Goal: Information Seeking & Learning: Learn about a topic

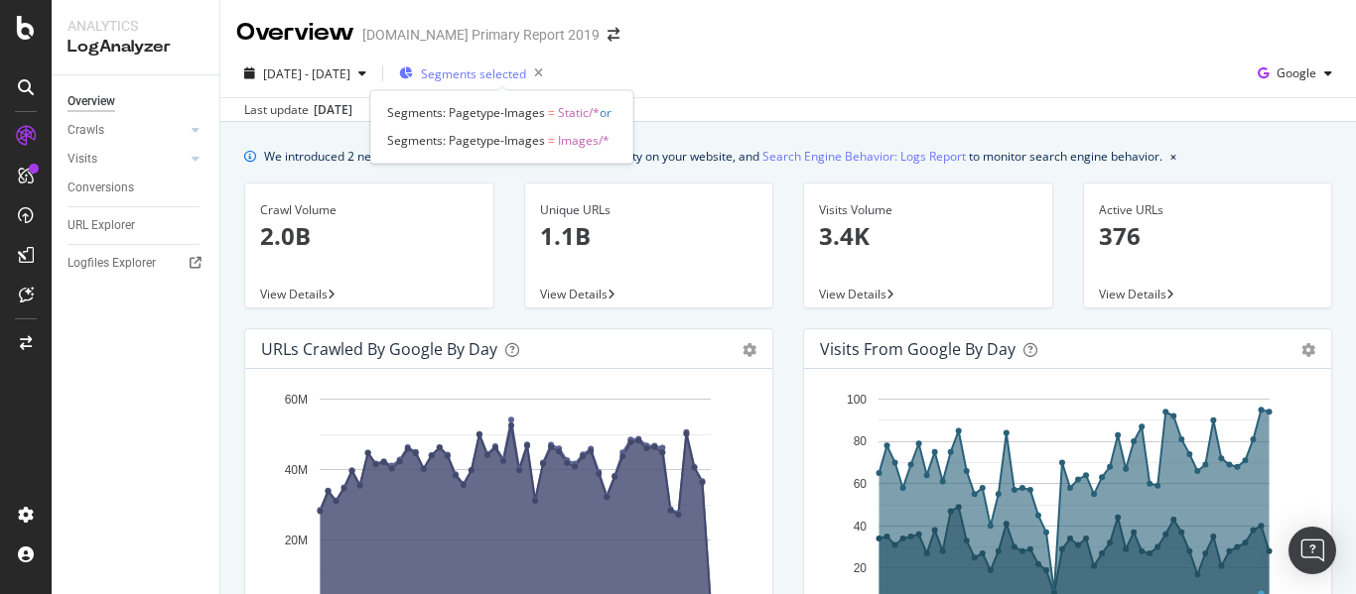
click at [526, 72] on span "Segments selected" at bounding box center [473, 74] width 105 height 17
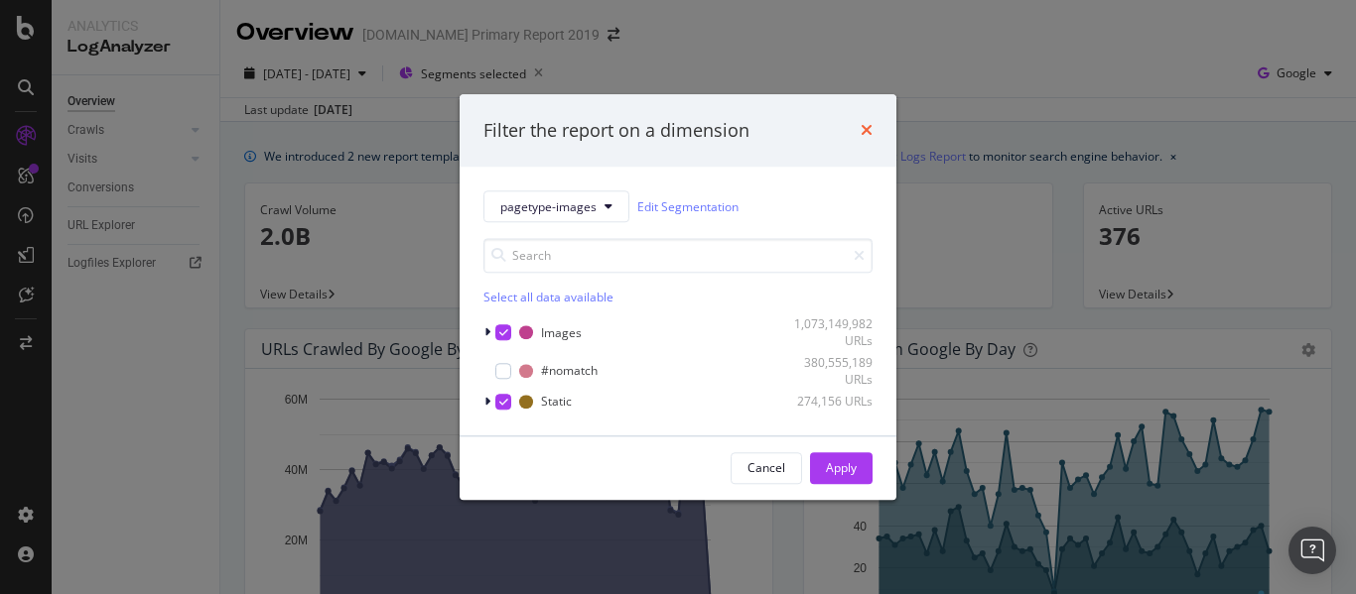
click at [862, 127] on icon "times" at bounding box center [866, 131] width 12 height 16
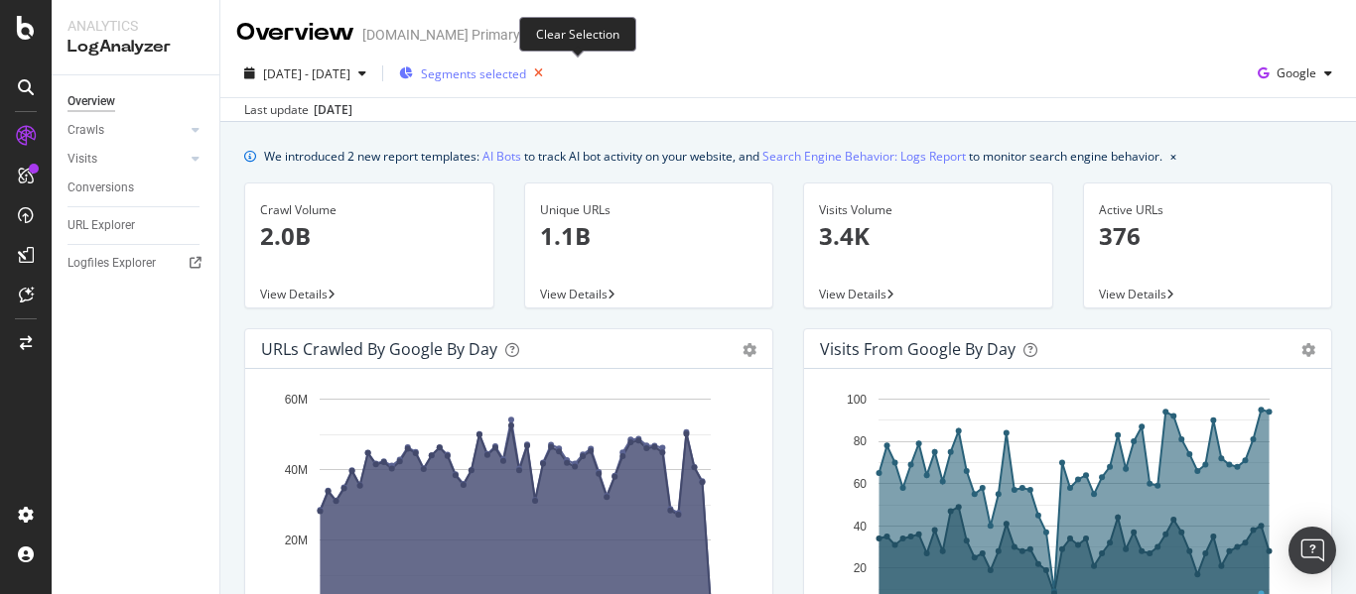
click at [551, 69] on icon "button" at bounding box center [538, 74] width 25 height 28
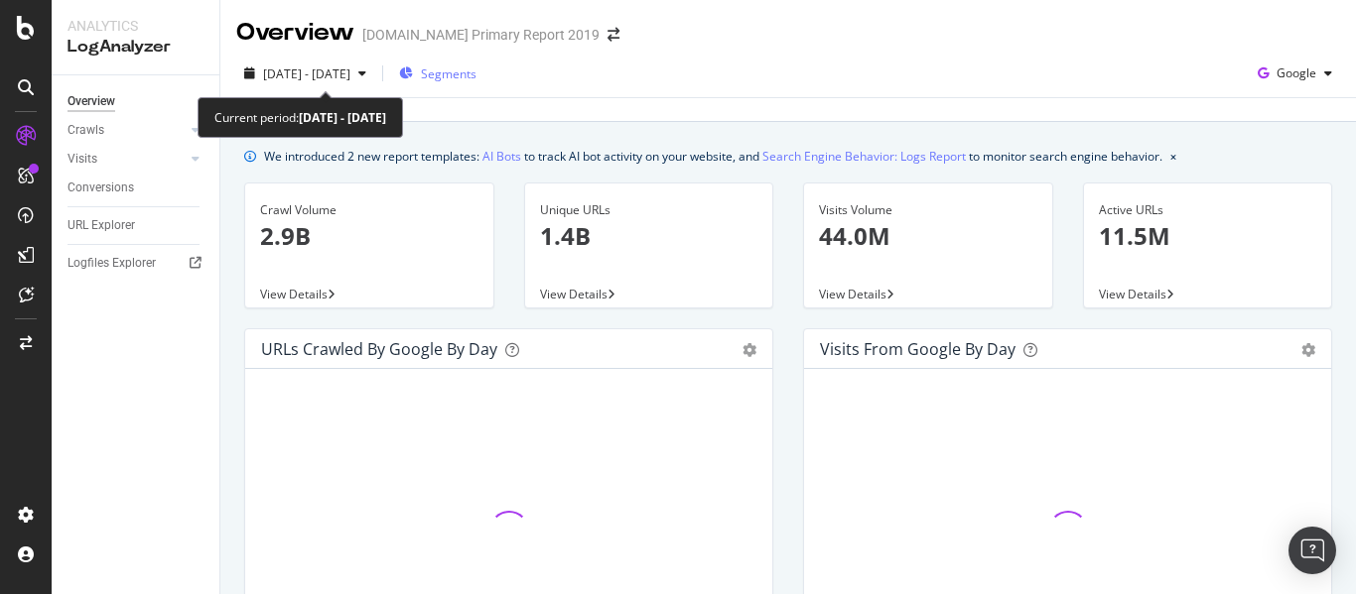
drag, startPoint x: 350, startPoint y: 76, endPoint x: 465, endPoint y: 87, distance: 115.6
click at [350, 76] on span "2024 Jul. 21st - Sep. 8th" at bounding box center [306, 74] width 87 height 17
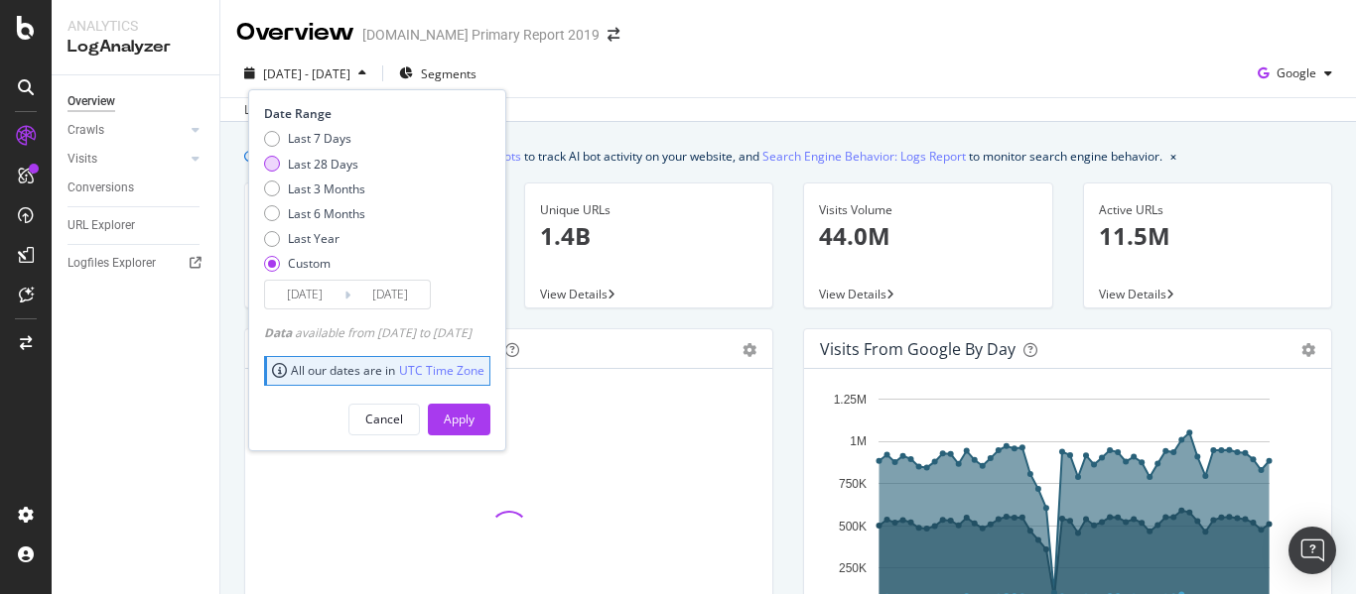
click at [341, 165] on div "Last 28 Days" at bounding box center [323, 164] width 70 height 17
type input "2025/09/11"
type input "[DATE]"
click at [490, 424] on button "Apply" at bounding box center [459, 420] width 63 height 32
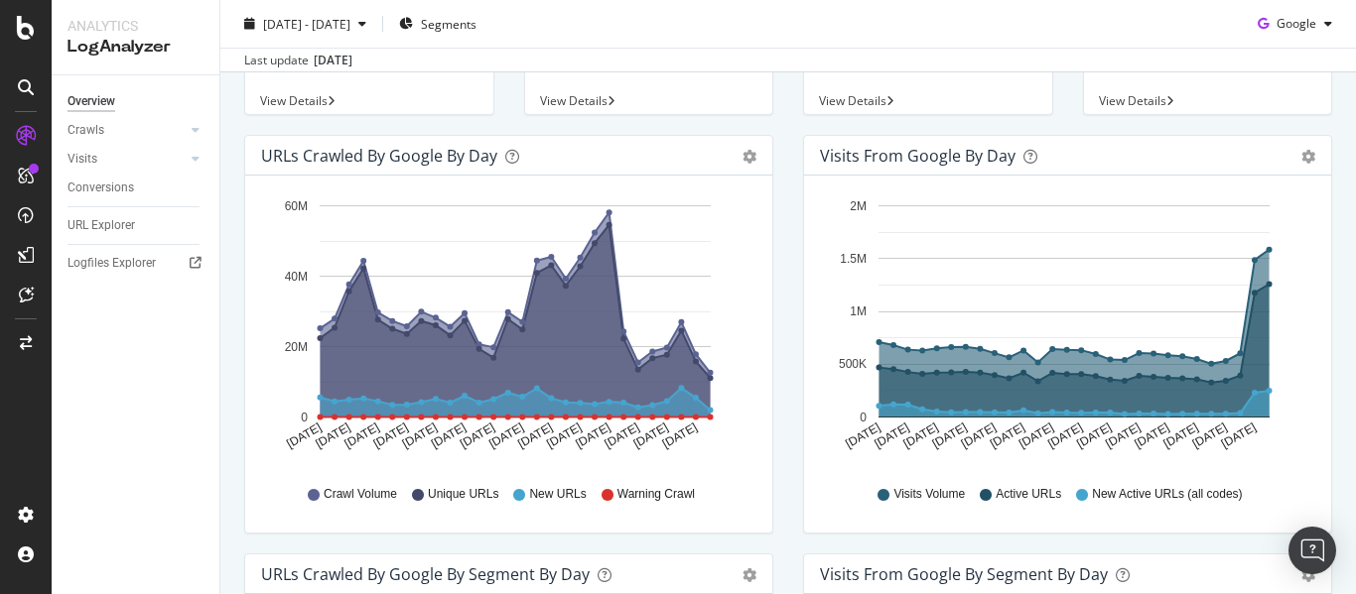
scroll to position [397, 0]
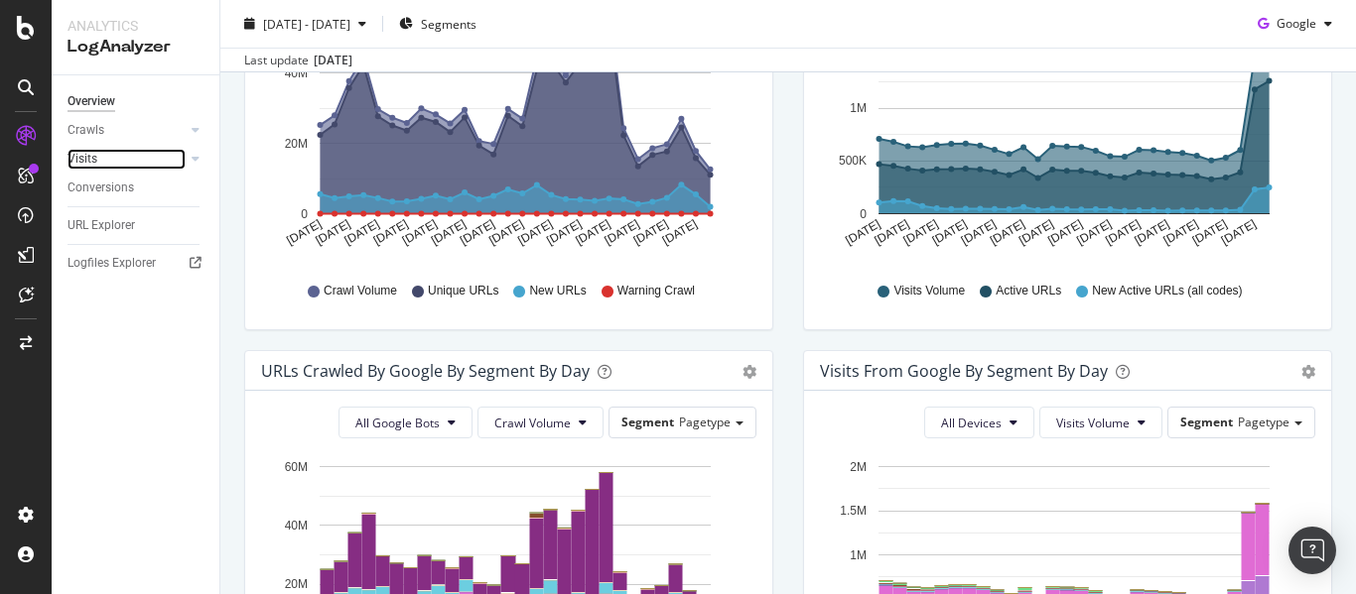
drag, startPoint x: 89, startPoint y: 158, endPoint x: 107, endPoint y: 158, distance: 17.9
click at [89, 158] on div "Visits" at bounding box center [82, 159] width 30 height 21
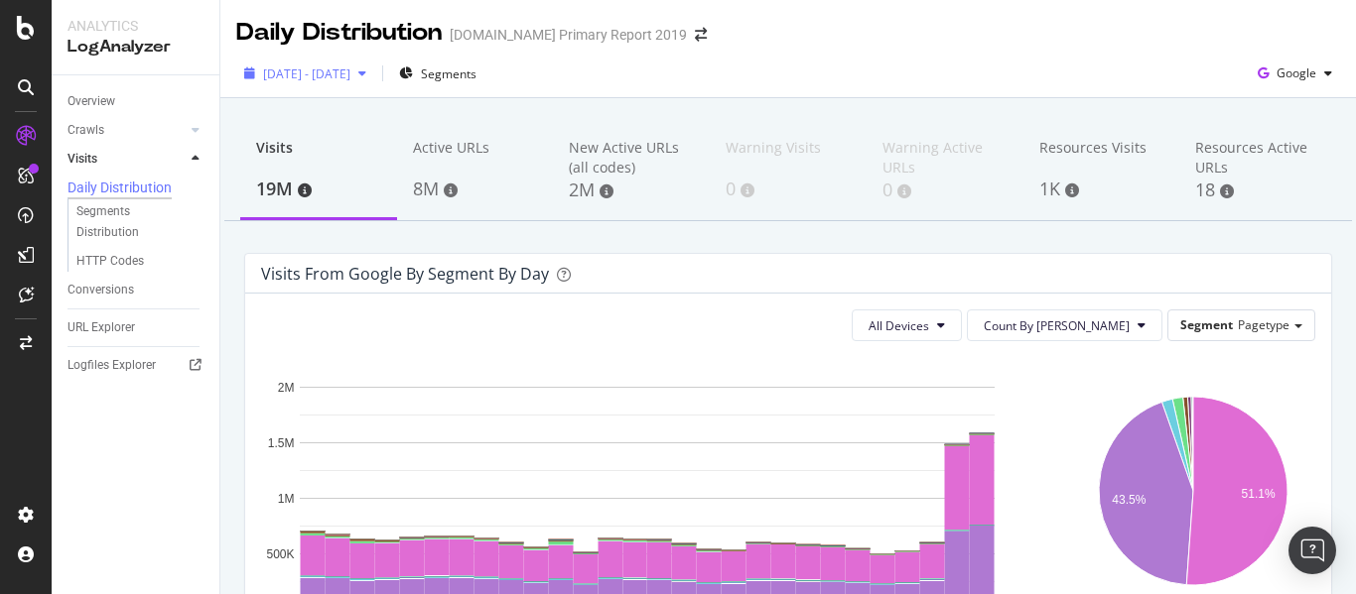
click at [354, 82] on div "2025 Sep. 11th - Oct. 8th" at bounding box center [305, 74] width 138 height 30
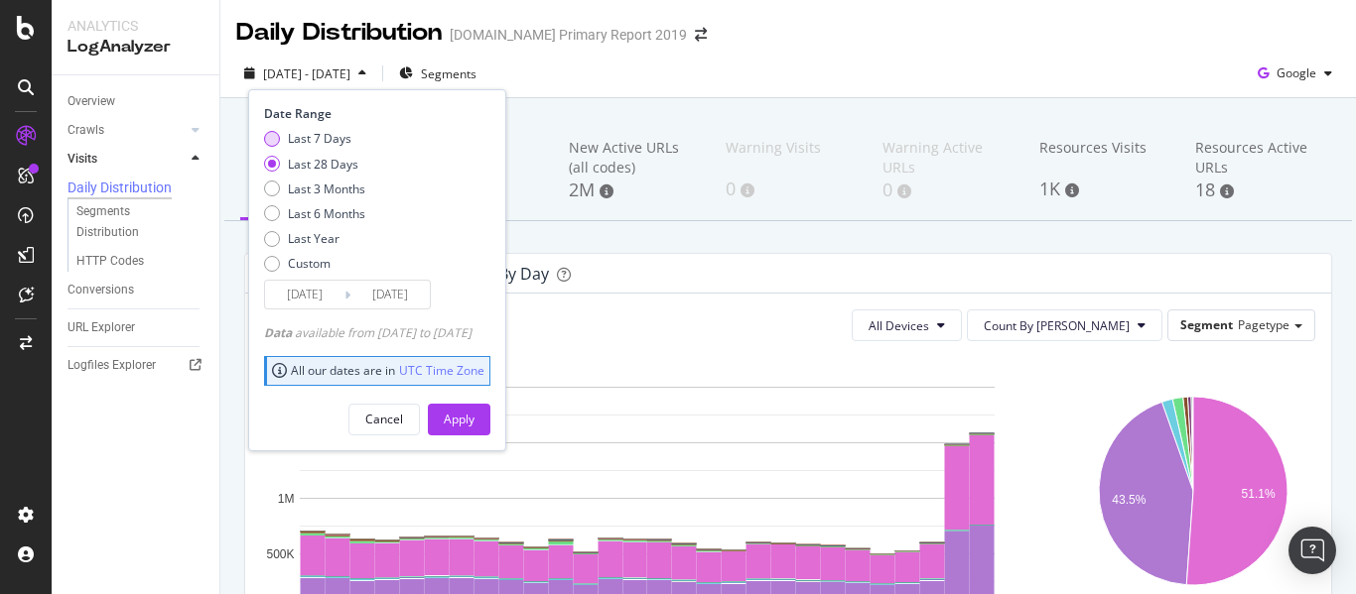
click at [314, 142] on div "Last 7 Days" at bounding box center [320, 138] width 64 height 17
type input "[DATE]"
click at [474, 417] on div "Apply" at bounding box center [459, 419] width 31 height 17
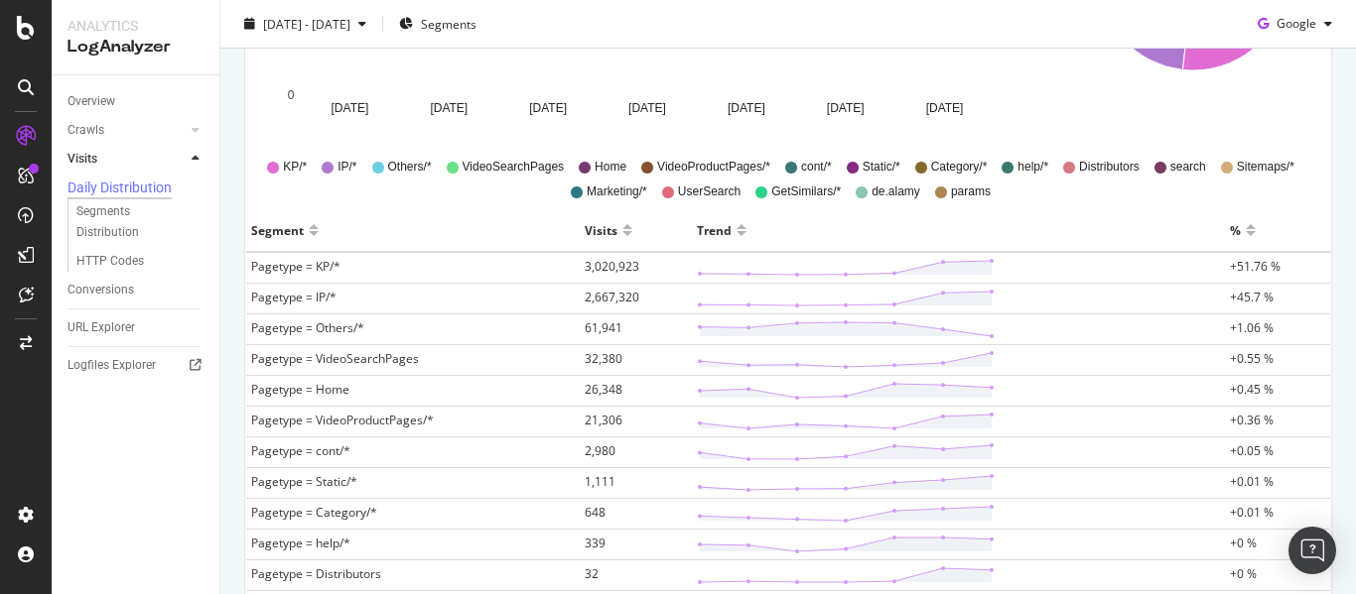
scroll to position [496, 0]
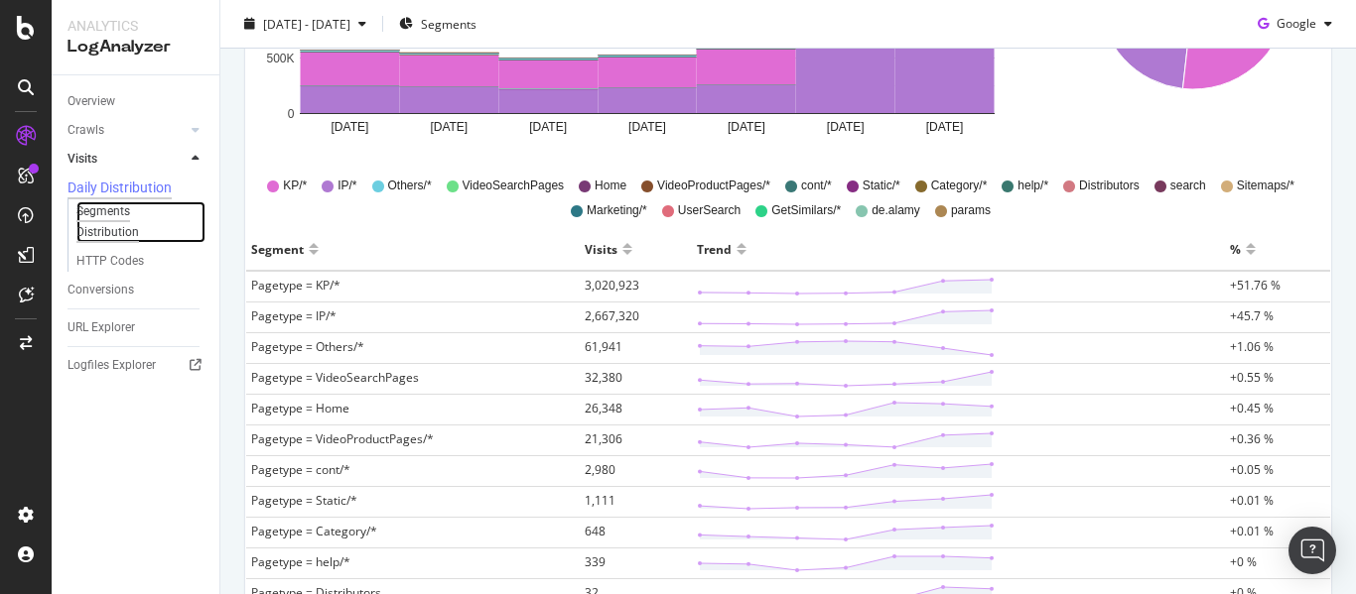
click at [106, 226] on div "Segments Distribution" at bounding box center [131, 222] width 110 height 42
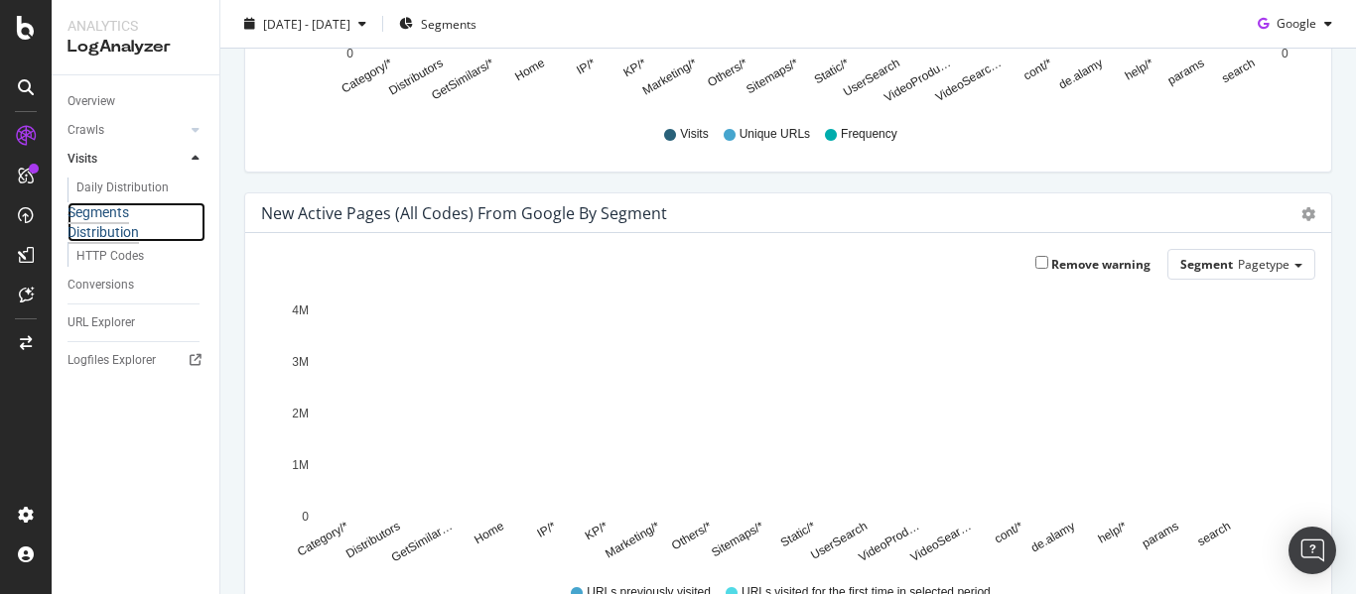
scroll to position [397, 0]
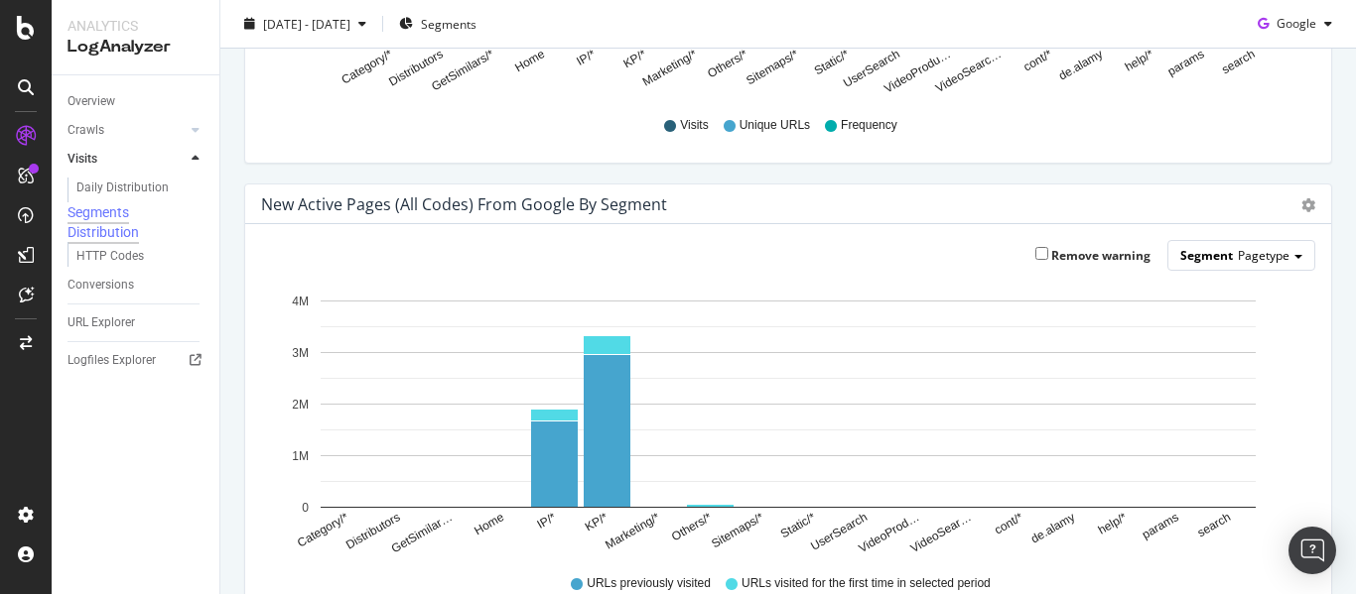
click at [1238, 247] on span "Pagetype" at bounding box center [1264, 255] width 52 height 17
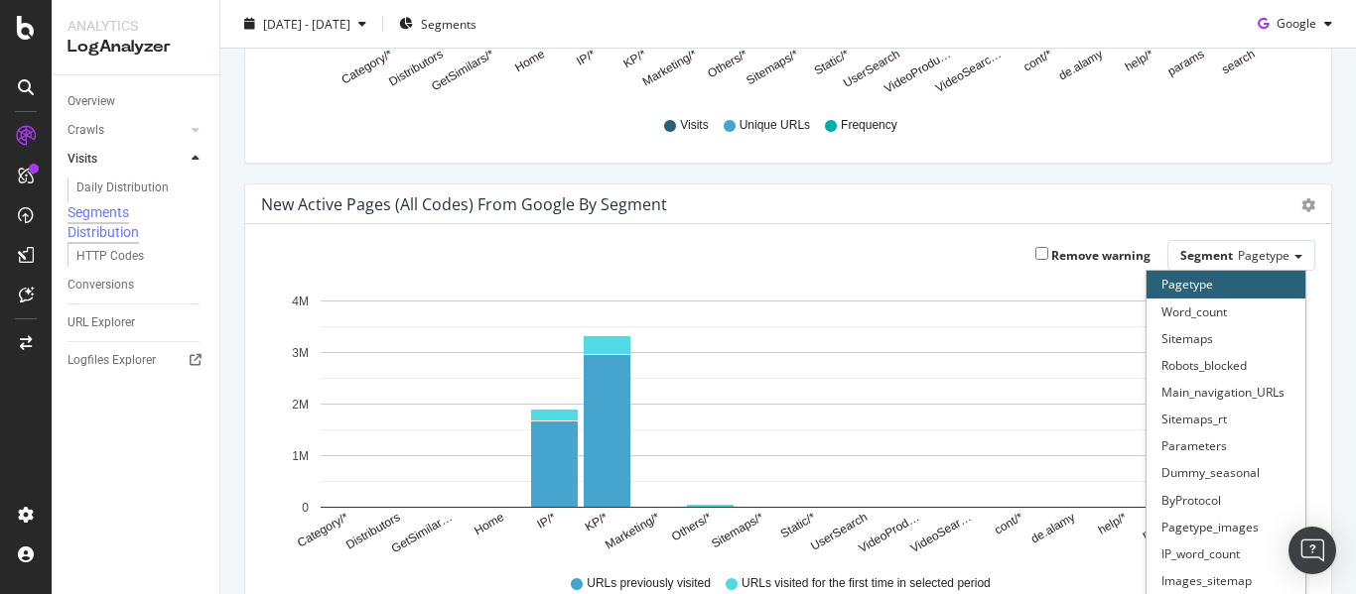
click at [1093, 195] on div "New Active Pages (all codes) from google by Segment" at bounding box center [766, 205] width 1010 height 20
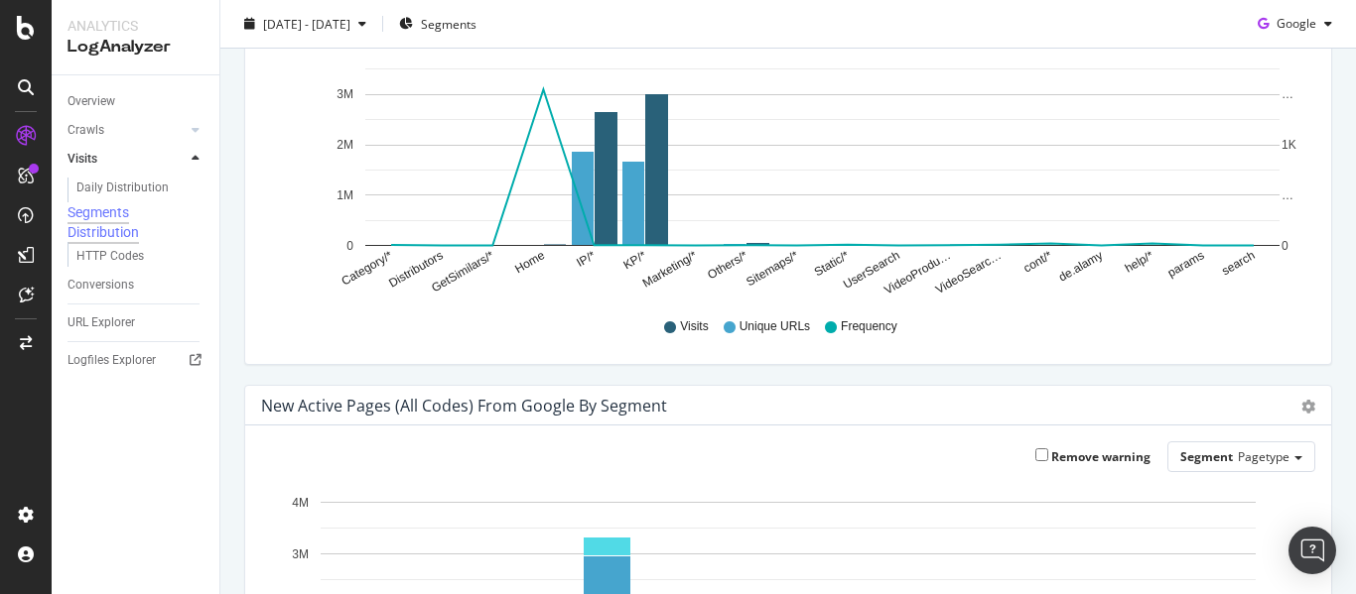
scroll to position [298, 0]
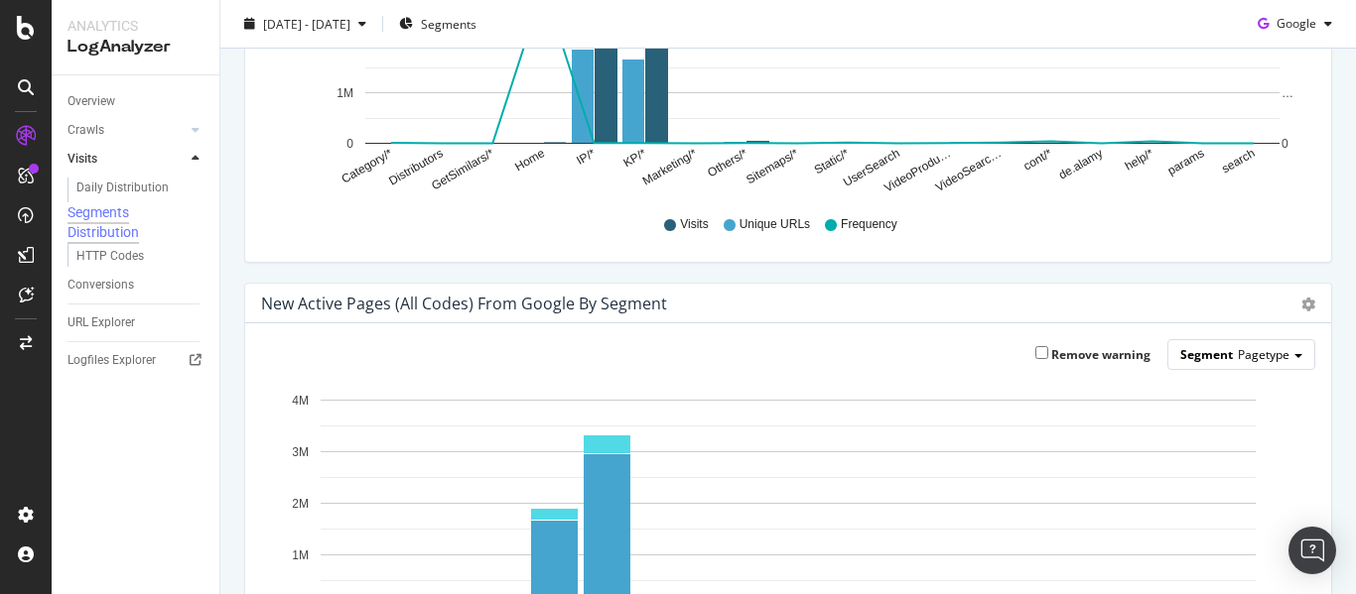
click at [1251, 360] on span "Pagetype" at bounding box center [1264, 354] width 52 height 17
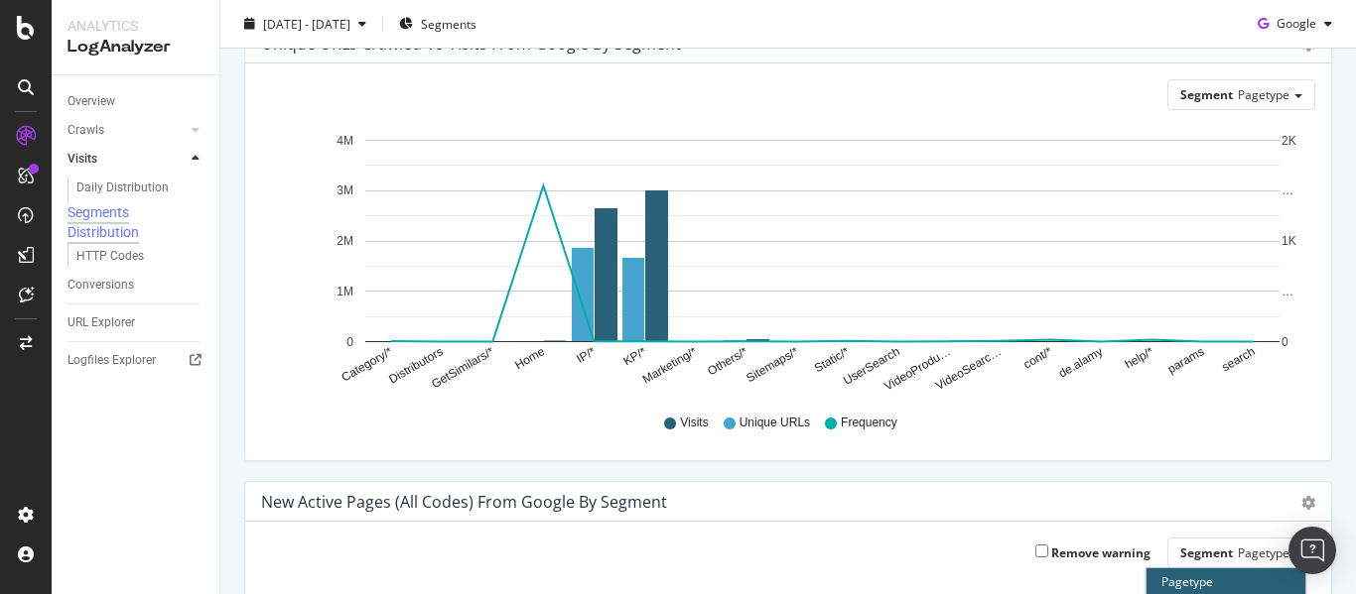
scroll to position [397, 0]
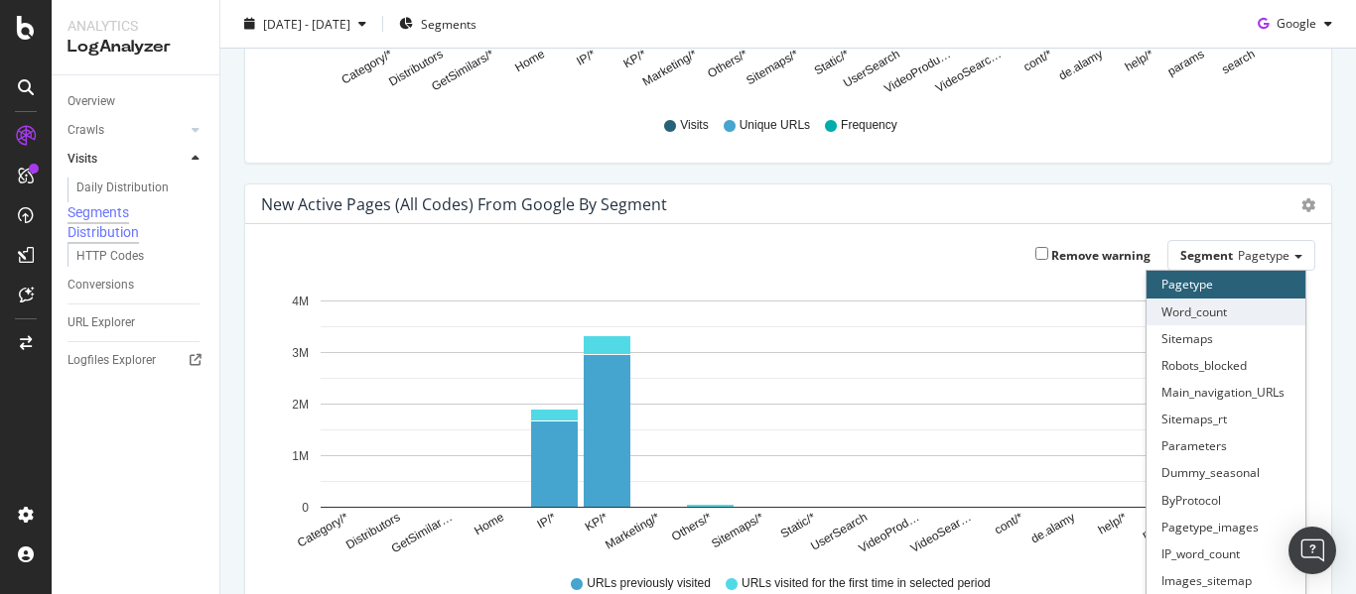
click at [1198, 311] on div "Word_count" at bounding box center [1225, 312] width 159 height 27
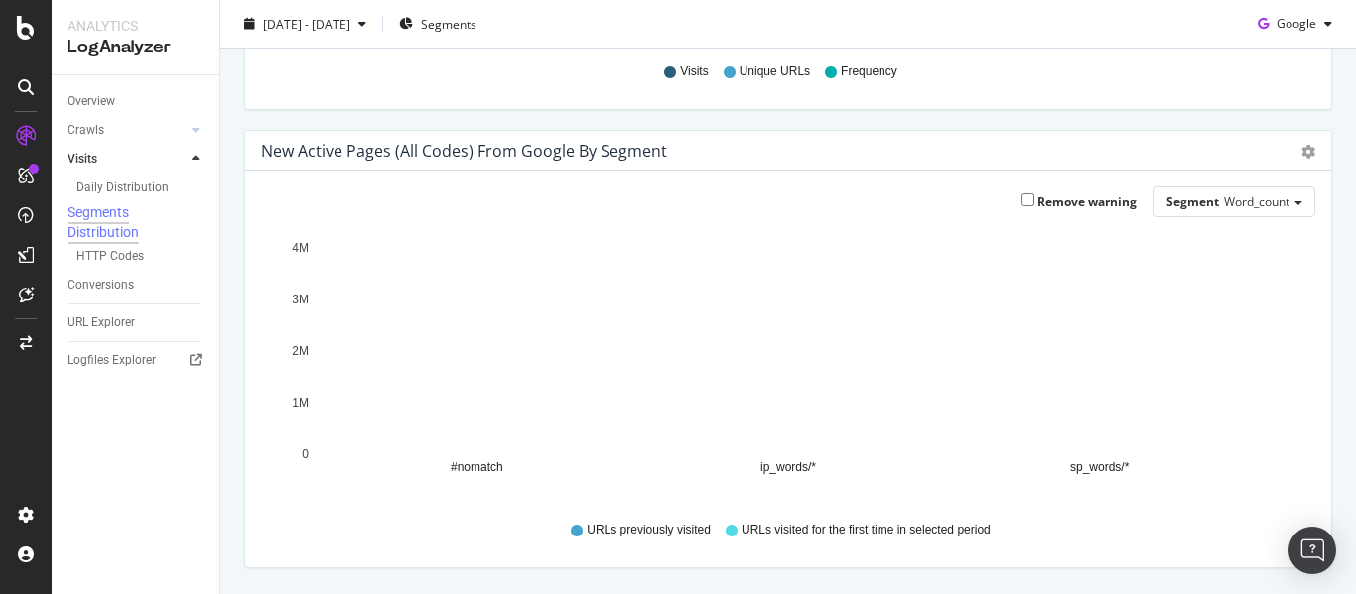
scroll to position [514, 0]
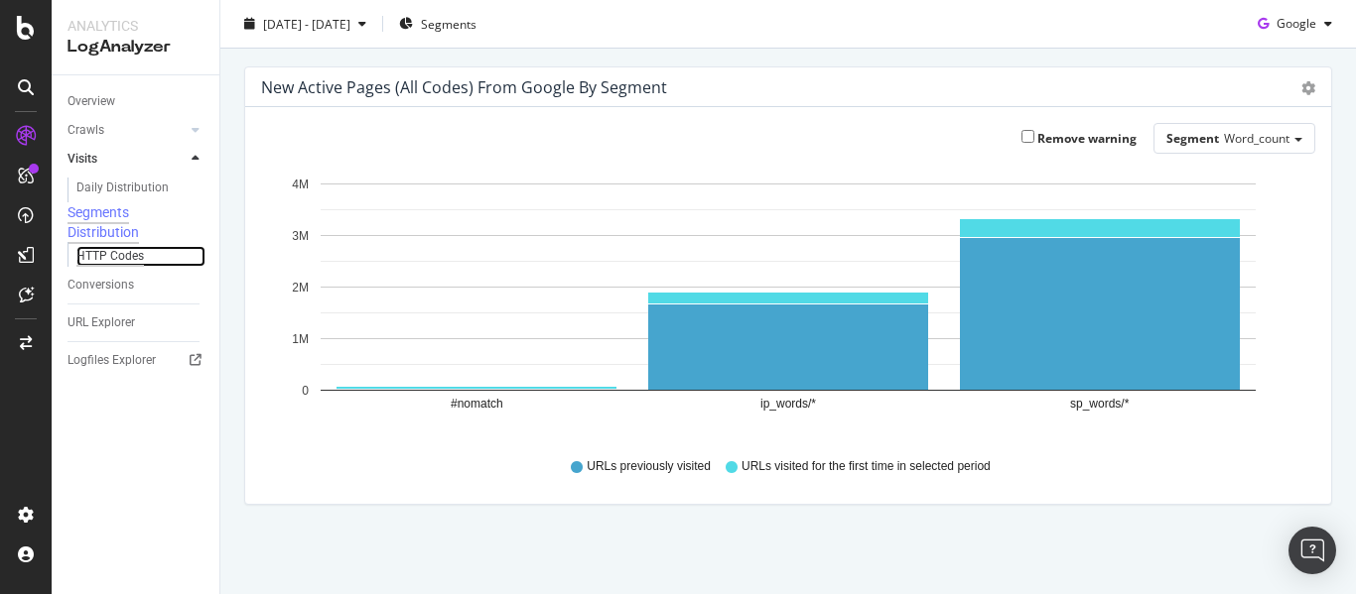
click at [105, 267] on div "HTTP Codes" at bounding box center [109, 256] width 67 height 21
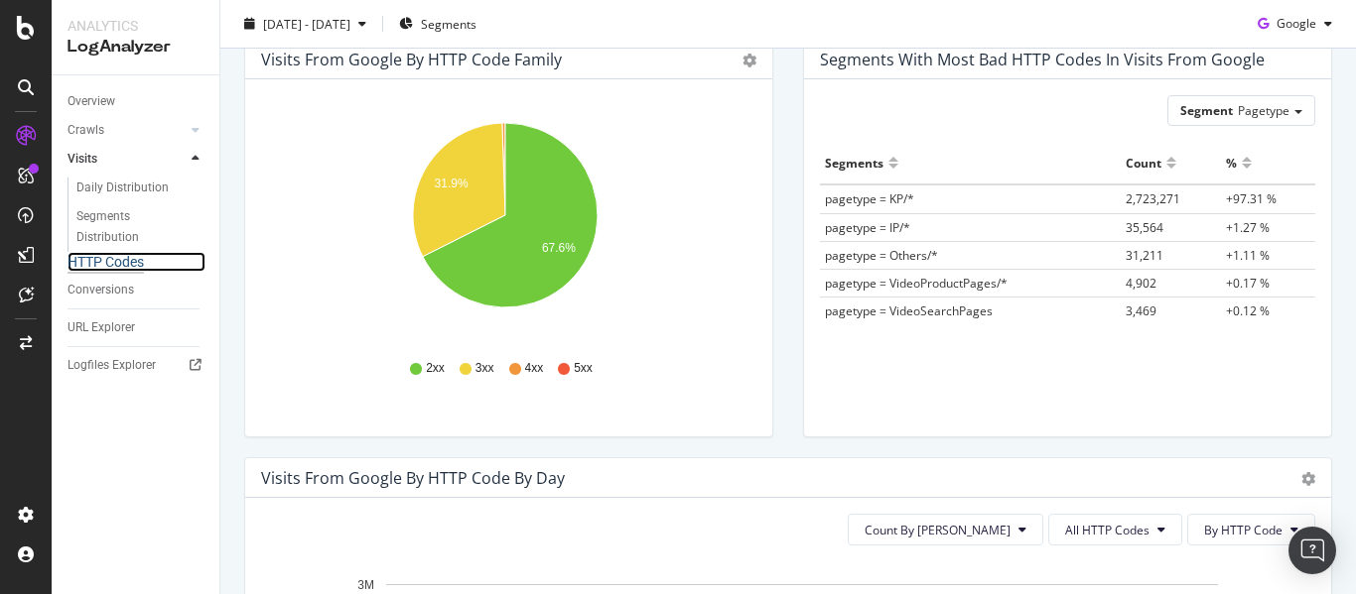
scroll to position [198, 0]
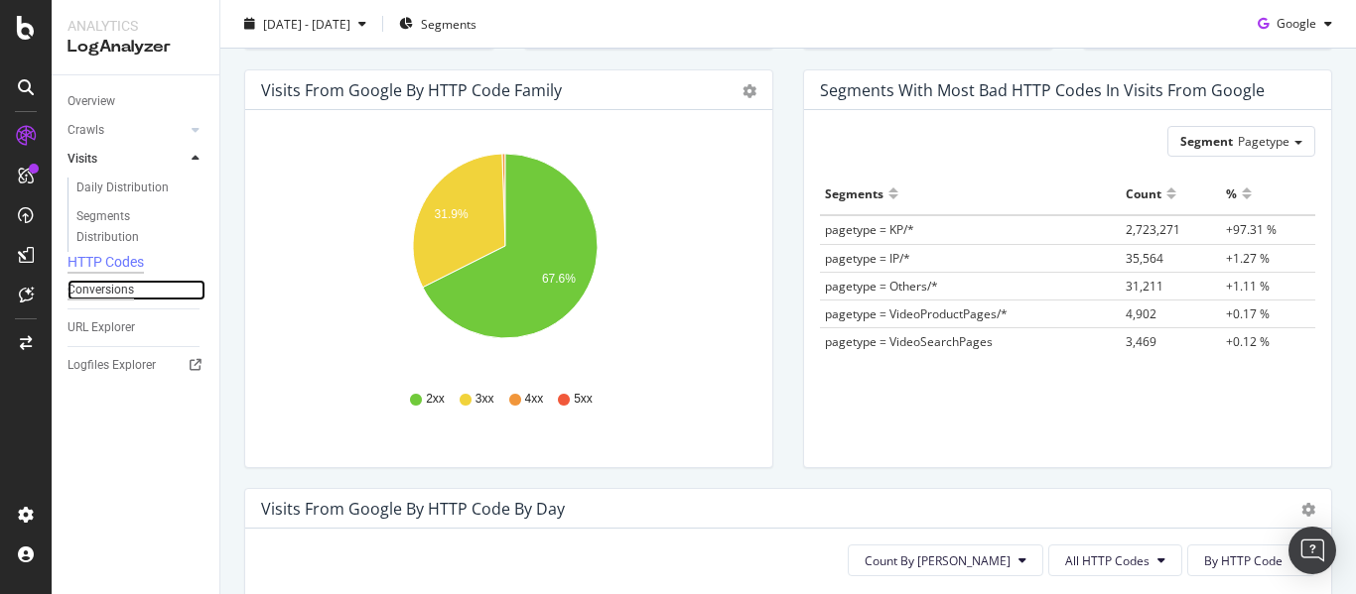
click at [123, 288] on div "Conversions" at bounding box center [100, 290] width 66 height 21
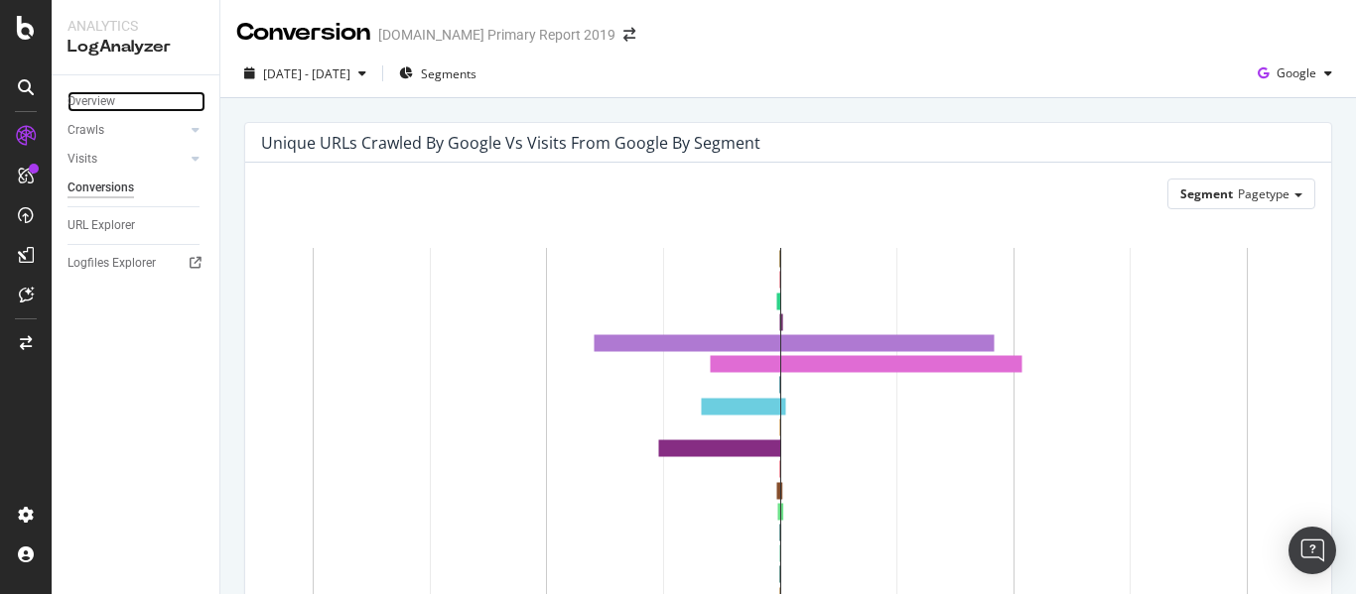
drag, startPoint x: 103, startPoint y: 102, endPoint x: 141, endPoint y: 198, distance: 103.4
click at [103, 102] on div "Overview" at bounding box center [91, 101] width 48 height 21
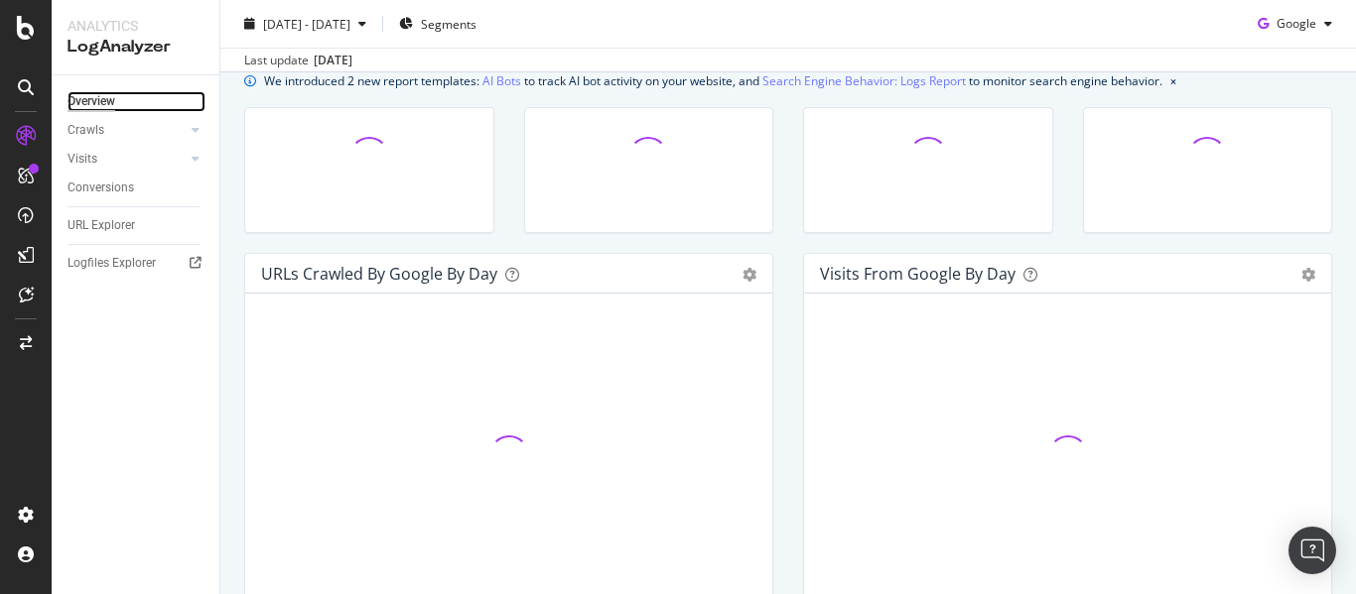
scroll to position [198, 0]
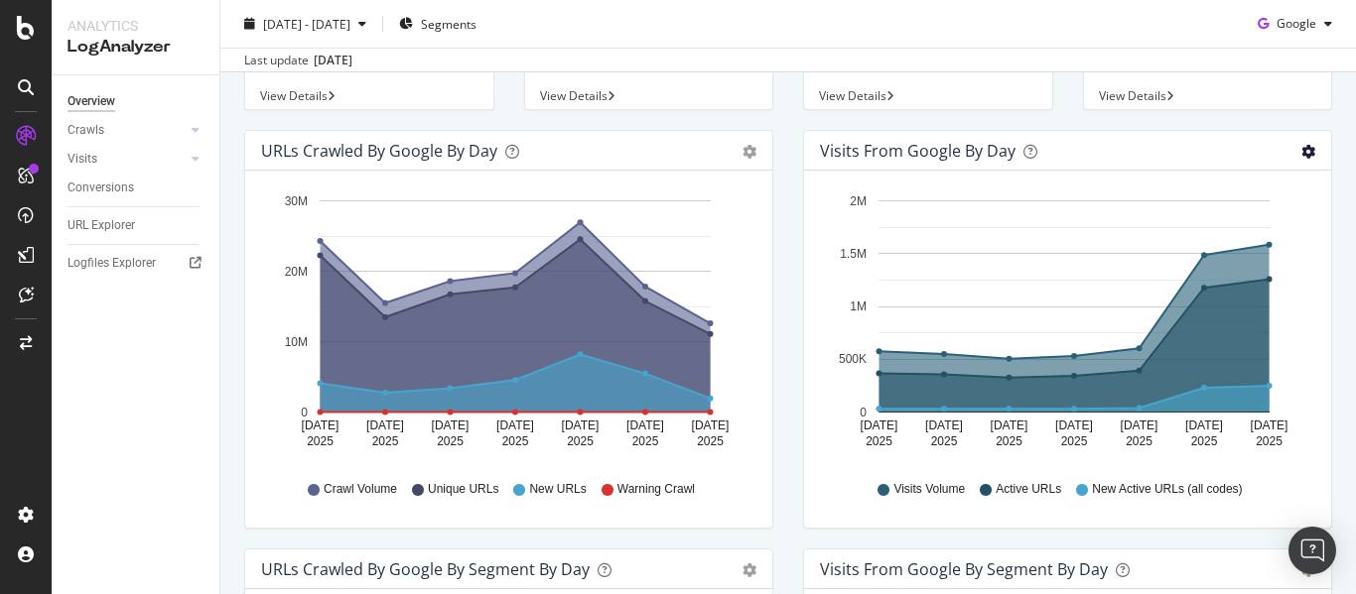
click at [1301, 151] on icon "gear" at bounding box center [1308, 152] width 14 height 14
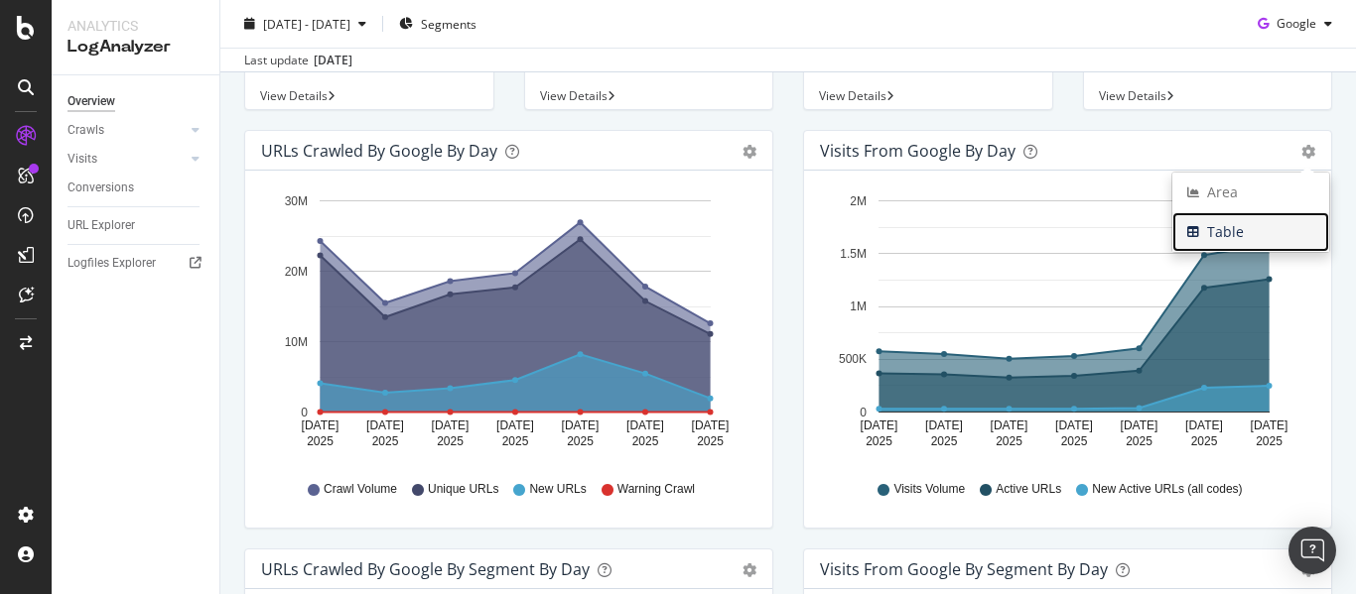
click at [1237, 238] on span "Table" at bounding box center [1250, 232] width 157 height 30
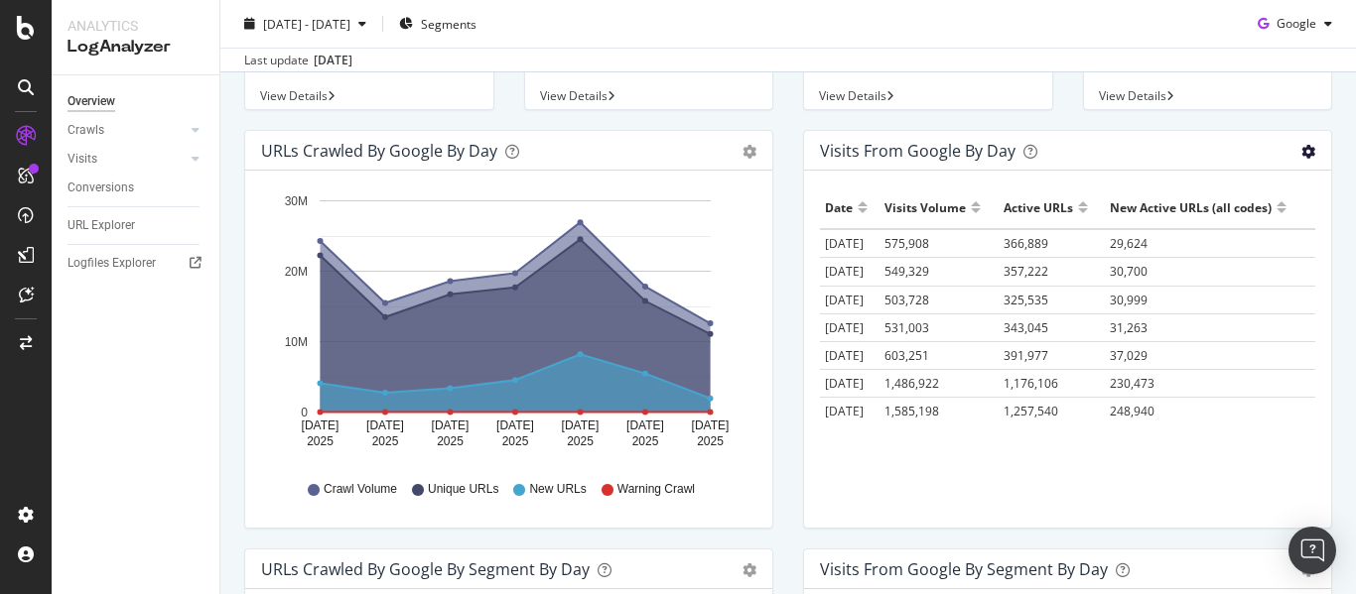
click at [1301, 155] on icon "gear" at bounding box center [1308, 152] width 14 height 14
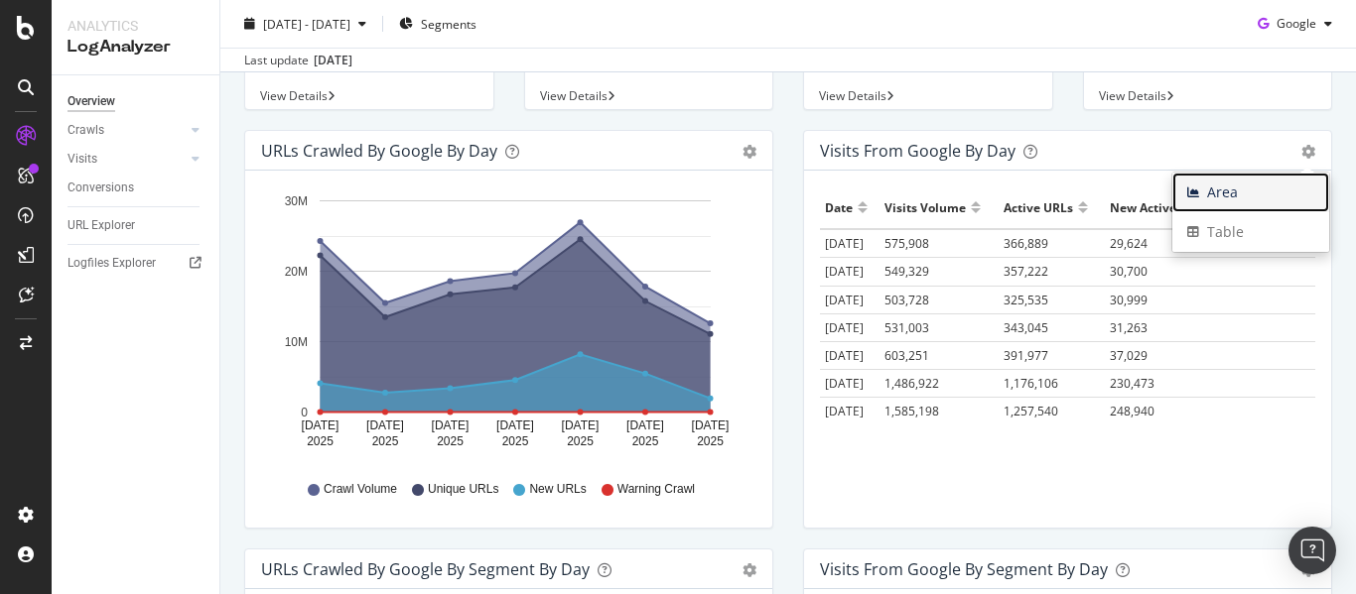
click at [1238, 192] on span "Area" at bounding box center [1250, 193] width 157 height 30
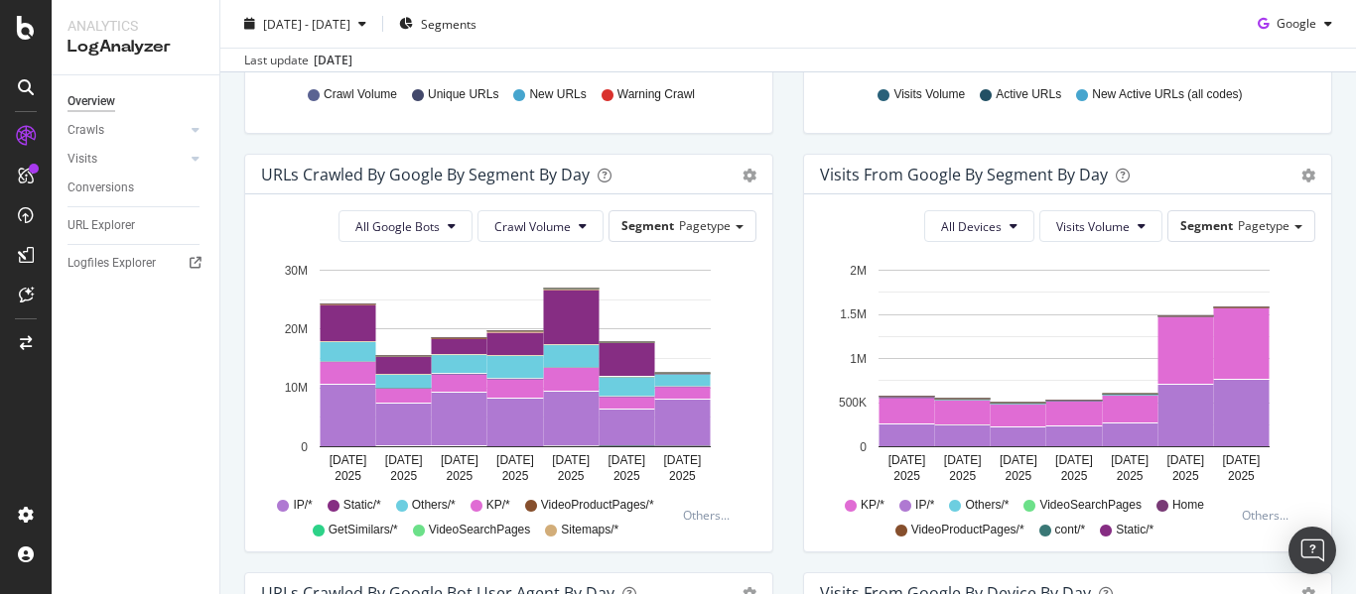
scroll to position [595, 0]
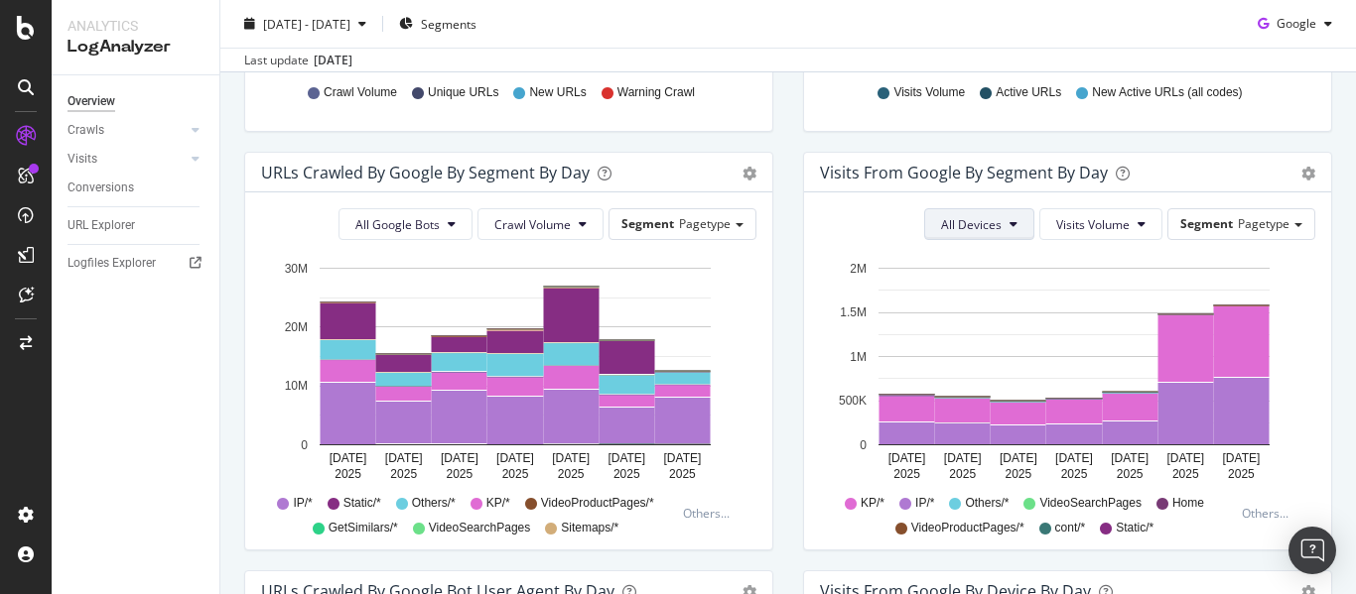
click at [992, 221] on button "All Devices" at bounding box center [979, 224] width 110 height 32
click at [1121, 221] on button "Visits Volume" at bounding box center [1100, 224] width 123 height 32
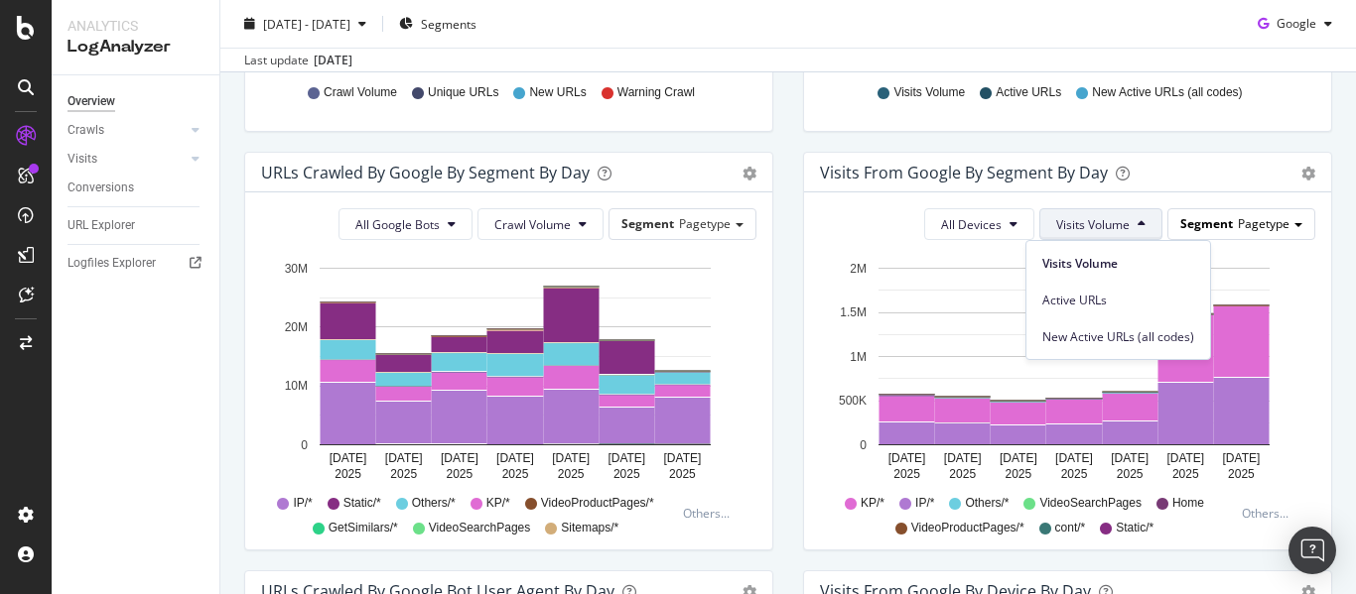
click at [1221, 223] on div "Segment Pagetype" at bounding box center [1241, 223] width 146 height 29
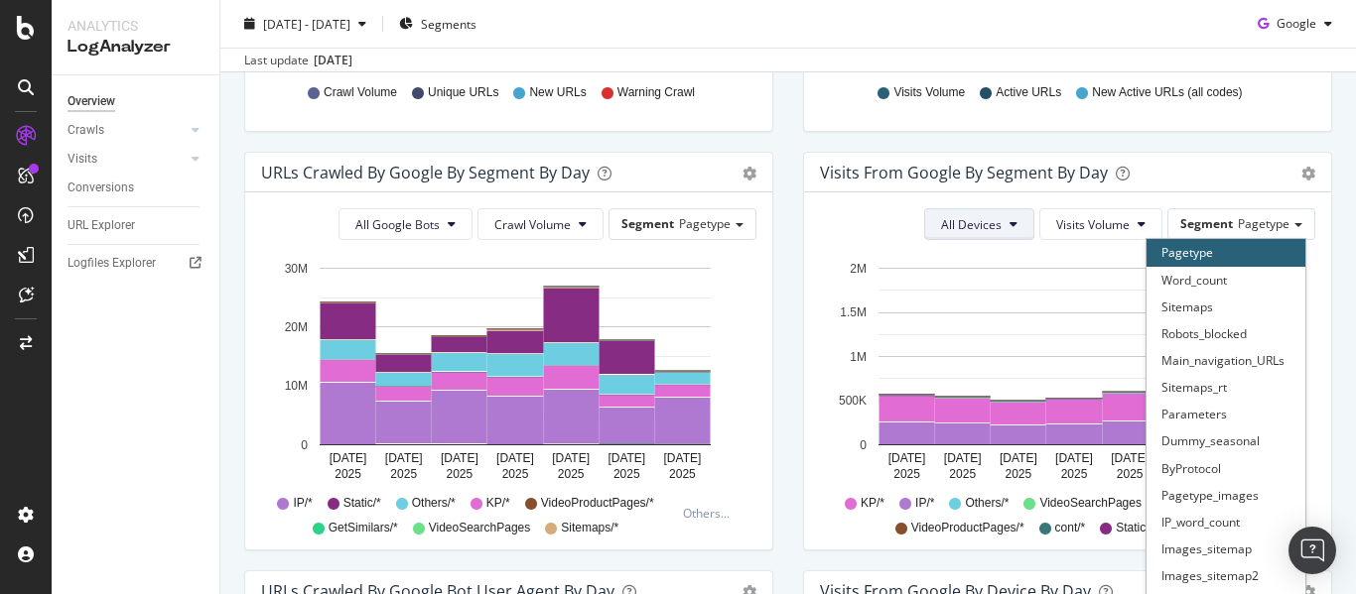
click at [985, 234] on button "All Devices" at bounding box center [979, 224] width 110 height 32
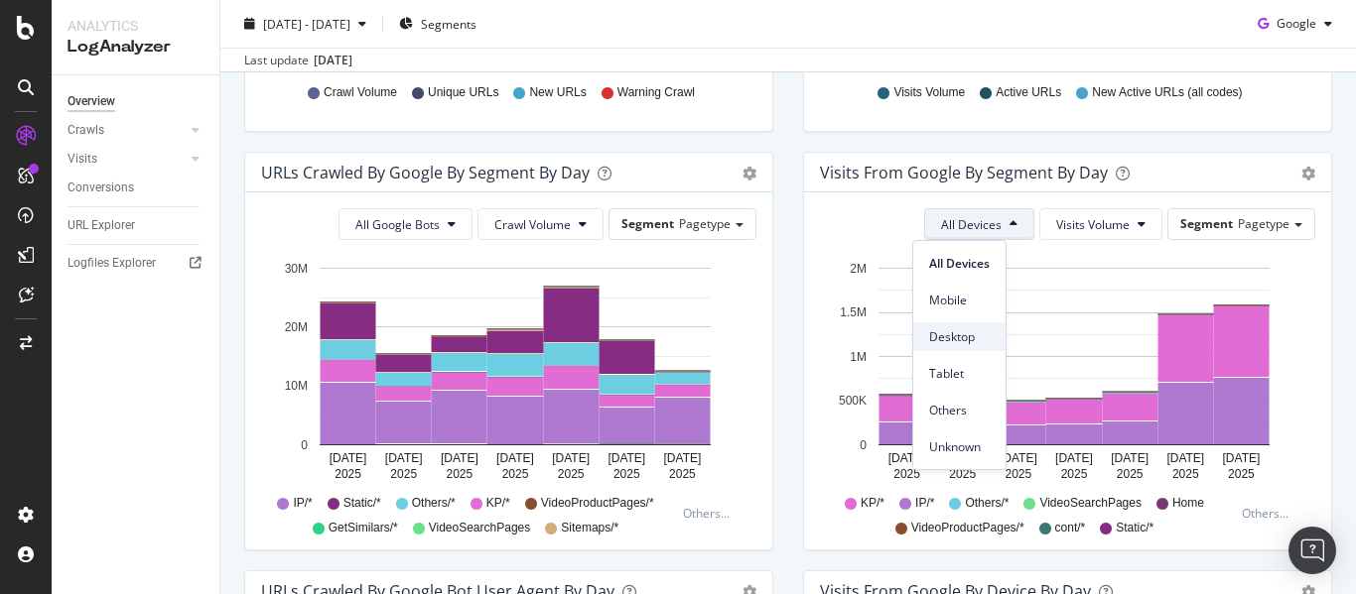
click at [964, 338] on span "Desktop" at bounding box center [959, 338] width 61 height 18
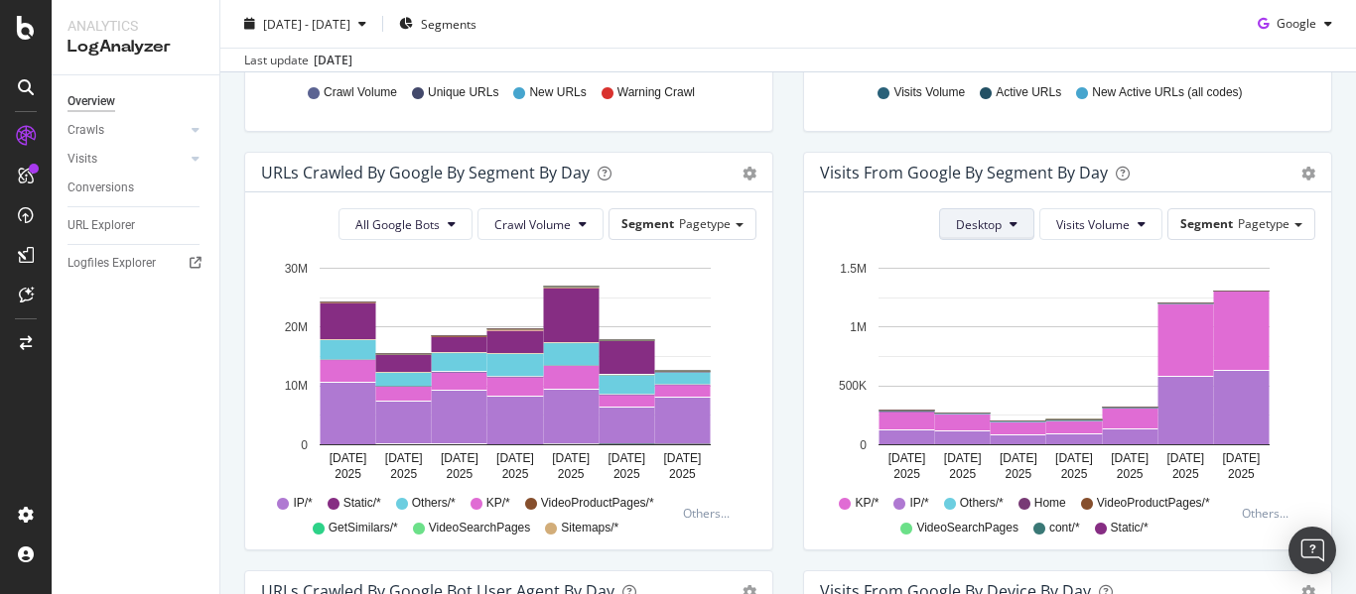
click at [971, 222] on span "Desktop" at bounding box center [979, 224] width 46 height 17
click at [974, 297] on span "Mobile" at bounding box center [972, 301] width 61 height 18
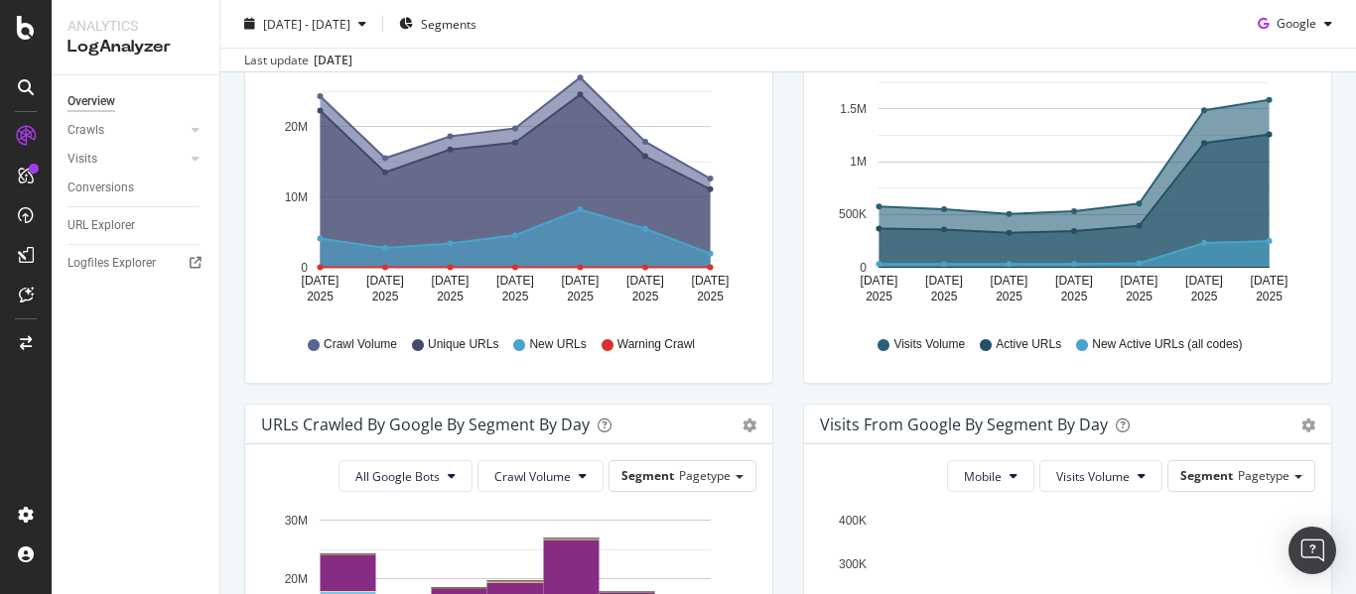
scroll to position [464, 0]
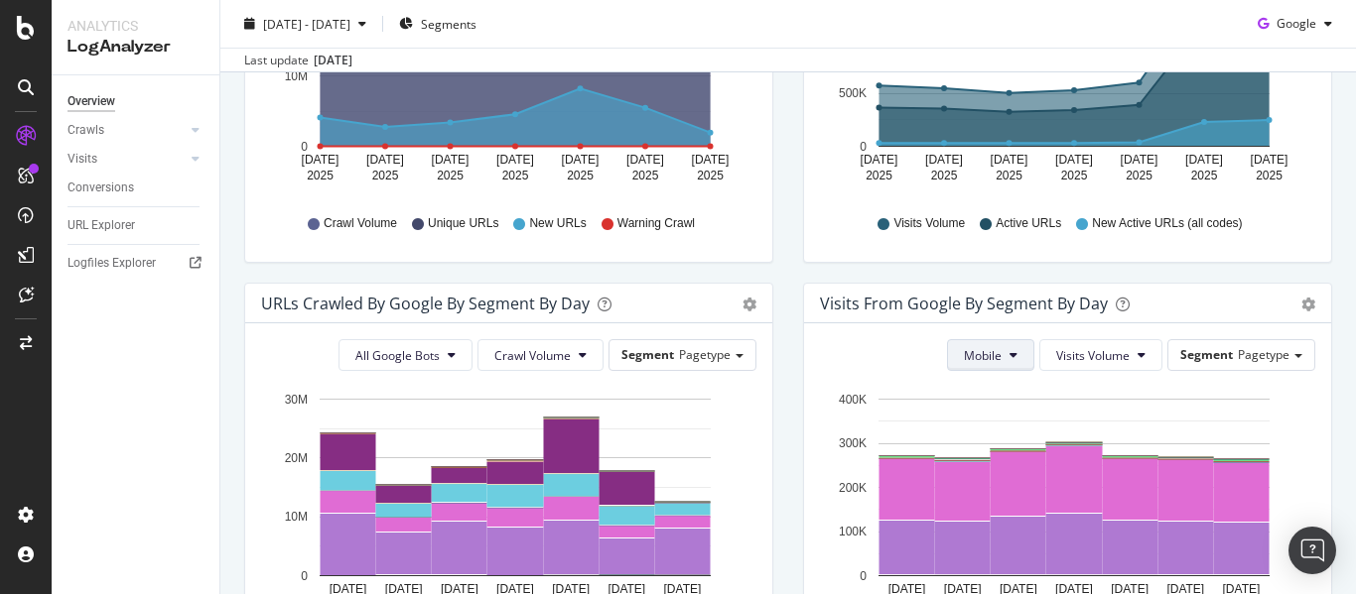
click at [991, 352] on button "Mobile" at bounding box center [990, 355] width 87 height 32
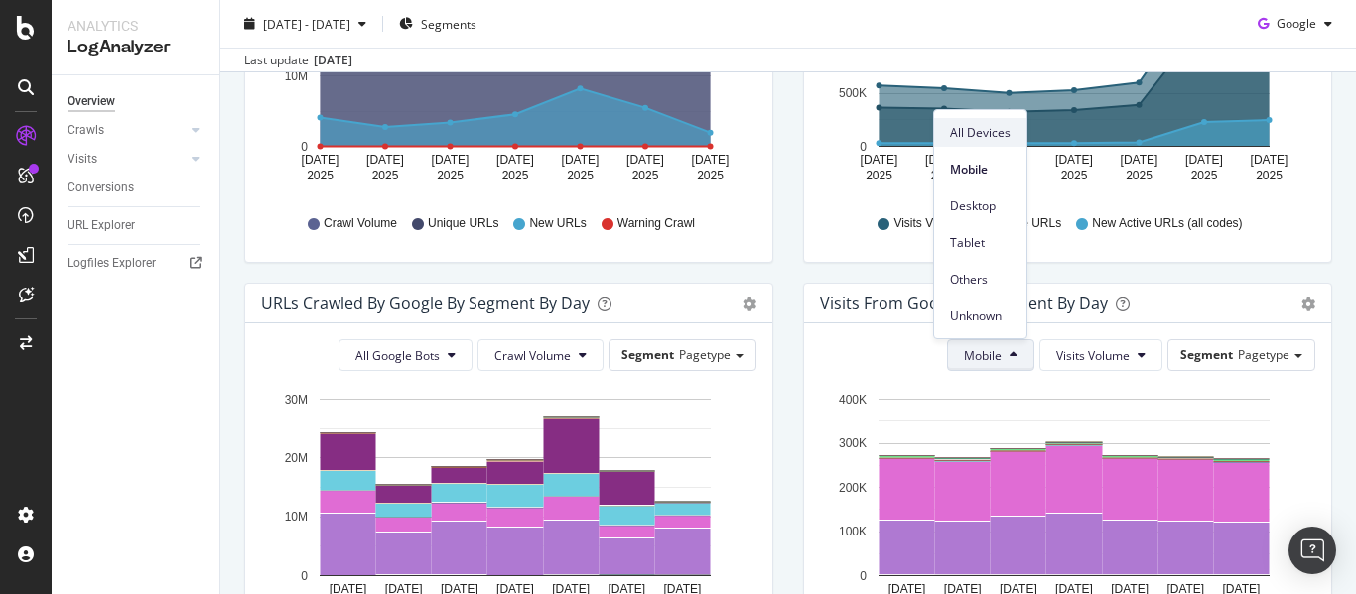
click at [996, 138] on span "All Devices" at bounding box center [980, 133] width 61 height 18
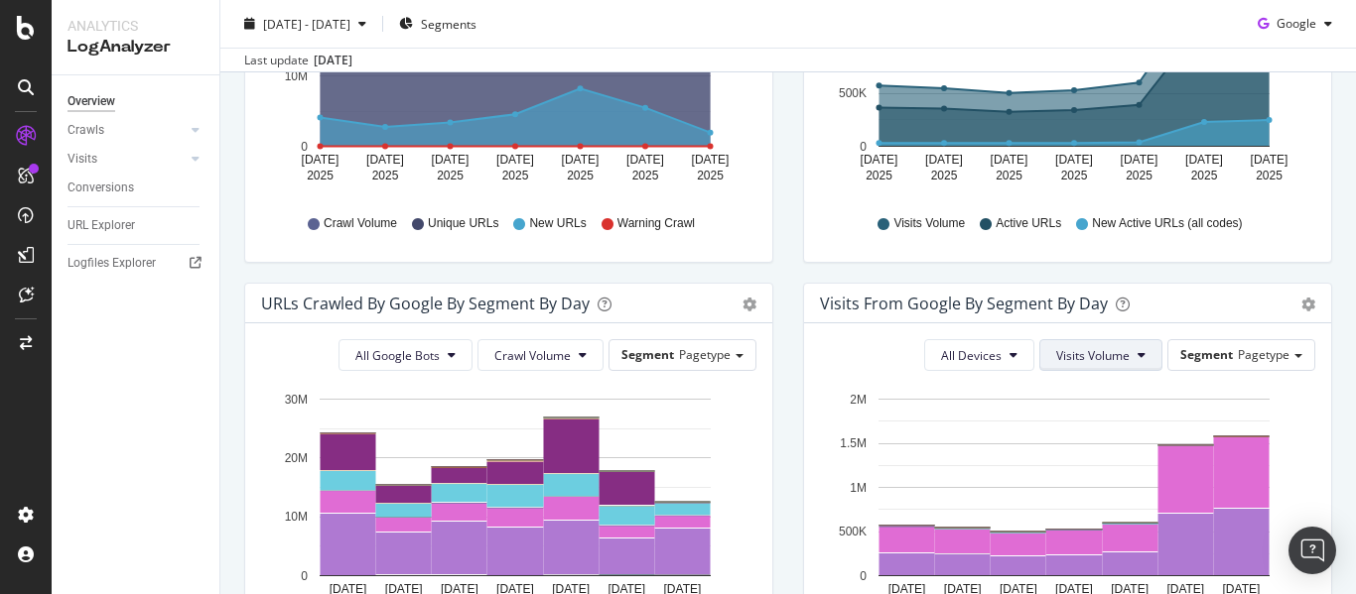
click at [1107, 350] on span "Visits Volume" at bounding box center [1092, 355] width 73 height 17
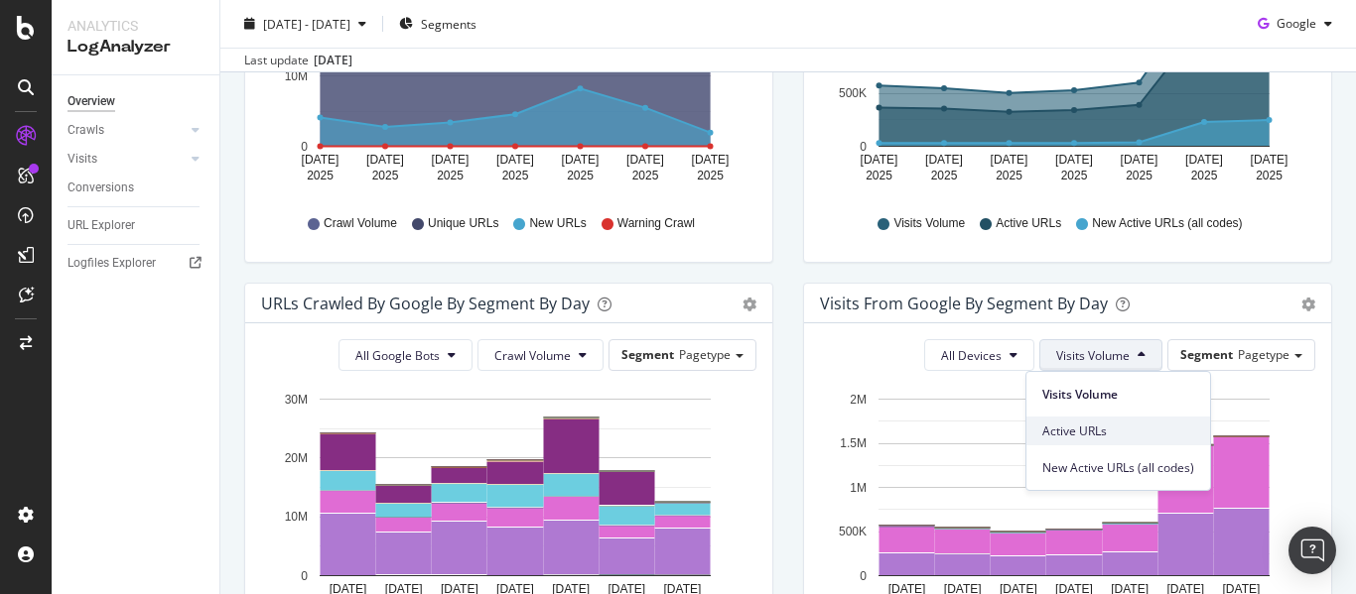
click at [1131, 424] on span "Active URLs" at bounding box center [1118, 432] width 152 height 18
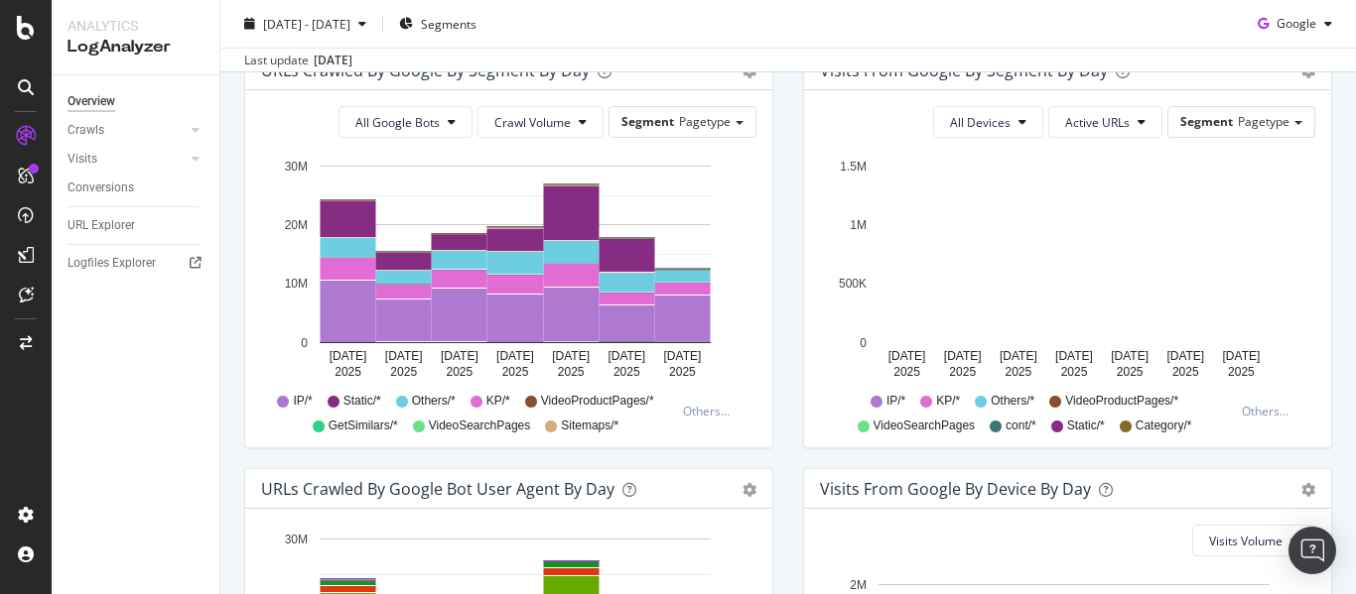
scroll to position [663, 0]
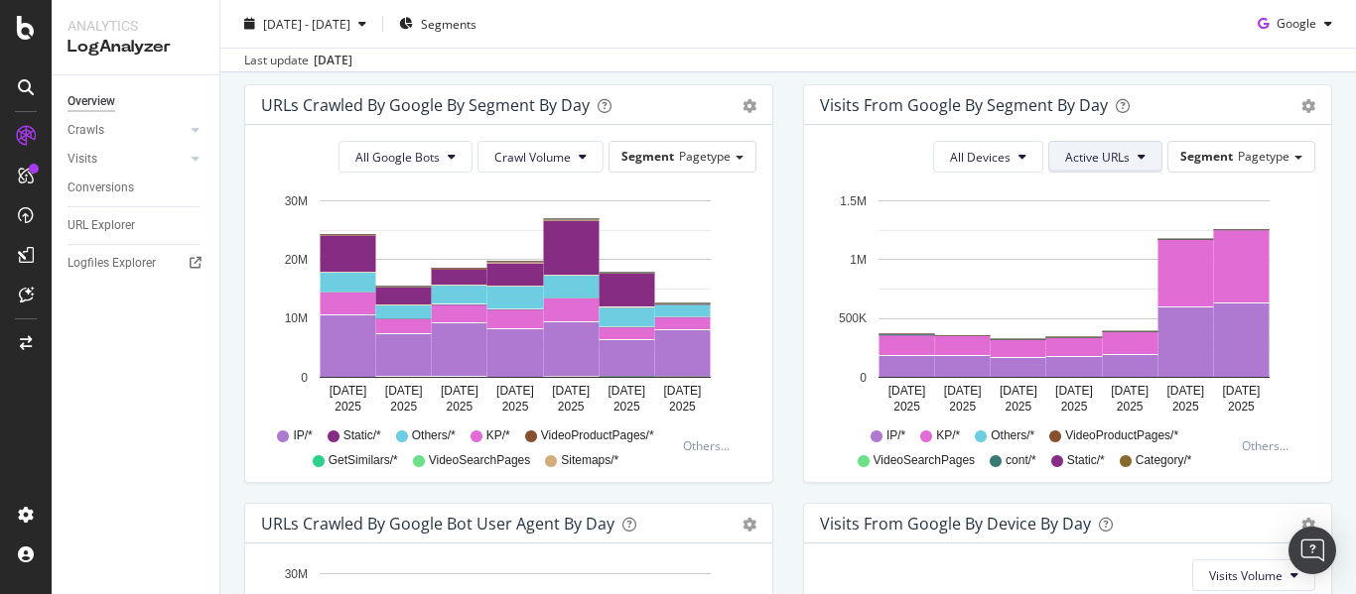
click at [1088, 154] on span "Active URLs" at bounding box center [1097, 157] width 65 height 17
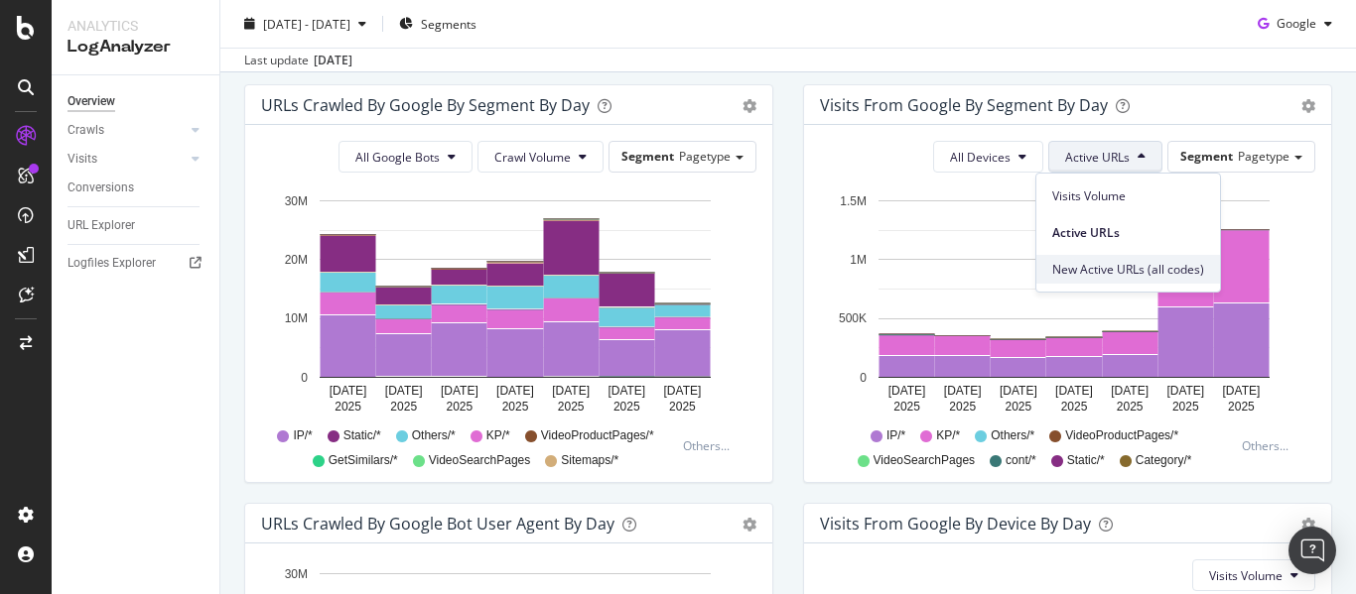
click at [1113, 262] on span "New Active URLs (all codes)" at bounding box center [1128, 270] width 152 height 18
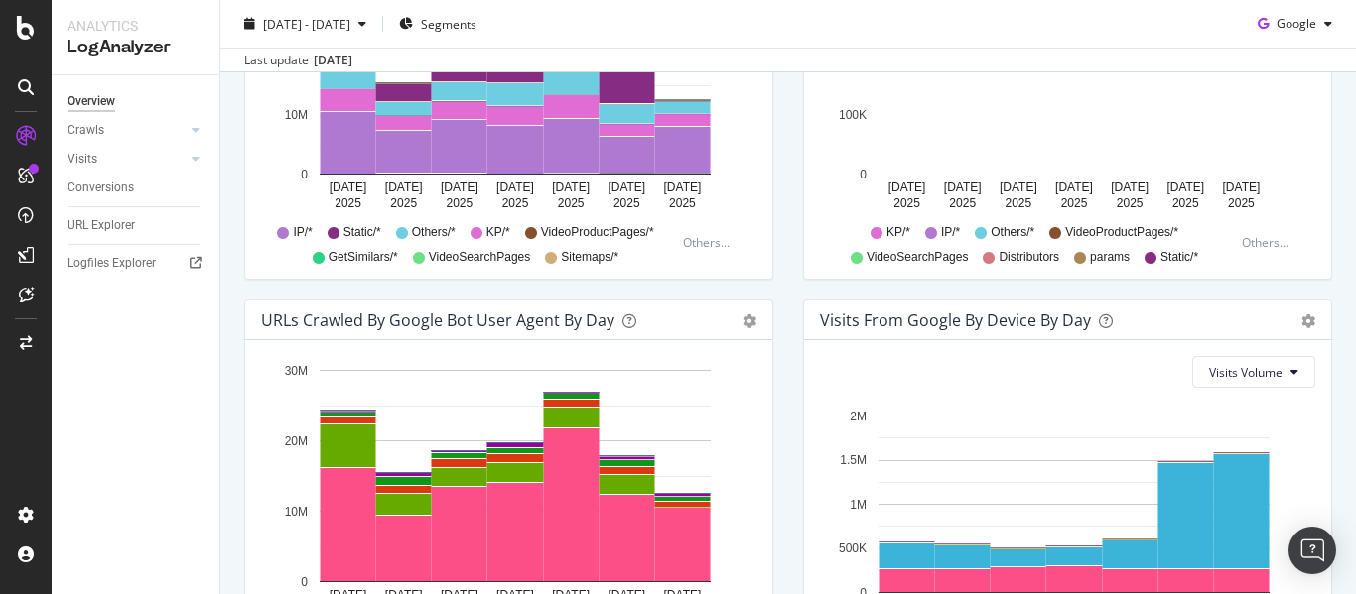
scroll to position [1060, 0]
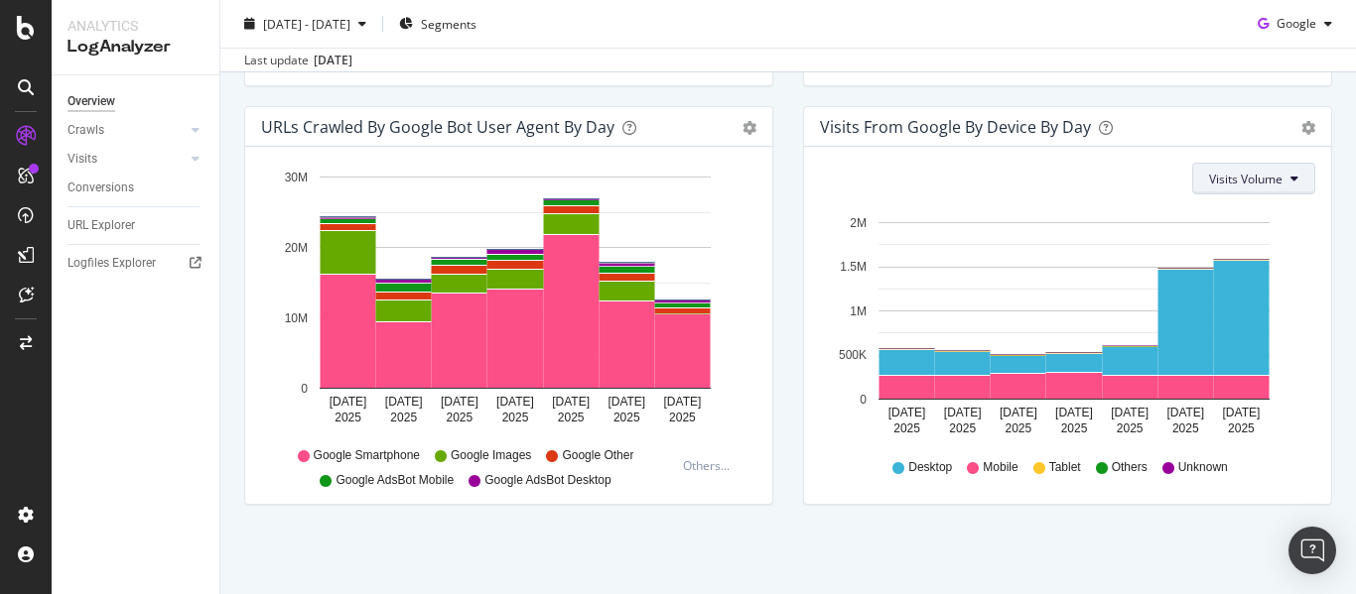
click at [1259, 182] on span "Visits Volume" at bounding box center [1245, 179] width 73 height 17
click at [1248, 260] on span "Active URLs" at bounding box center [1231, 255] width 75 height 18
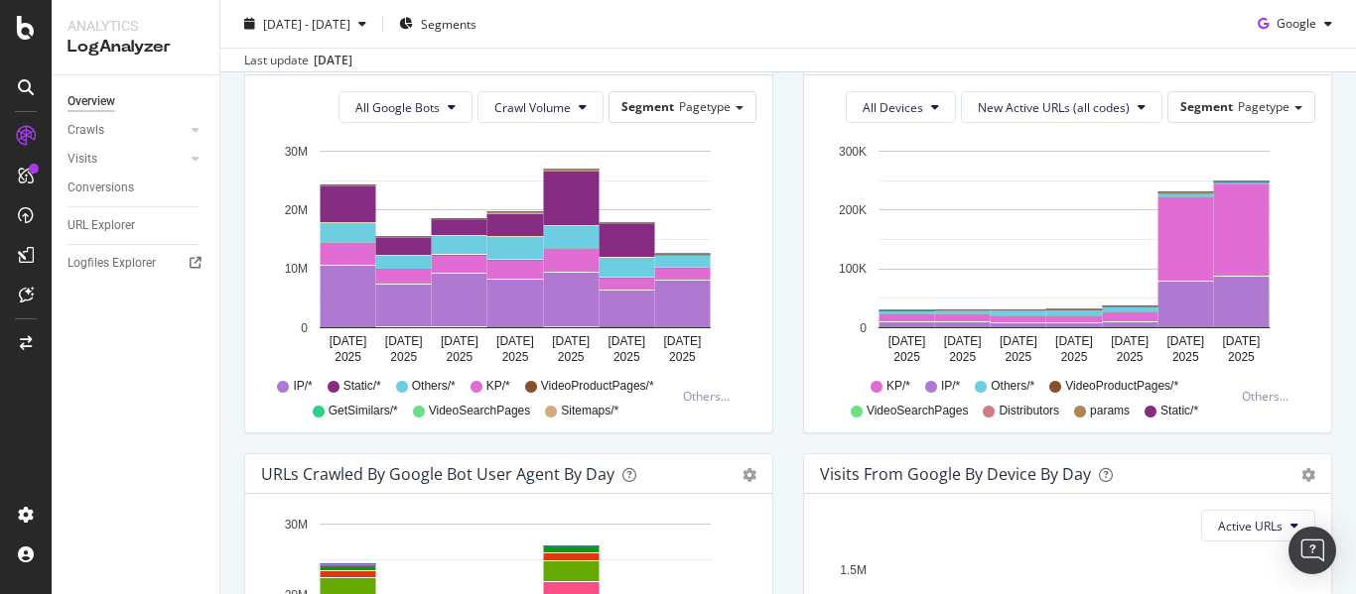
scroll to position [663, 0]
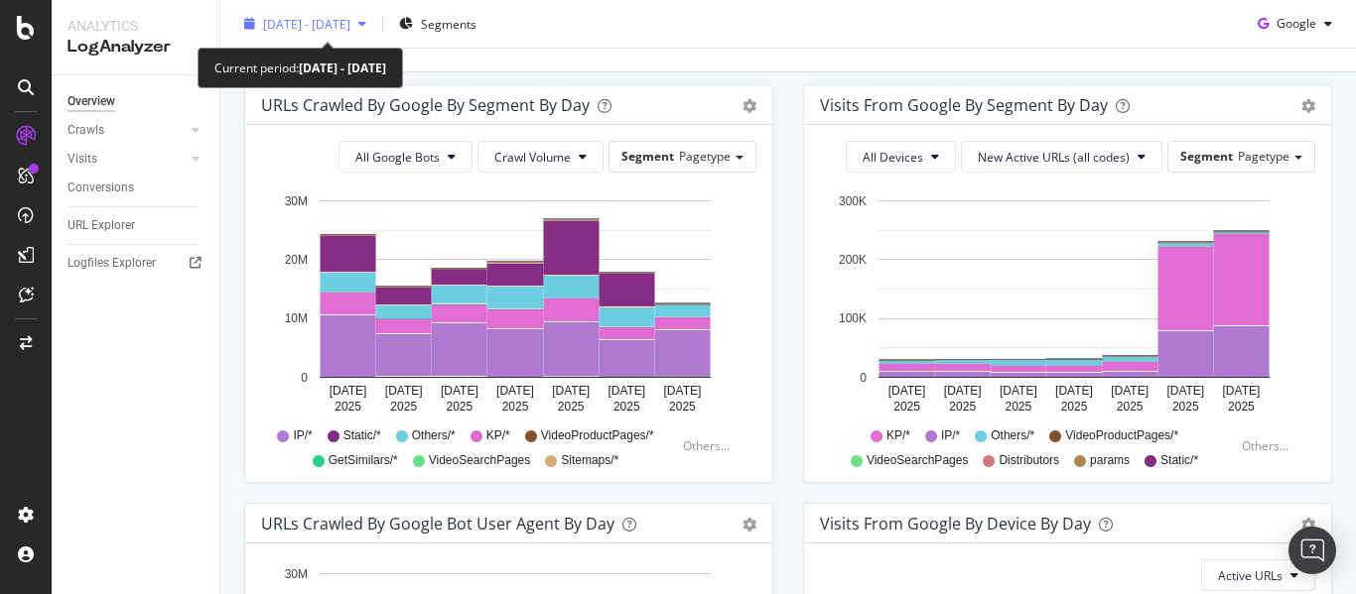
click at [350, 19] on span "[DATE] - [DATE]" at bounding box center [306, 23] width 87 height 17
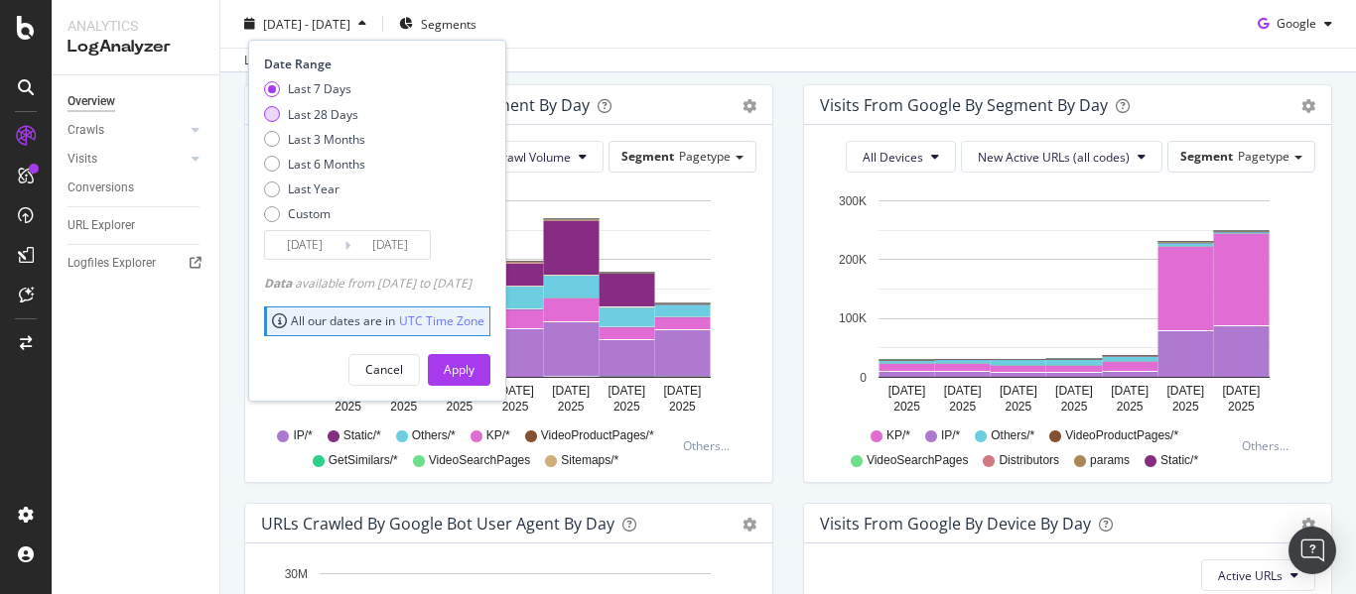
click at [329, 111] on div "Last 28 Days" at bounding box center [323, 113] width 70 height 17
type input "2025/09/11"
click at [474, 363] on div "Apply" at bounding box center [459, 369] width 31 height 17
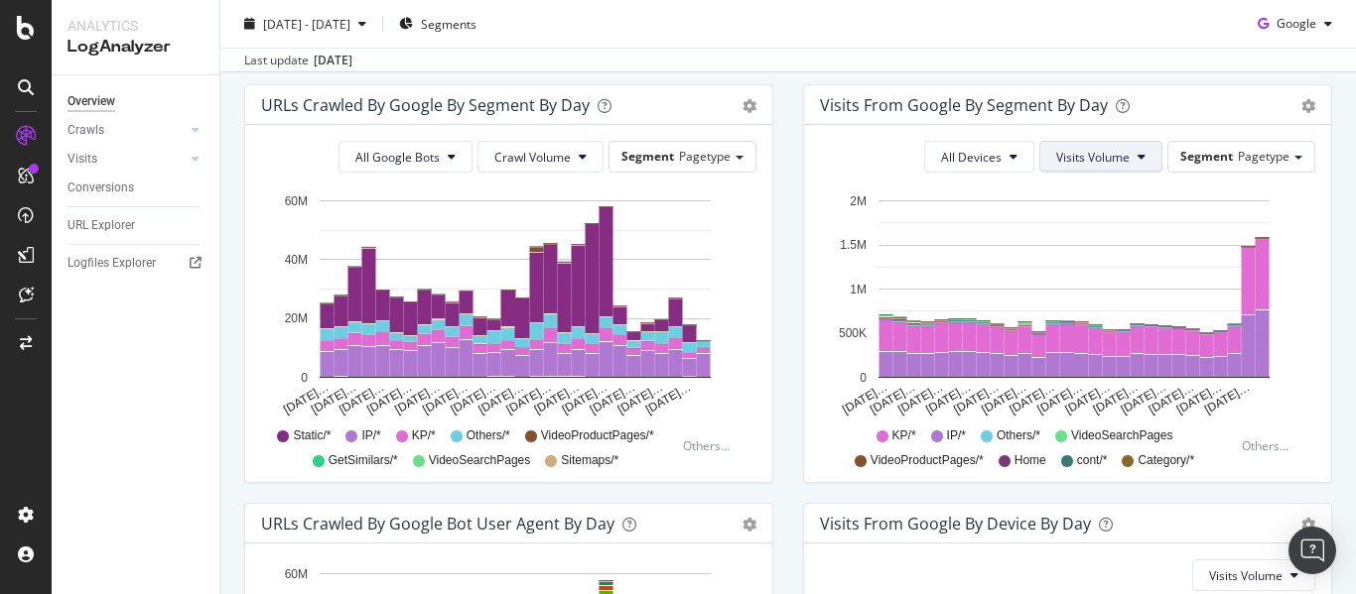
click at [1091, 162] on span "Visits Volume" at bounding box center [1092, 157] width 73 height 17
click at [1097, 226] on span "Active URLs" at bounding box center [1118, 233] width 152 height 18
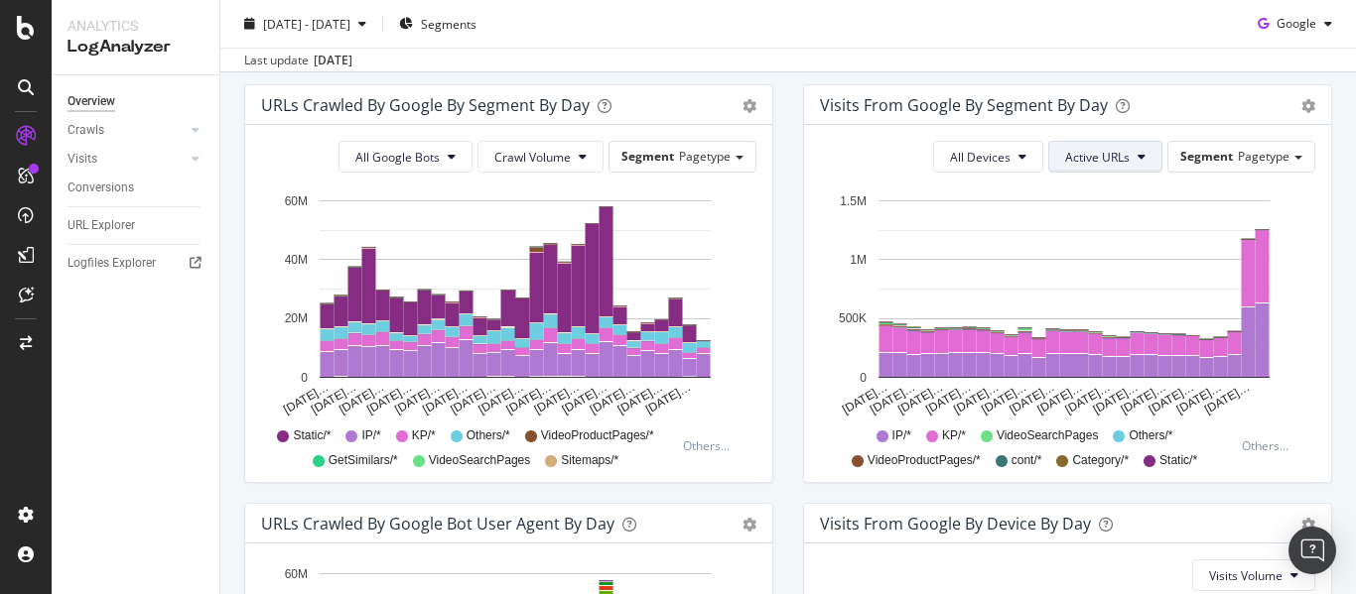
click at [1098, 161] on span "Active URLs" at bounding box center [1097, 157] width 65 height 17
click at [1108, 273] on span "New Active URLs (all codes)" at bounding box center [1128, 270] width 152 height 18
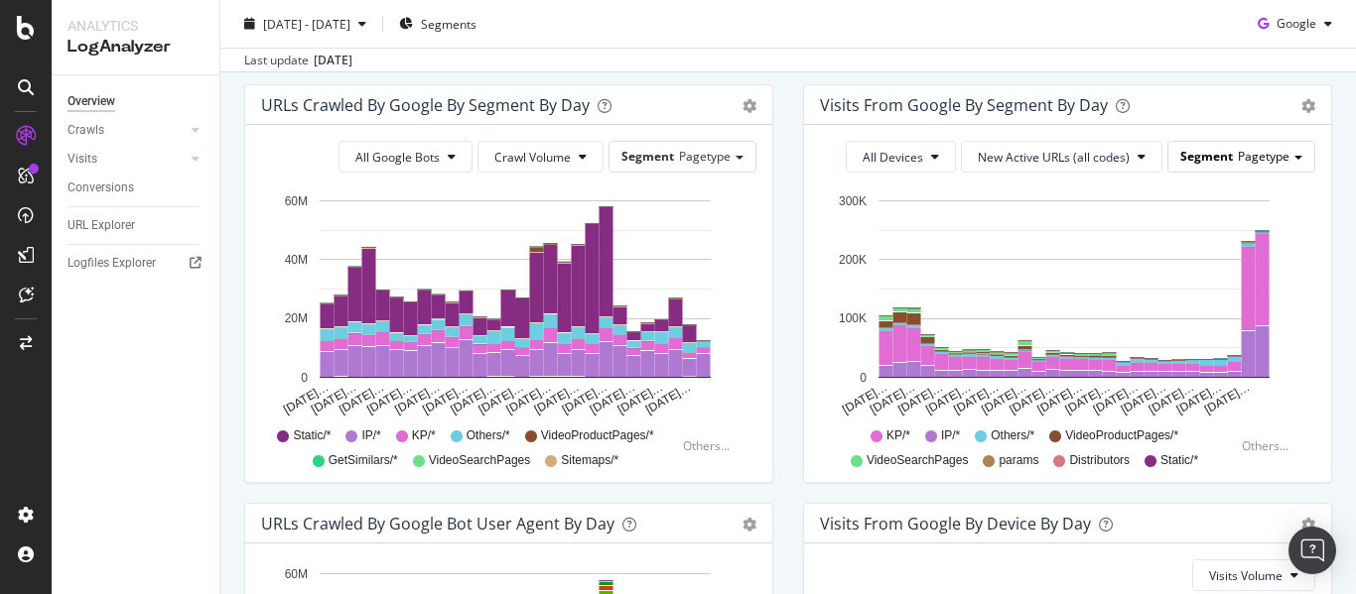
click at [1238, 164] on span "Pagetype" at bounding box center [1264, 156] width 52 height 17
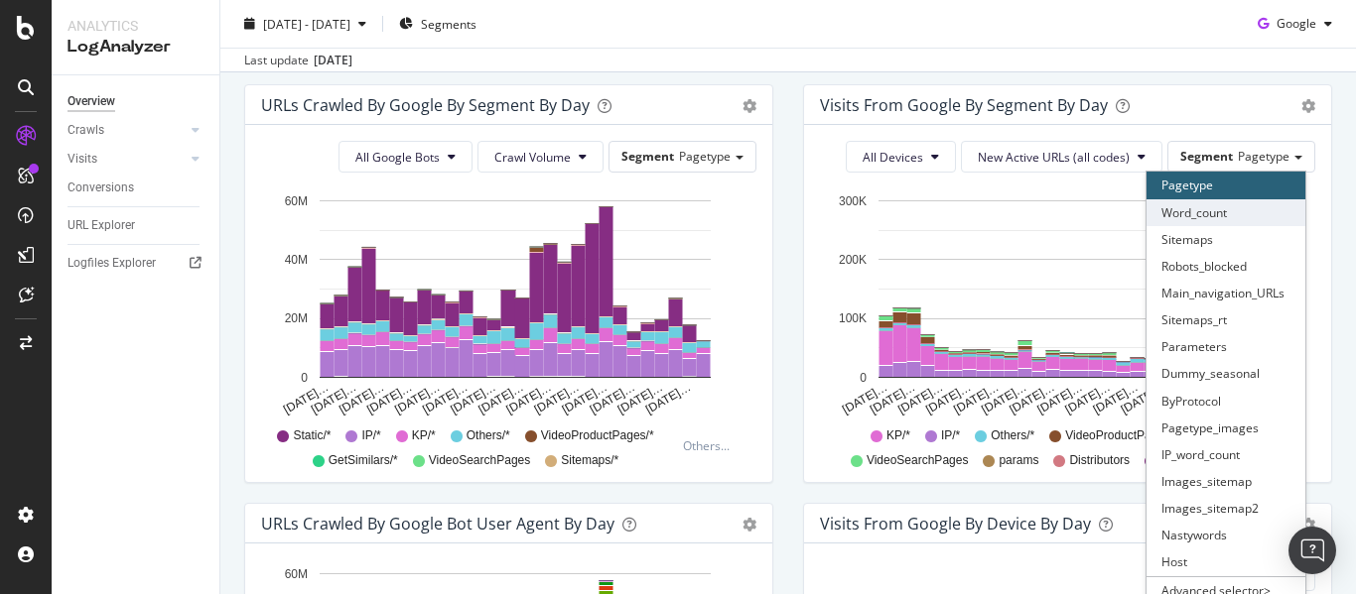
click at [1216, 213] on div "Word_count" at bounding box center [1225, 212] width 159 height 27
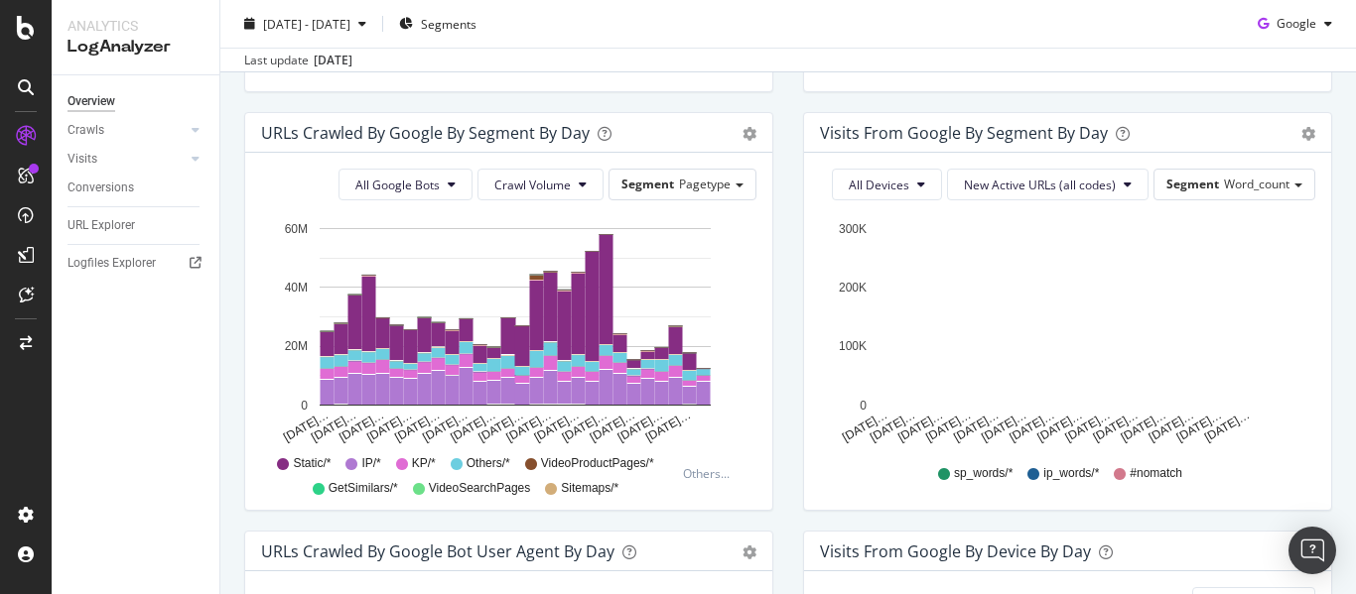
scroll to position [663, 0]
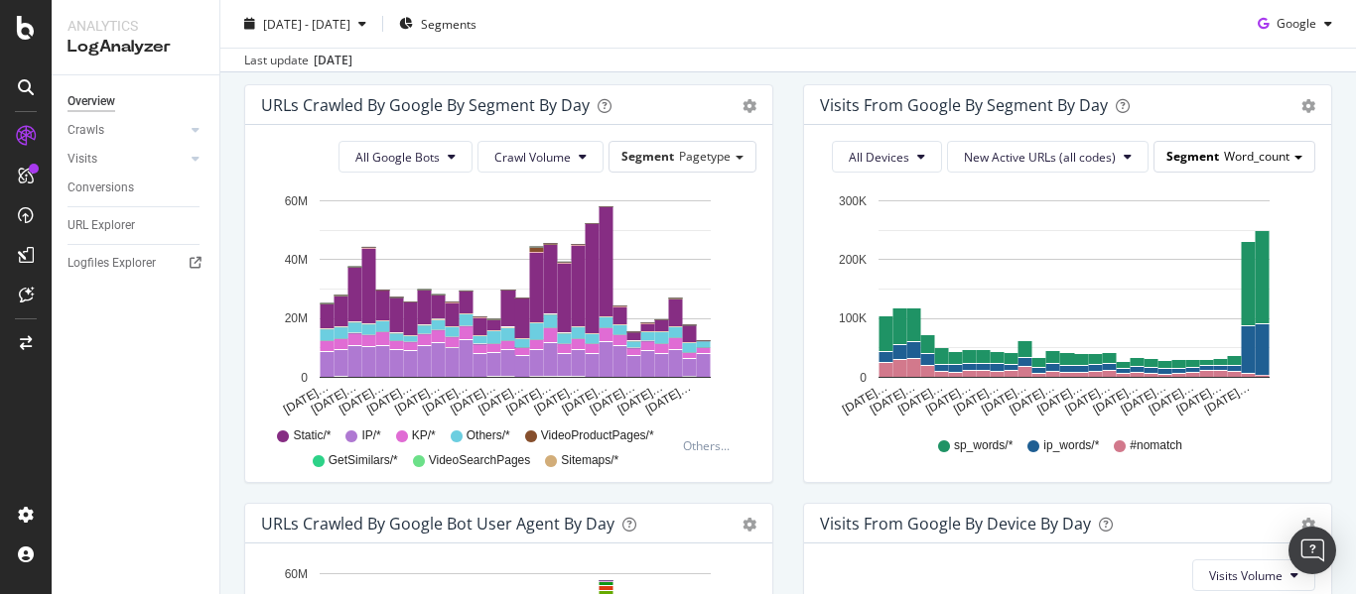
click at [1274, 170] on div "Segment Word_count" at bounding box center [1234, 156] width 160 height 29
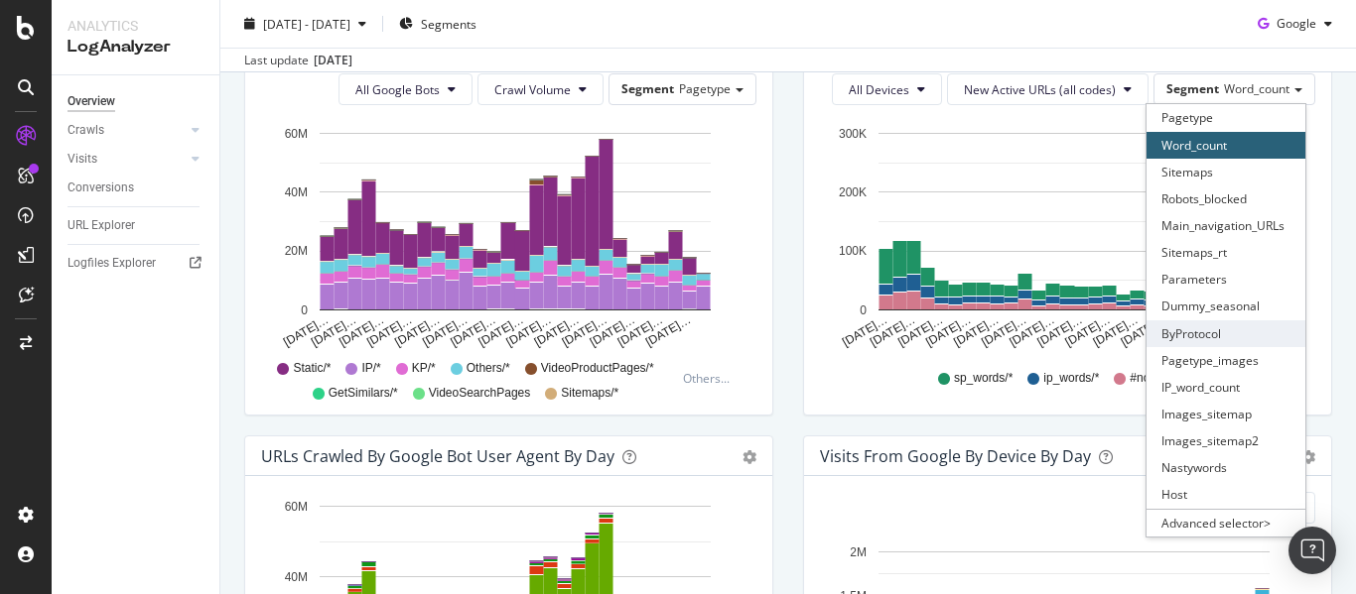
scroll to position [762, 0]
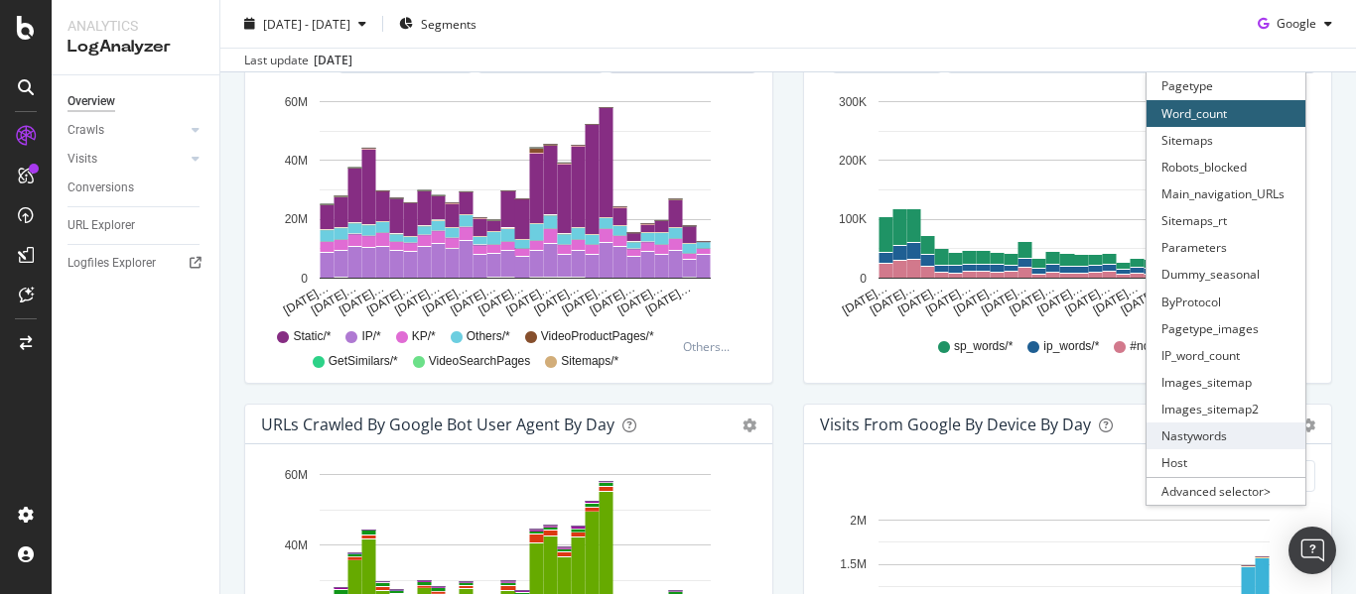
click at [1208, 443] on div "Nastywords" at bounding box center [1225, 436] width 159 height 27
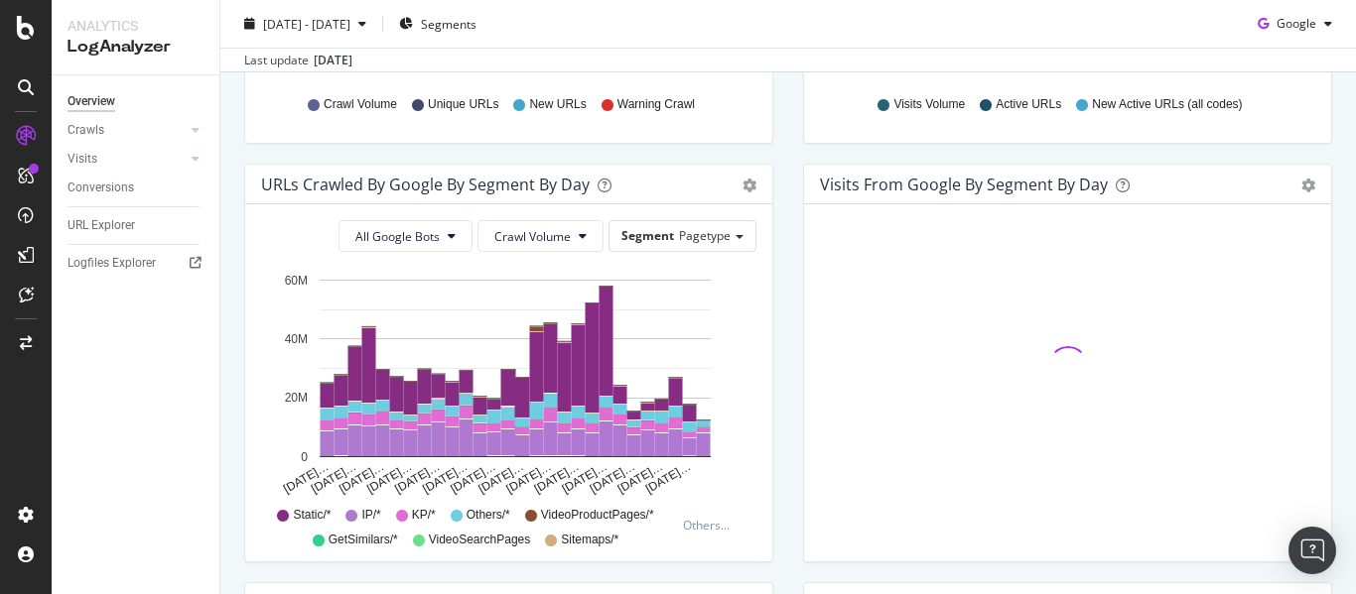
scroll to position [564, 0]
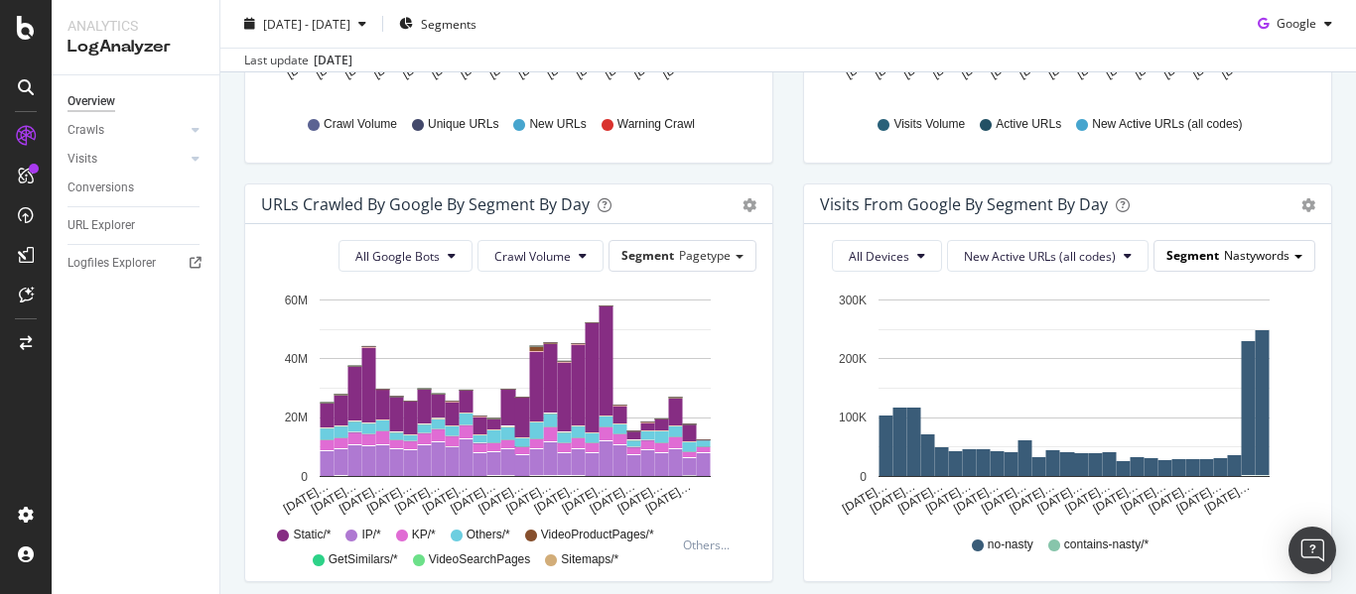
click at [1261, 252] on span "Nastywords" at bounding box center [1257, 255] width 66 height 17
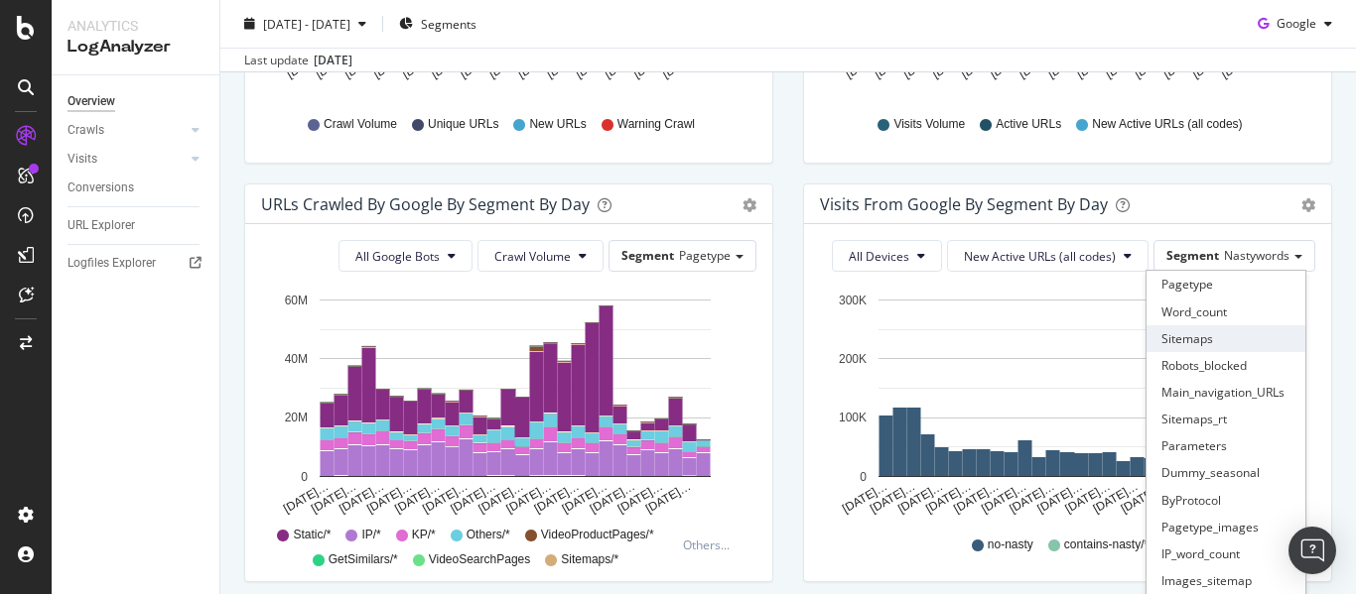
click at [1223, 328] on div "Sitemaps" at bounding box center [1225, 339] width 159 height 27
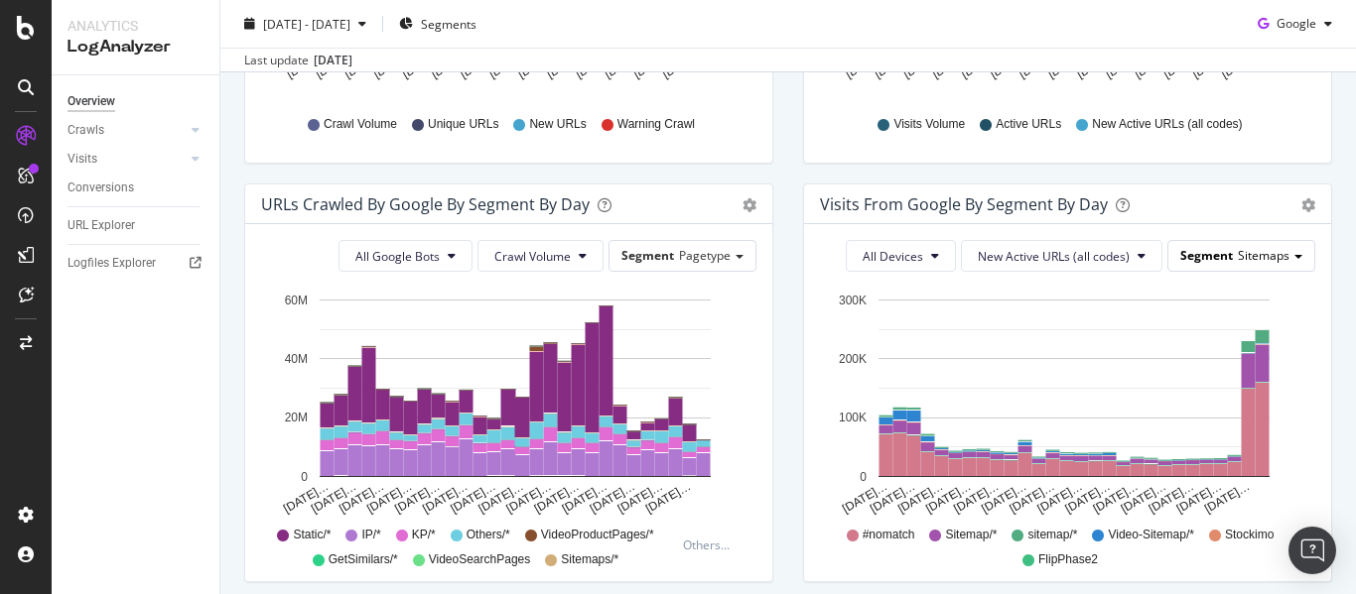
click at [1246, 261] on span "Sitemaps" at bounding box center [1264, 255] width 52 height 17
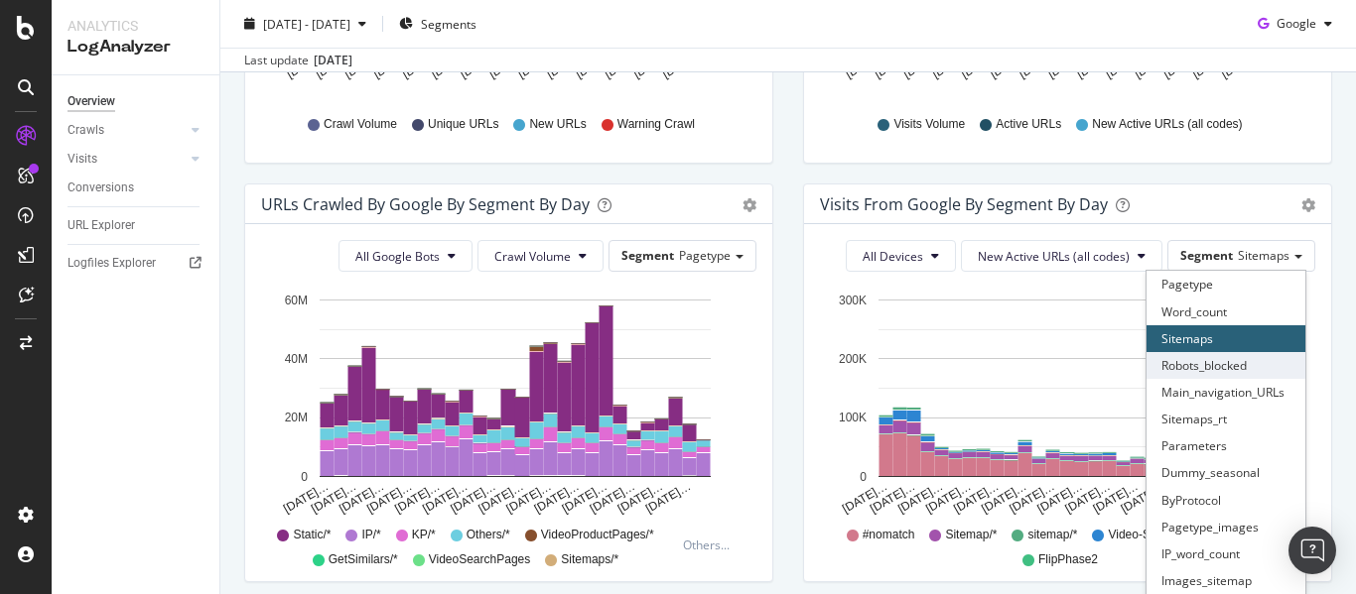
click at [1214, 370] on div "Robots_blocked" at bounding box center [1225, 365] width 159 height 27
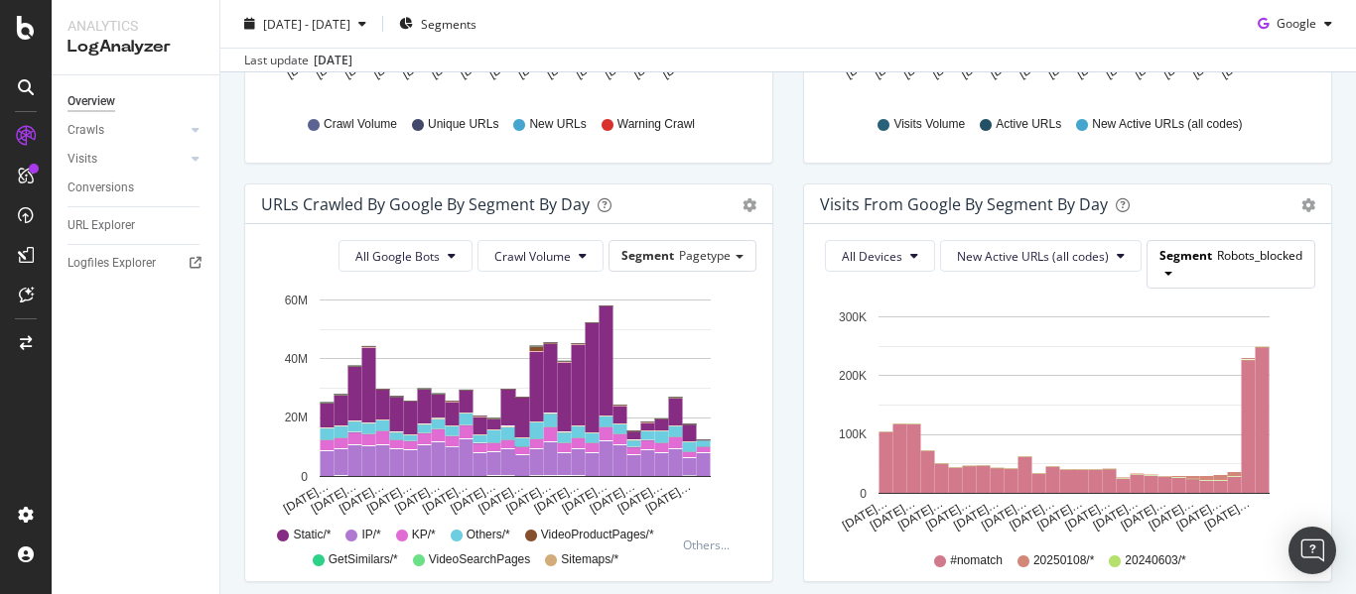
click at [1227, 259] on span "Robots_blocked" at bounding box center [1259, 255] width 85 height 17
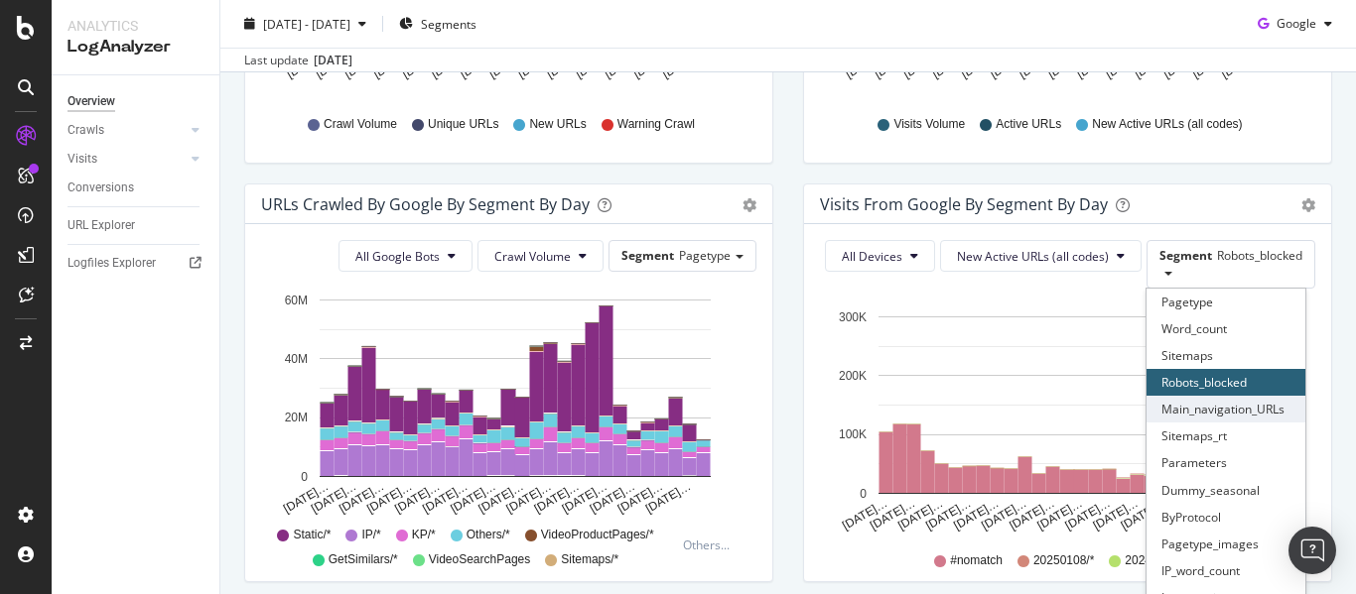
click at [1251, 414] on div "Main_navigation_URLs" at bounding box center [1225, 409] width 159 height 27
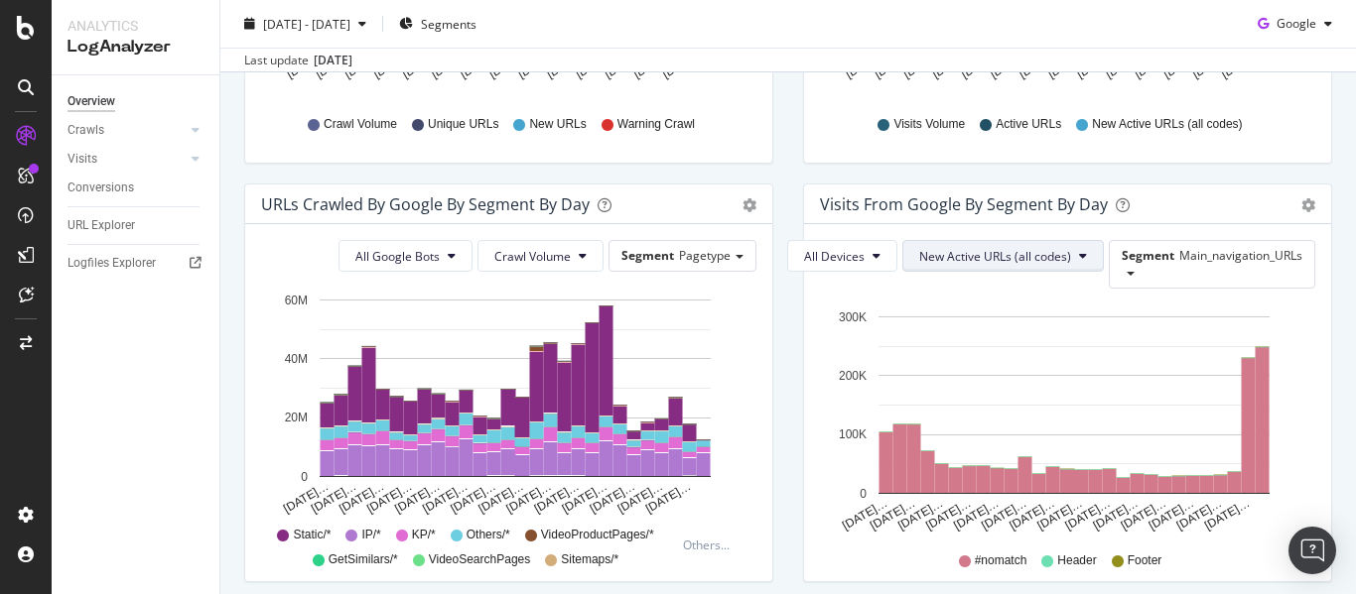
click at [937, 272] on button "New Active URLs (all codes)" at bounding box center [1002, 256] width 201 height 32
click at [979, 305] on span "Visits Volume" at bounding box center [984, 313] width 156 height 18
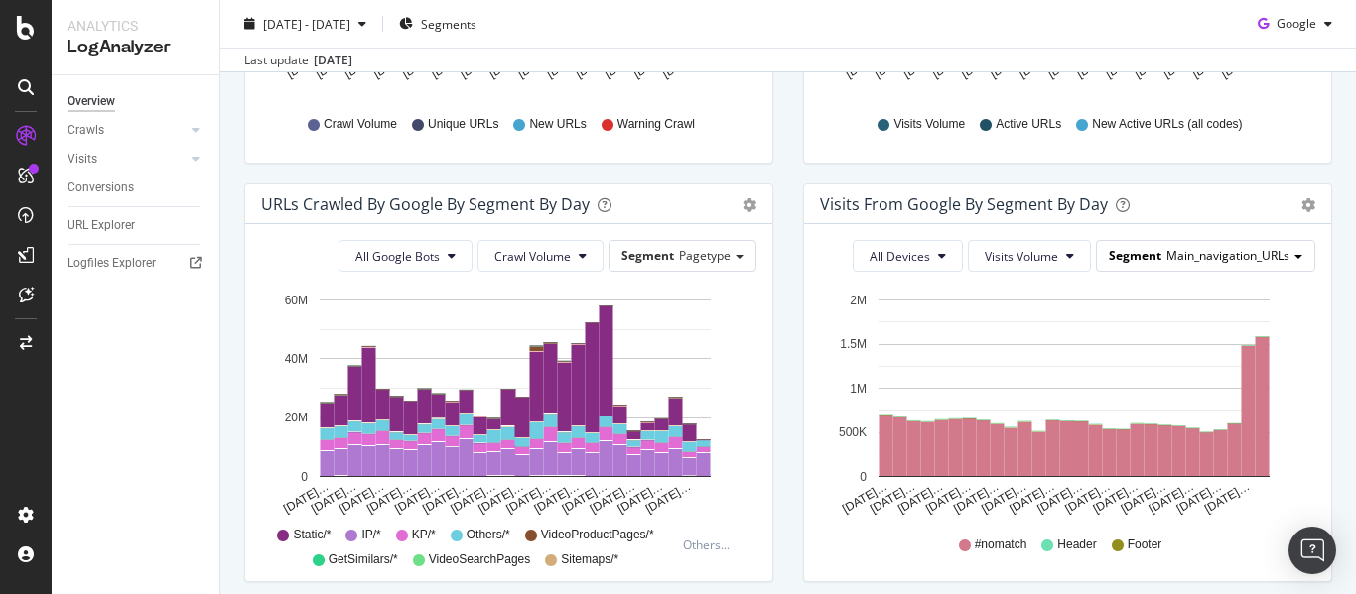
click at [1184, 257] on span "Main_navigation_URLs" at bounding box center [1227, 255] width 123 height 17
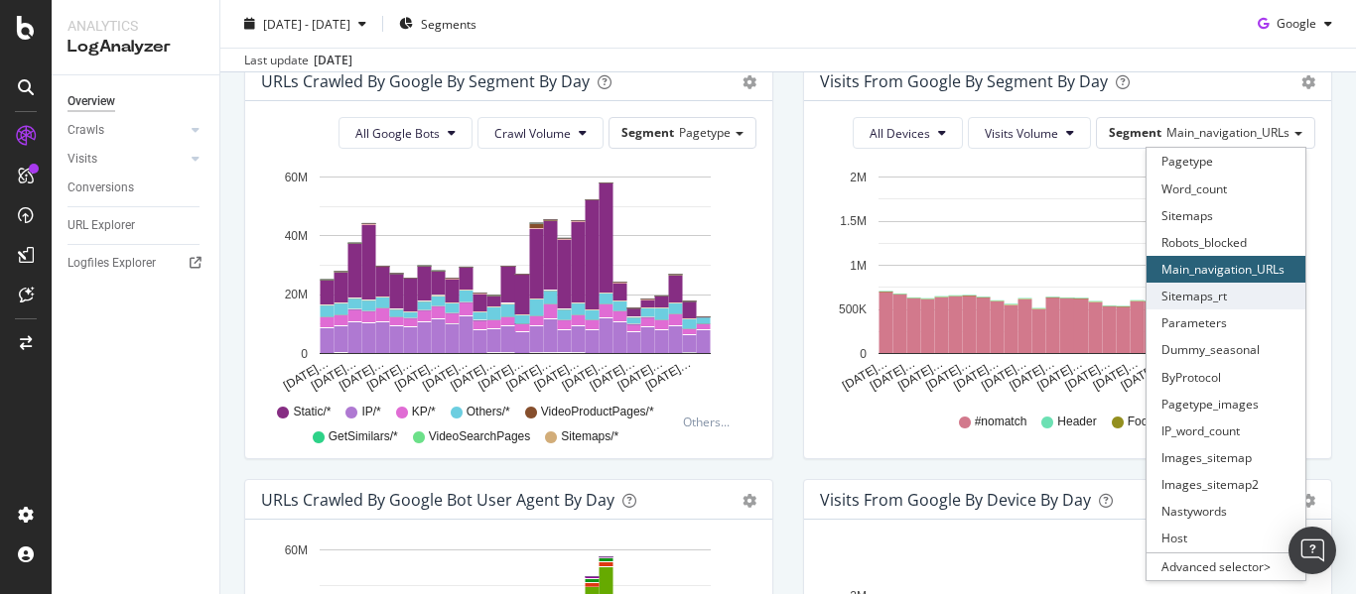
scroll to position [692, 0]
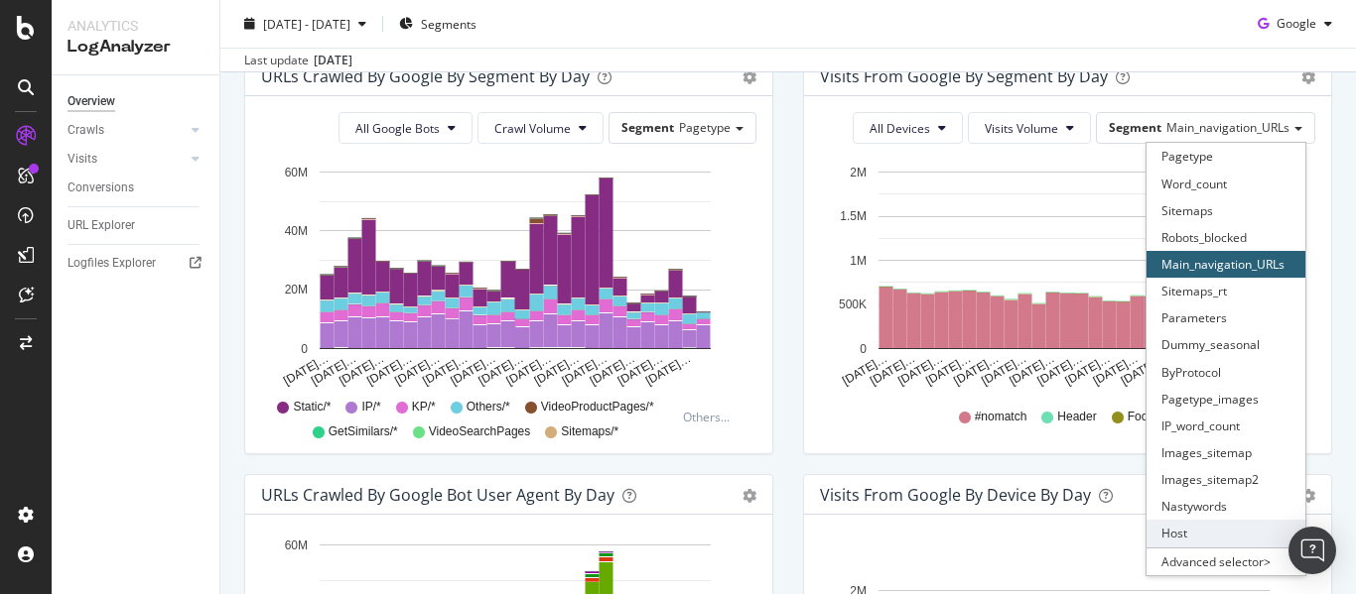
click at [1171, 524] on div "Host" at bounding box center [1225, 533] width 159 height 27
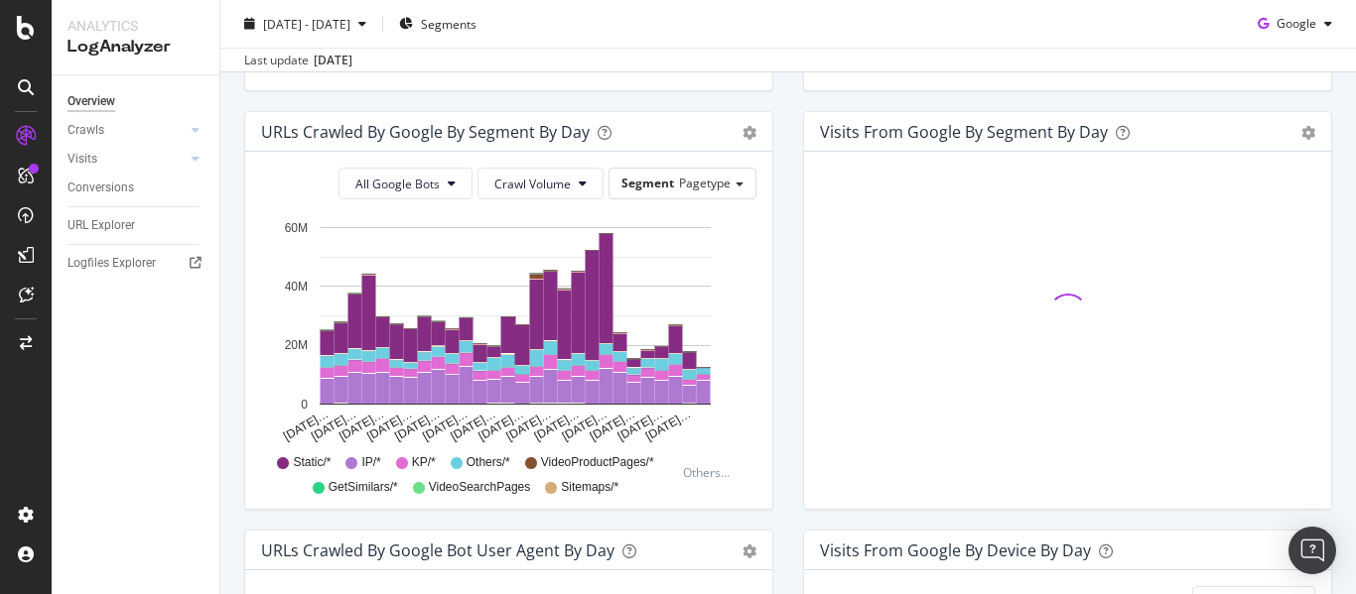
scroll to position [638, 0]
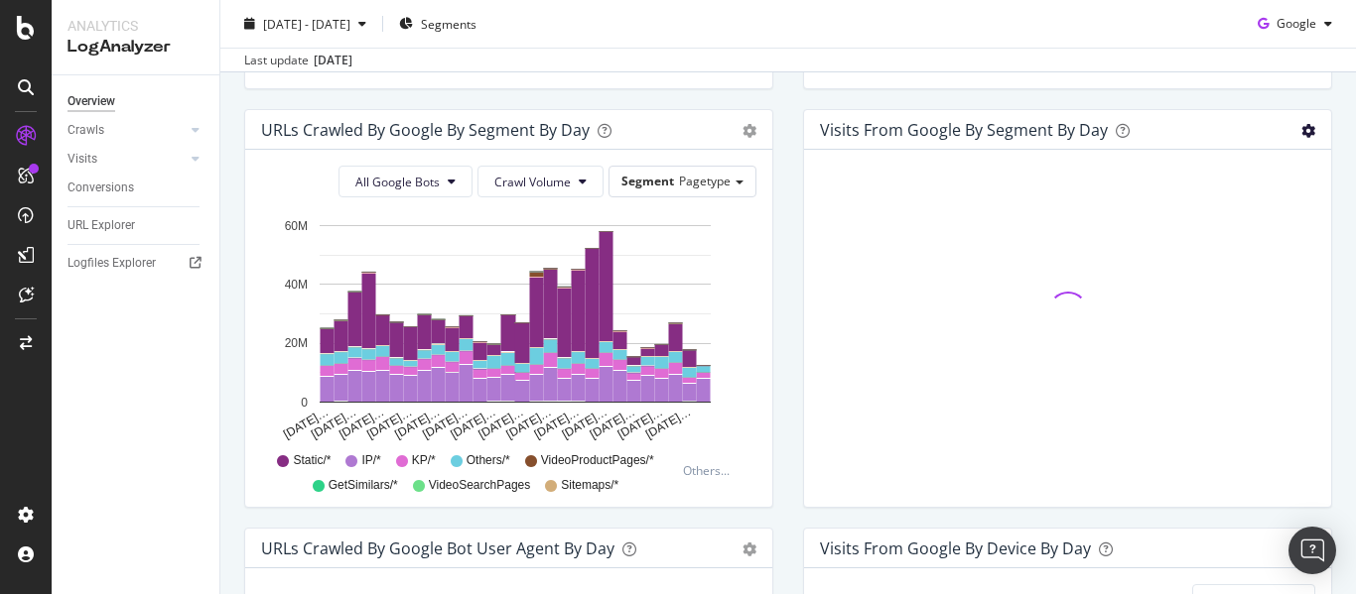
click at [1301, 131] on icon "gear" at bounding box center [1308, 131] width 14 height 14
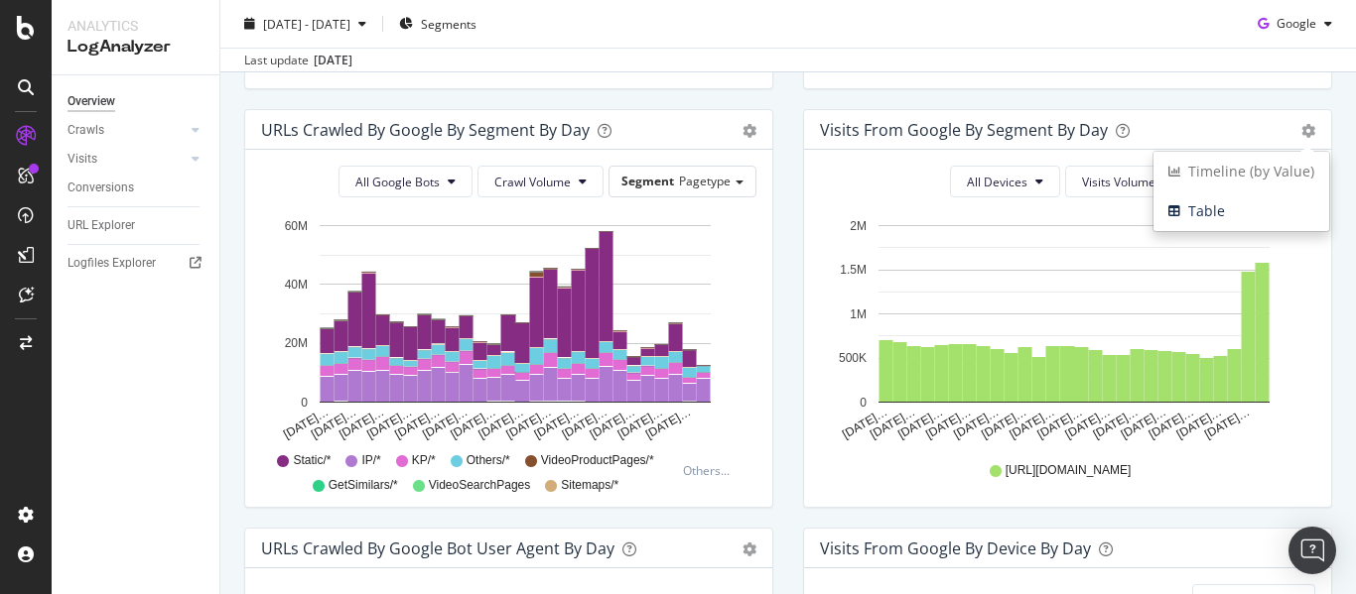
click at [1326, 169] on div "Visits from Google By Segment By Day Timeline (by Value) Table All Devices Visi…" at bounding box center [1067, 318] width 559 height 419
click at [1243, 183] on span "Segment" at bounding box center [1232, 181] width 53 height 17
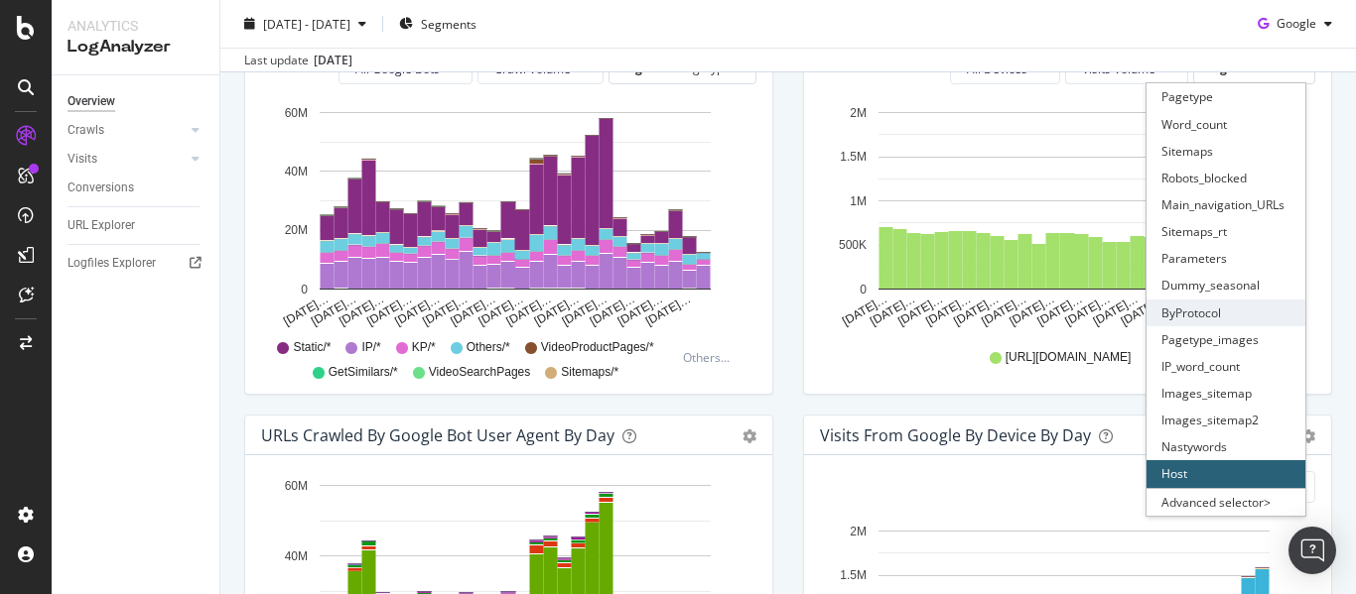
scroll to position [752, 0]
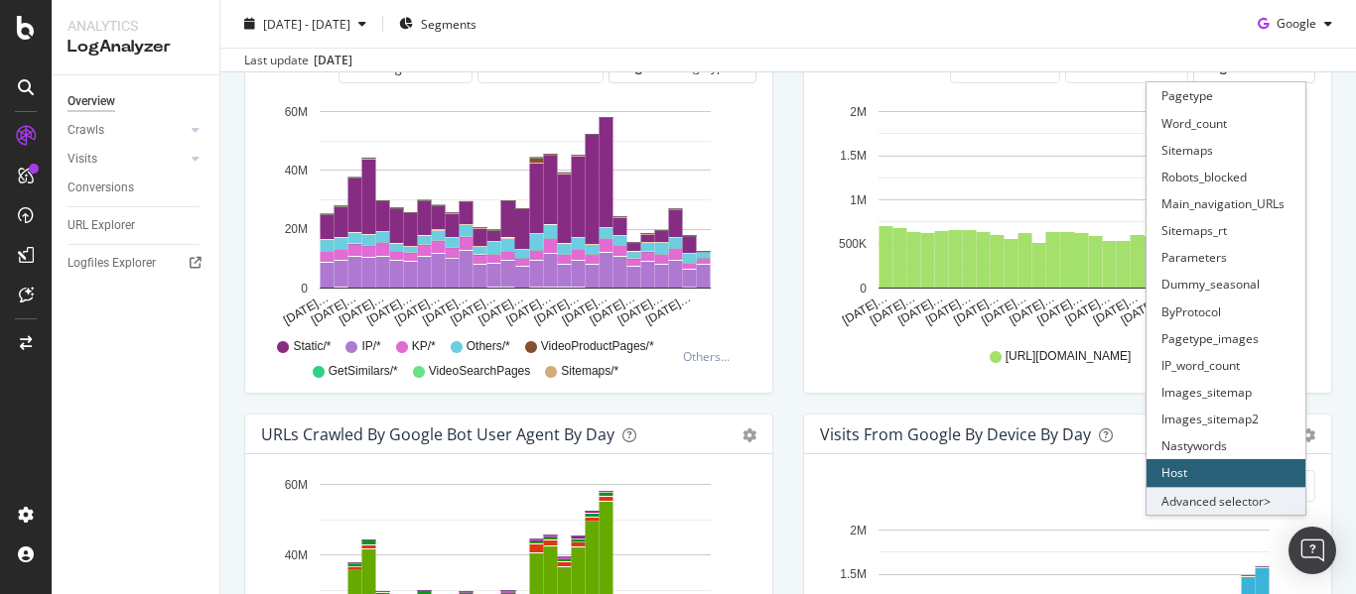
click at [1202, 494] on div "Advanced selector >" at bounding box center [1225, 501] width 159 height 28
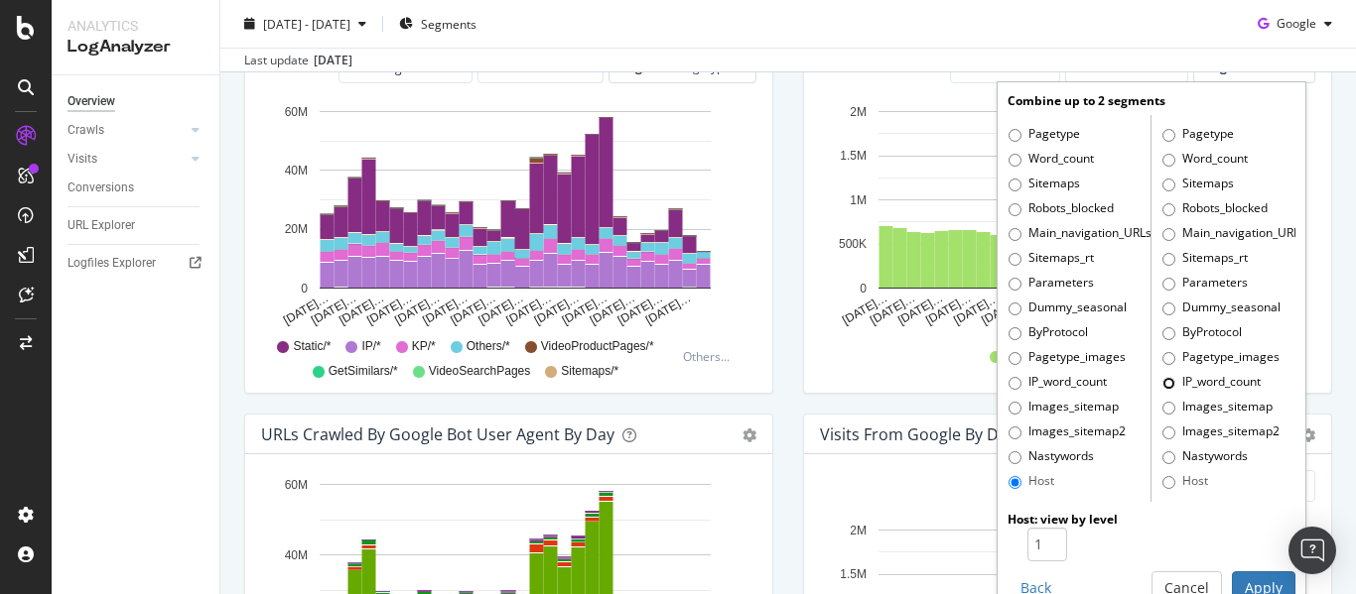
click at [1162, 383] on input "IP_word_count" at bounding box center [1168, 383] width 13 height 13
radio input "true"
click at [1008, 135] on input "Pagetype" at bounding box center [1014, 135] width 13 height 13
radio input "true"
radio input "false"
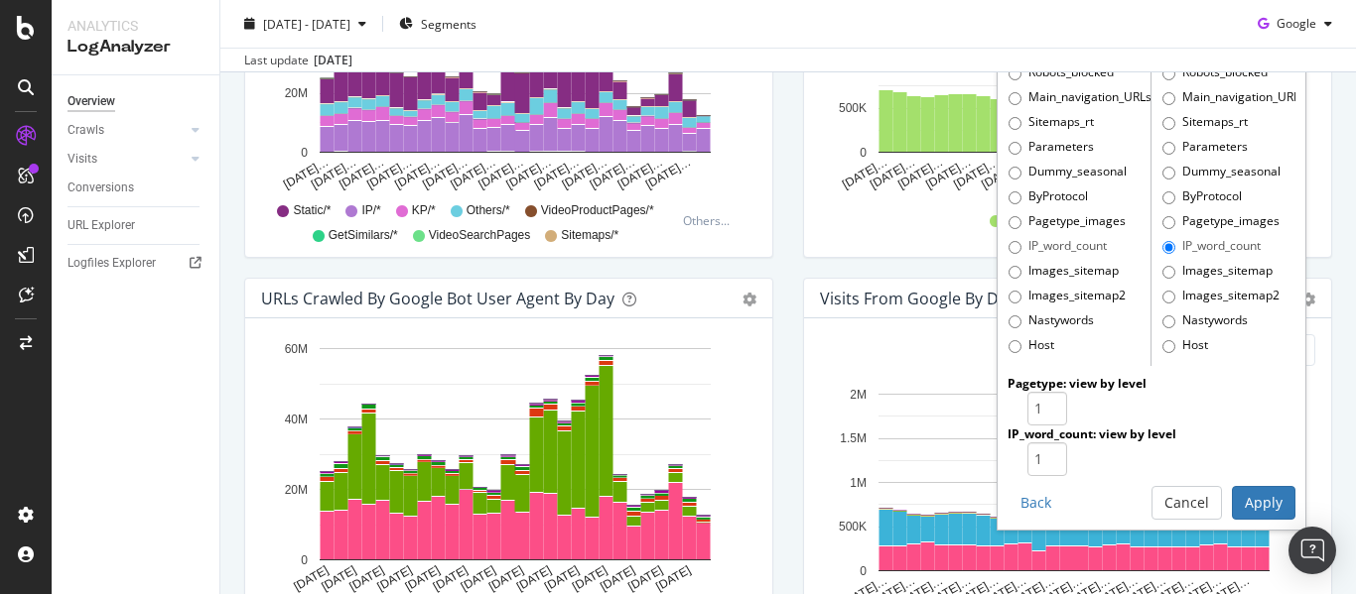
scroll to position [889, 0]
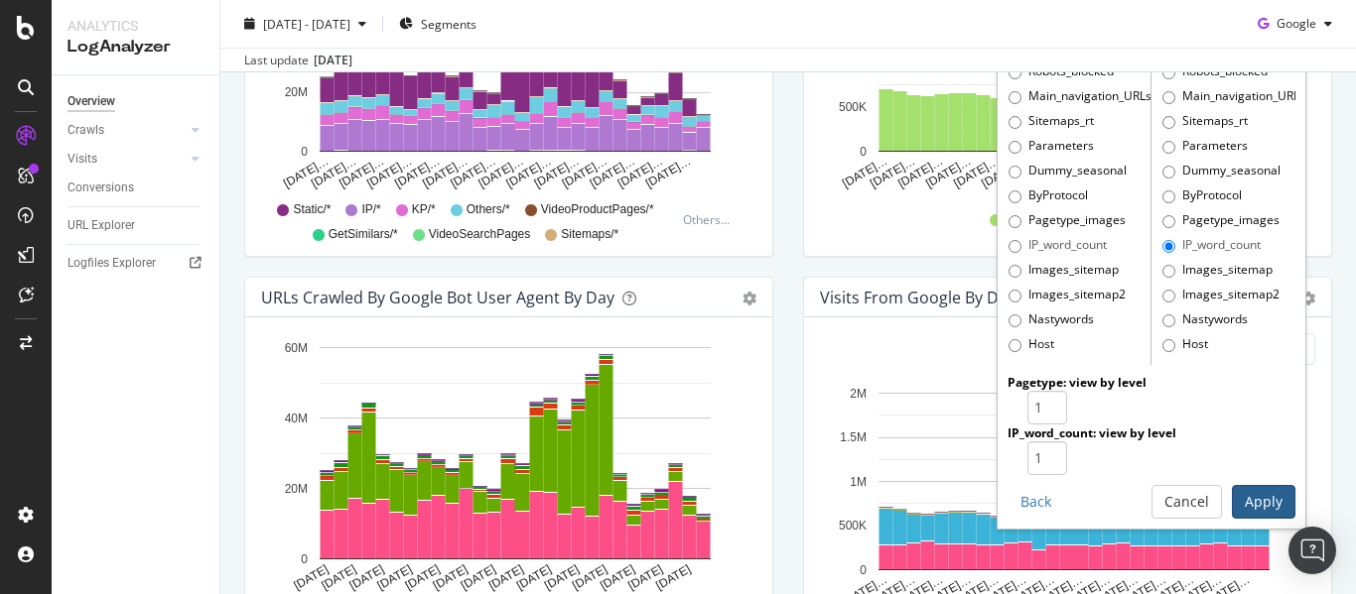
click at [1233, 504] on button "Apply" at bounding box center [1264, 502] width 64 height 34
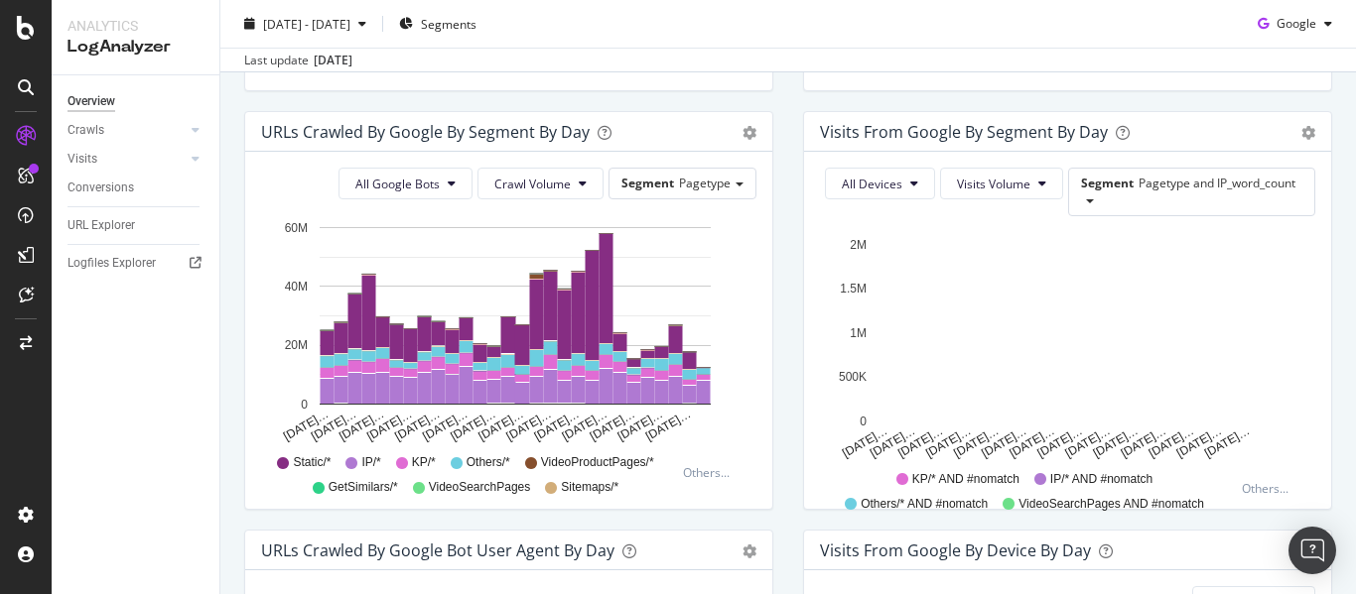
scroll to position [706, 0]
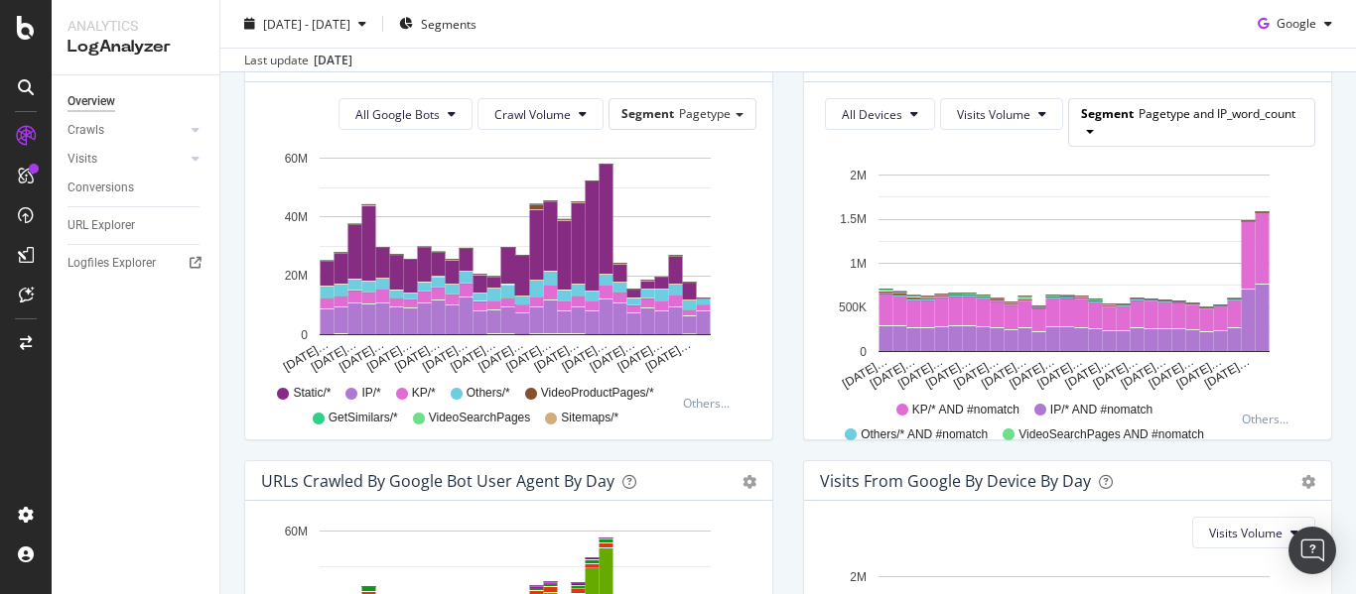
click at [1177, 118] on span "Pagetype and IP_word_count" at bounding box center [1216, 113] width 157 height 17
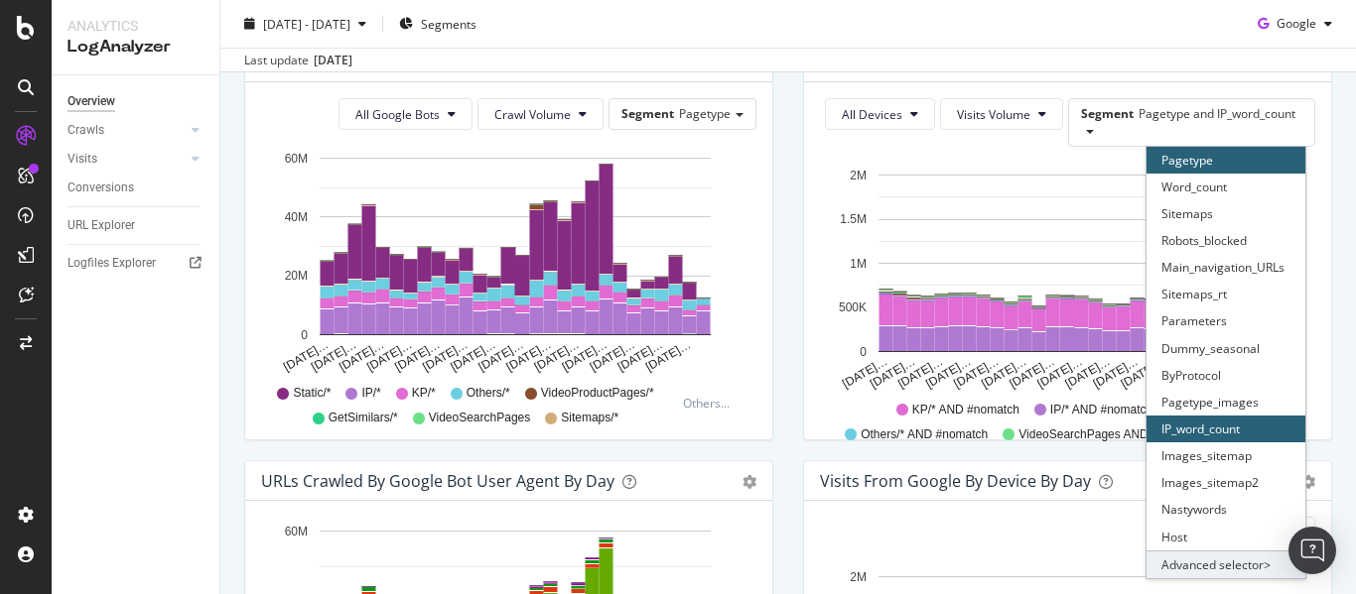
click at [1186, 565] on div "Advanced selector >" at bounding box center [1225, 565] width 159 height 28
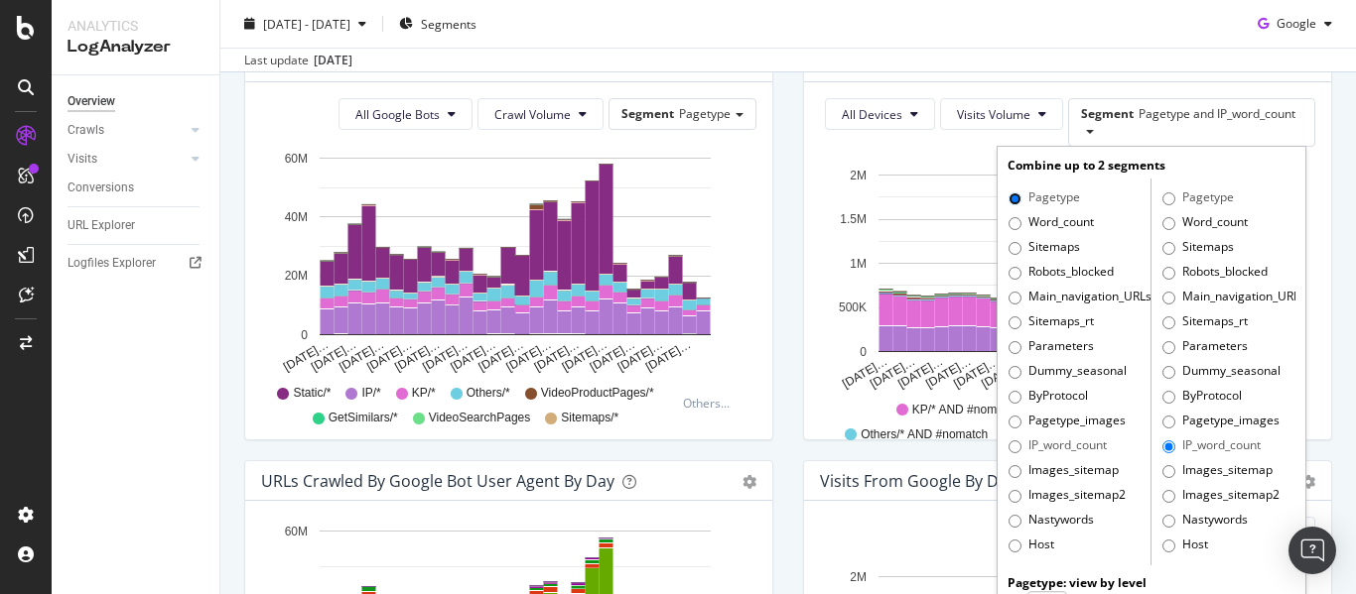
click at [1008, 204] on input "Pagetype" at bounding box center [1014, 199] width 13 height 13
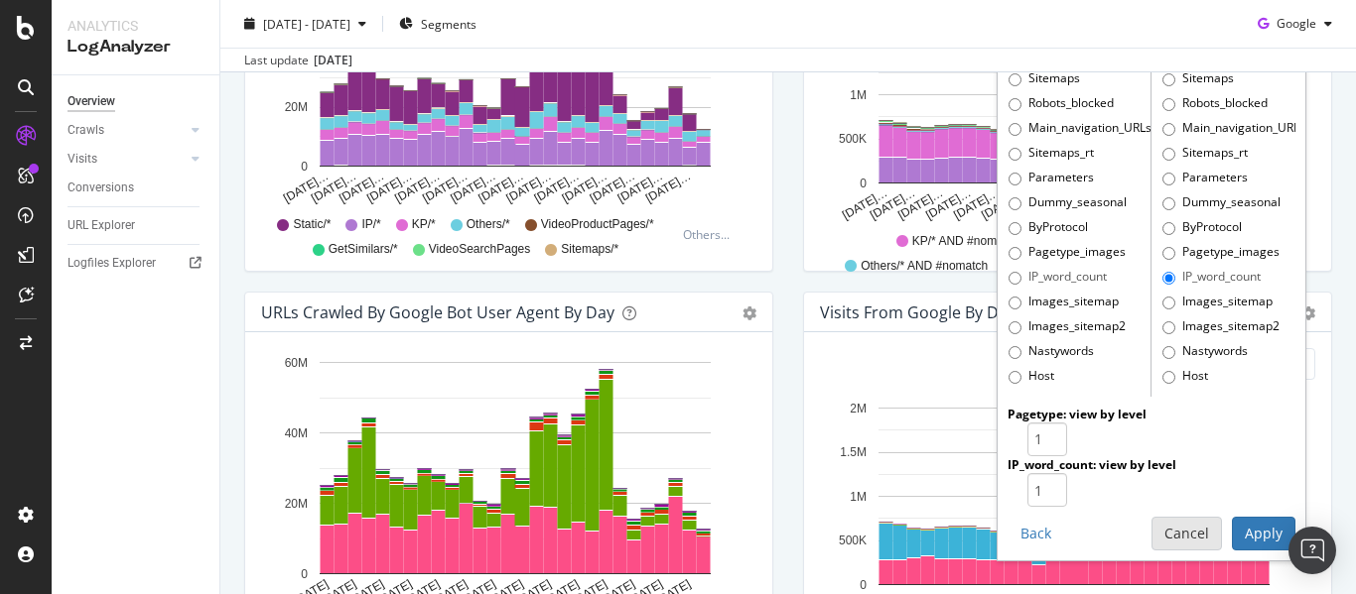
click at [1171, 532] on button "Cancel" at bounding box center [1186, 534] width 70 height 34
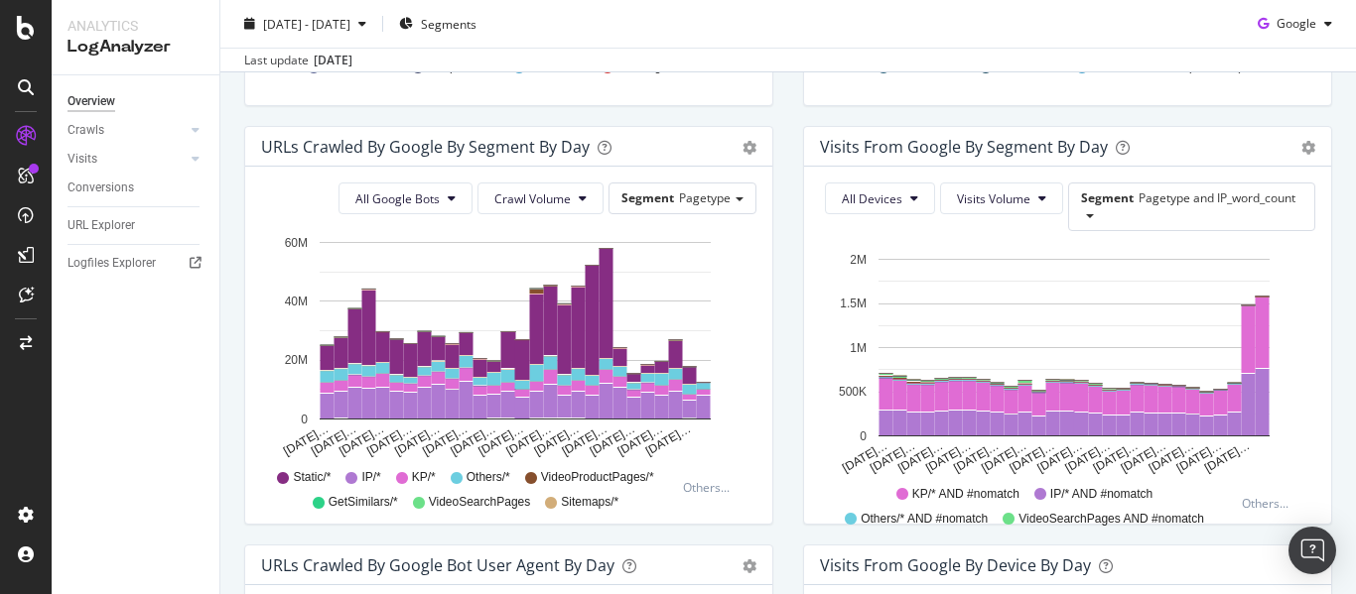
scroll to position [621, 0]
click at [1154, 195] on span "Pagetype and IP_word_count" at bounding box center [1216, 198] width 157 height 17
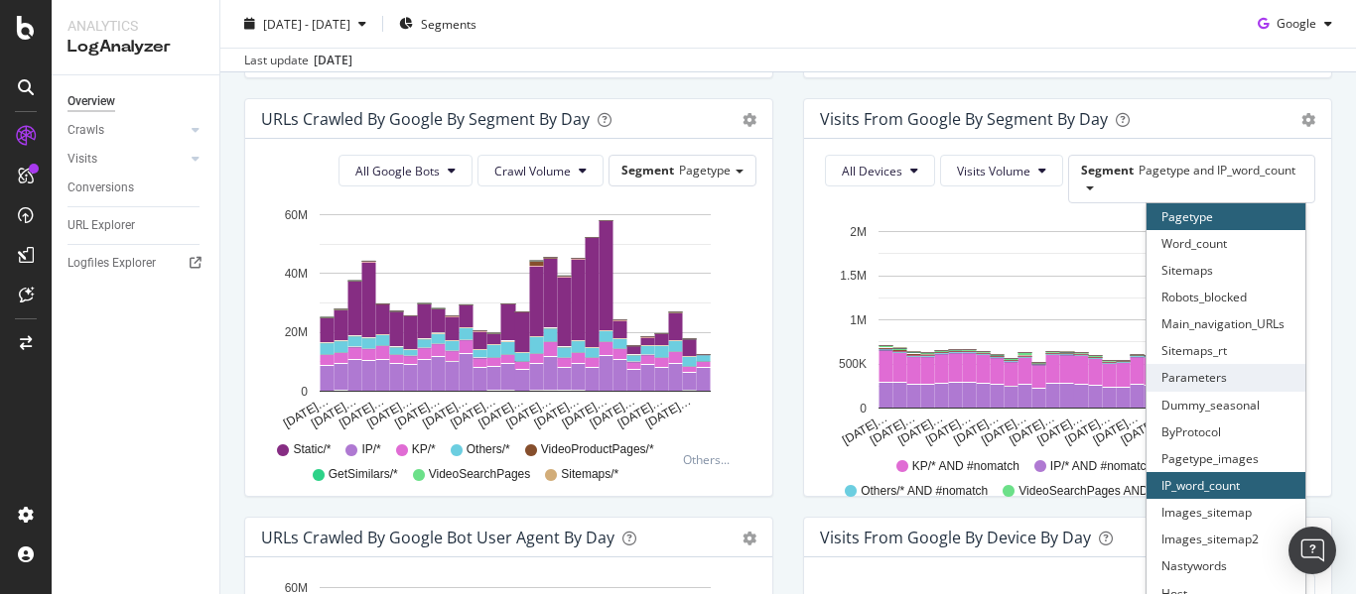
scroll to position [650, 0]
click at [1198, 477] on div "IP_word_count" at bounding box center [1225, 484] width 159 height 27
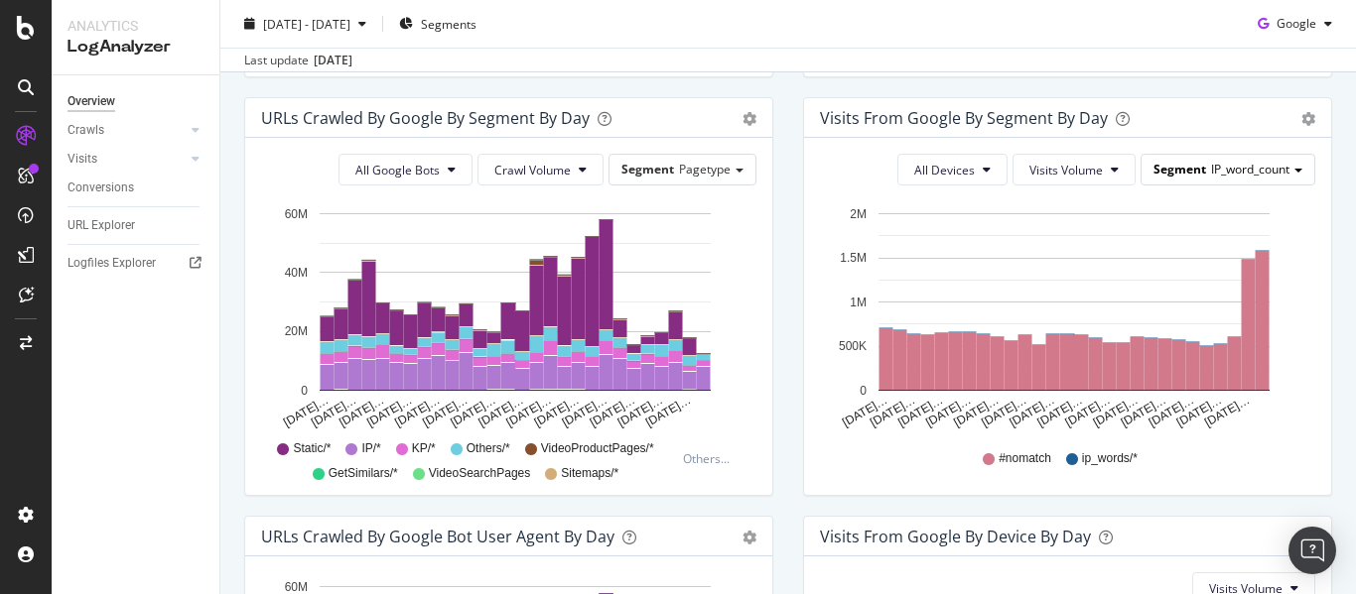
click at [1248, 162] on span "IP_word_count" at bounding box center [1250, 169] width 78 height 17
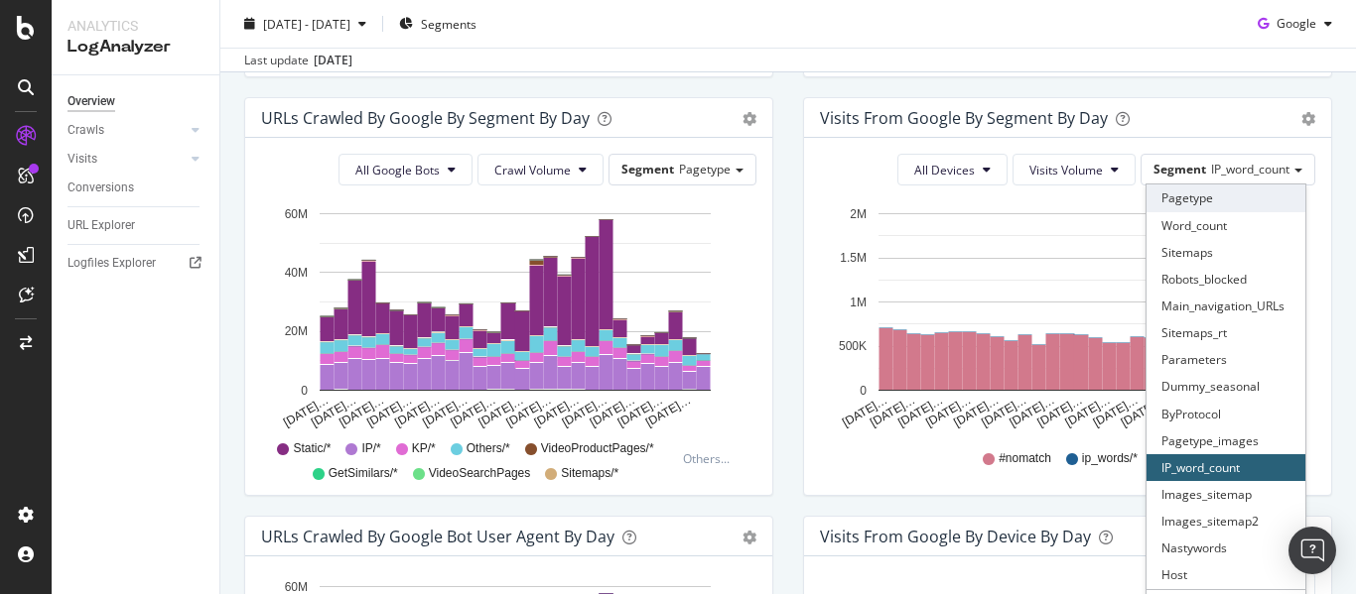
click at [1199, 209] on div "Pagetype" at bounding box center [1225, 198] width 159 height 27
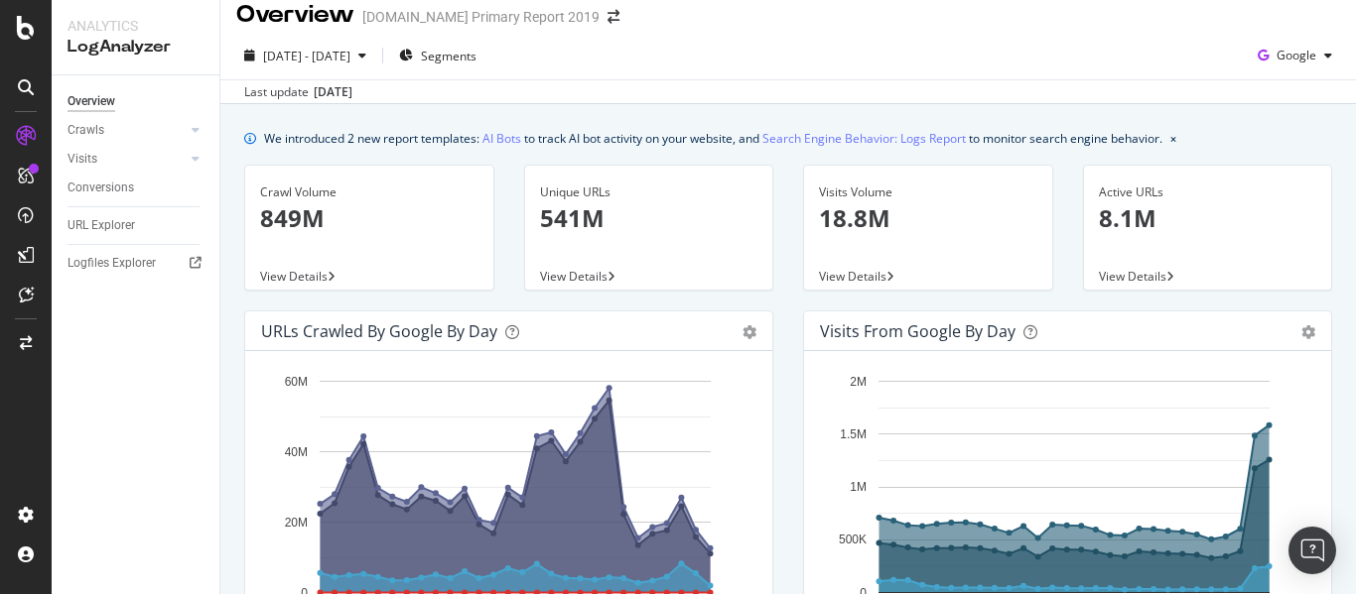
scroll to position [8, 0]
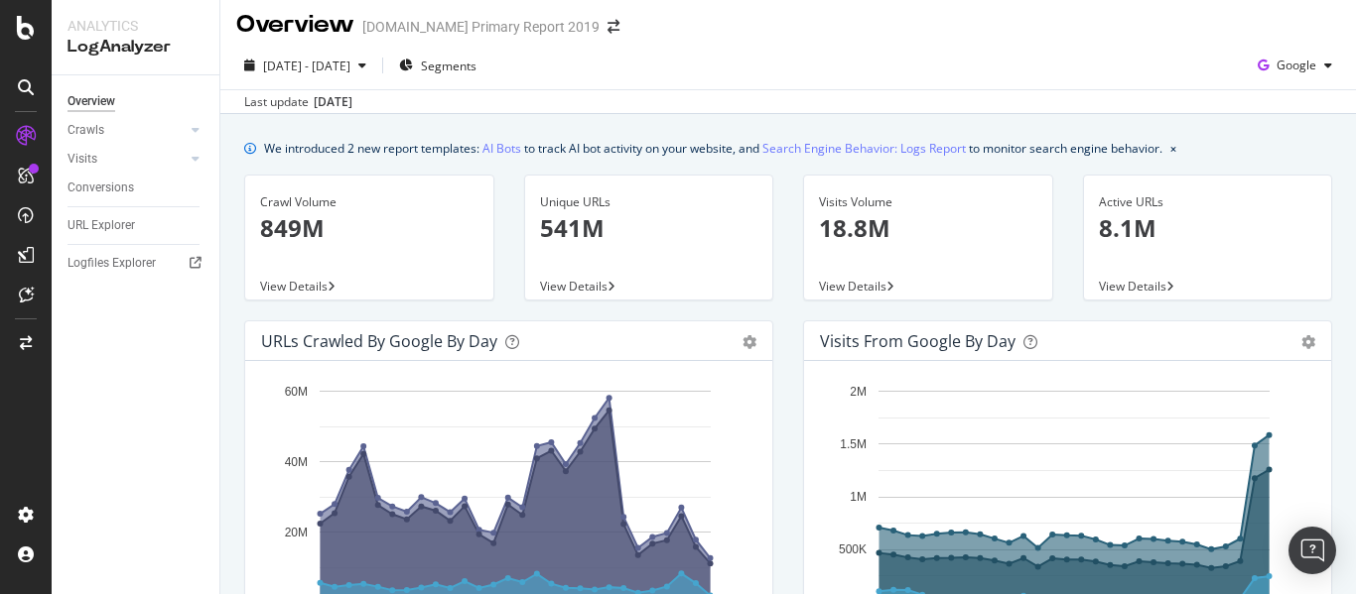
click at [853, 286] on span "View Details" at bounding box center [852, 286] width 67 height 17
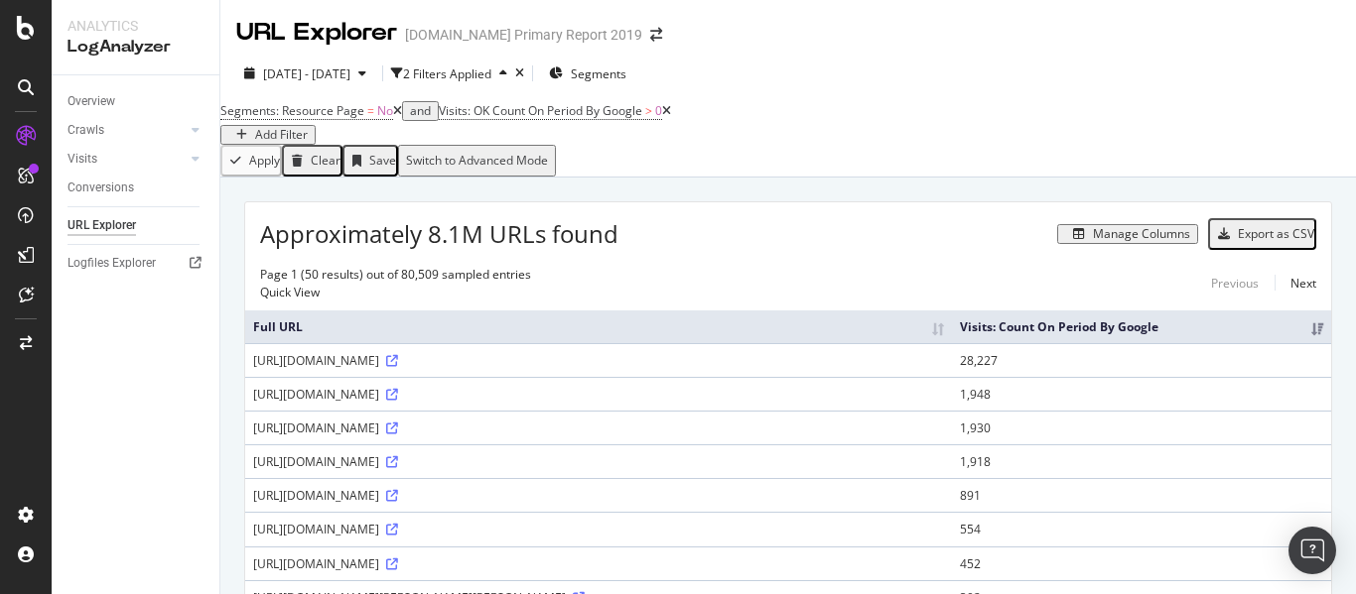
click at [486, 369] on div "https://www.alamy.com/stock-photo/chamster.html?pseudoid=B89436B7DEE74CAD95FCE5…" at bounding box center [598, 360] width 691 height 17
copy div "chamster"
click at [398, 367] on icon at bounding box center [392, 361] width 12 height 12
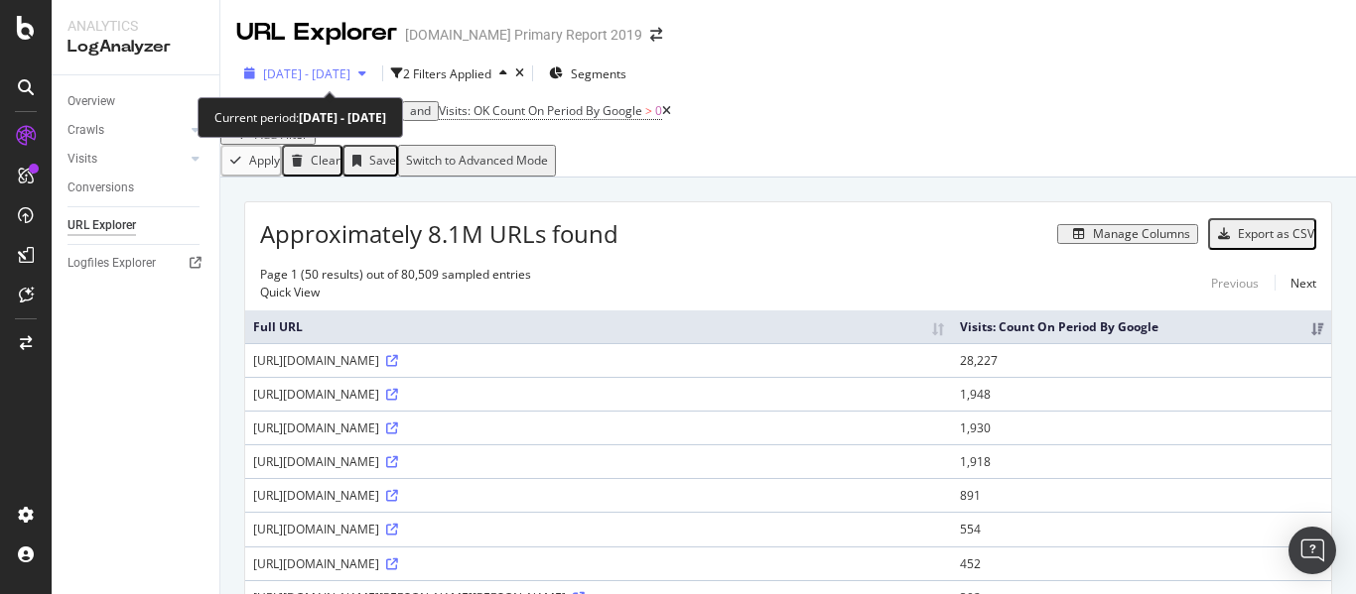
click at [350, 73] on span "2025 Sep. 11th - Oct. 8th" at bounding box center [306, 74] width 87 height 17
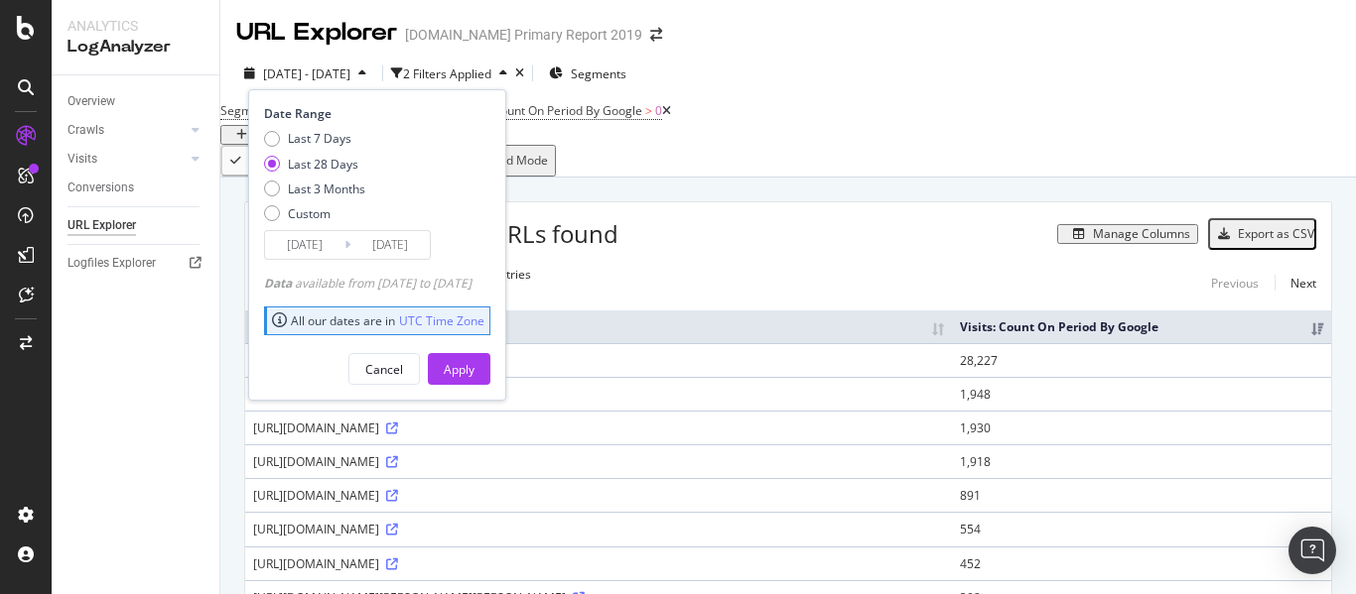
click at [311, 242] on input "2025/09/11" at bounding box center [304, 245] width 79 height 28
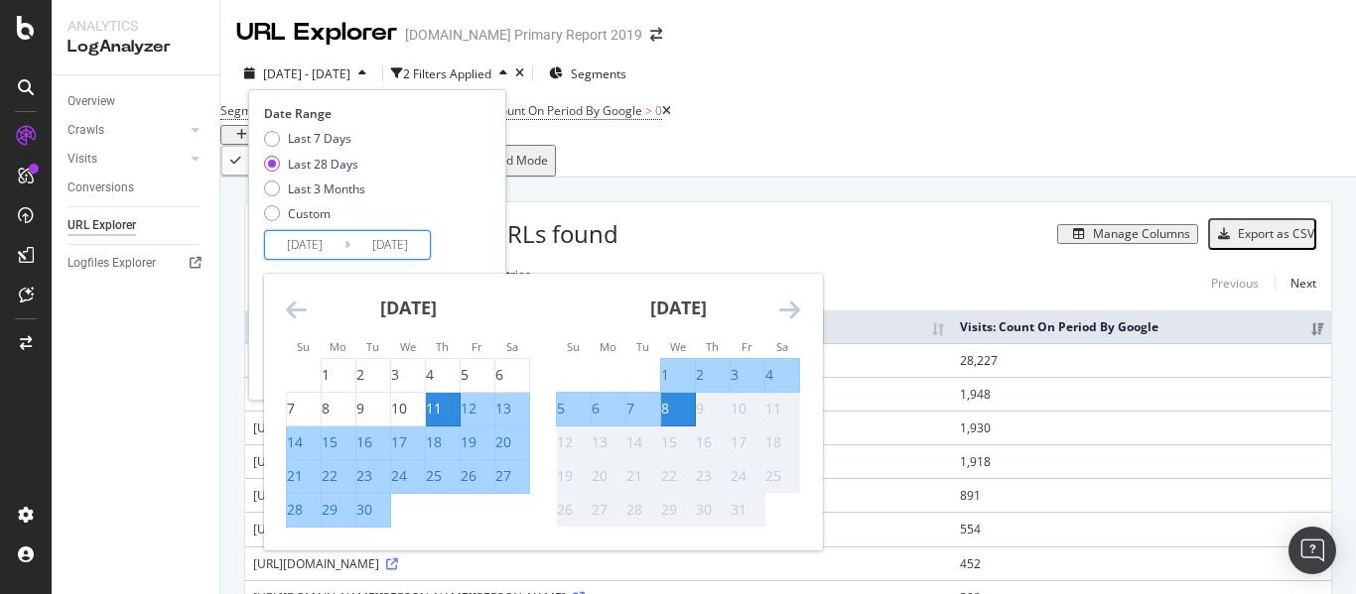
click at [633, 412] on div "7" at bounding box center [630, 409] width 8 height 20
type input "2025/10/07"
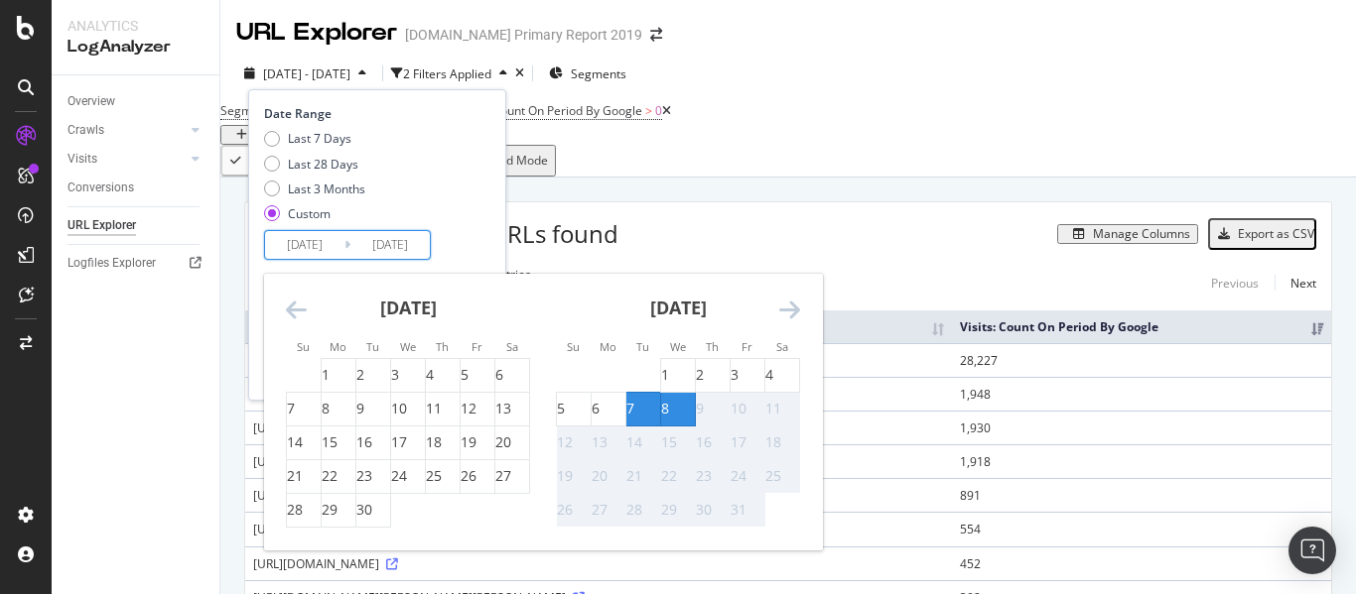
click at [673, 419] on div "8" at bounding box center [678, 409] width 34 height 20
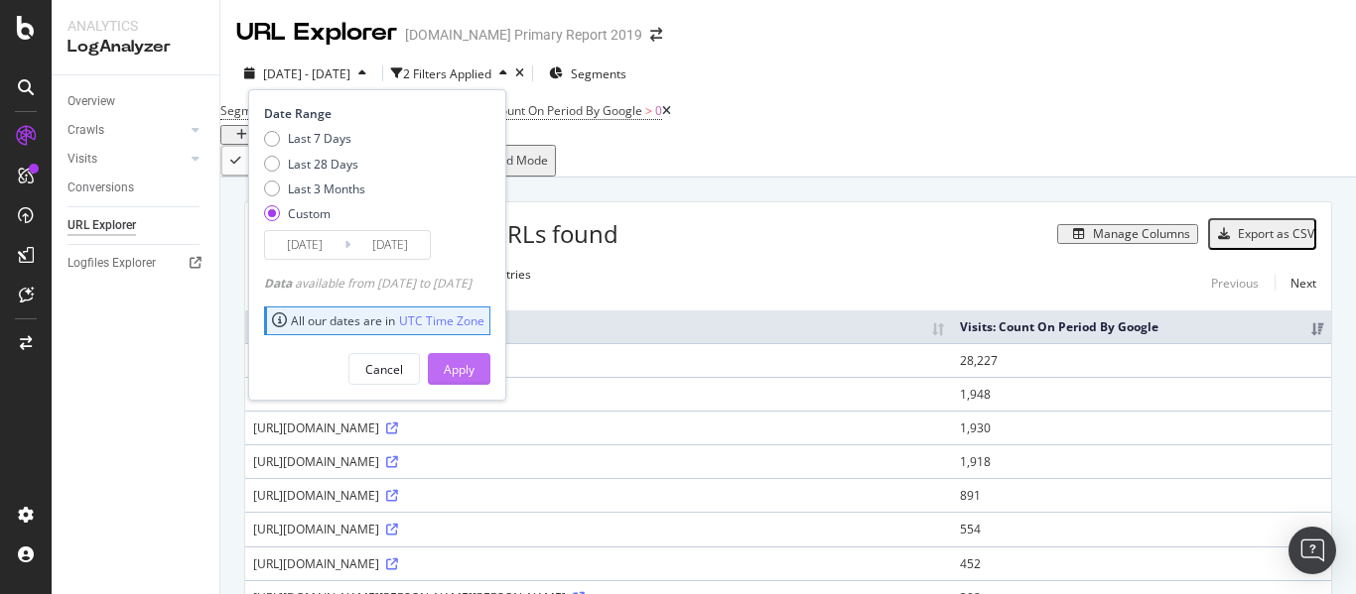
click at [490, 370] on button "Apply" at bounding box center [459, 369] width 63 height 32
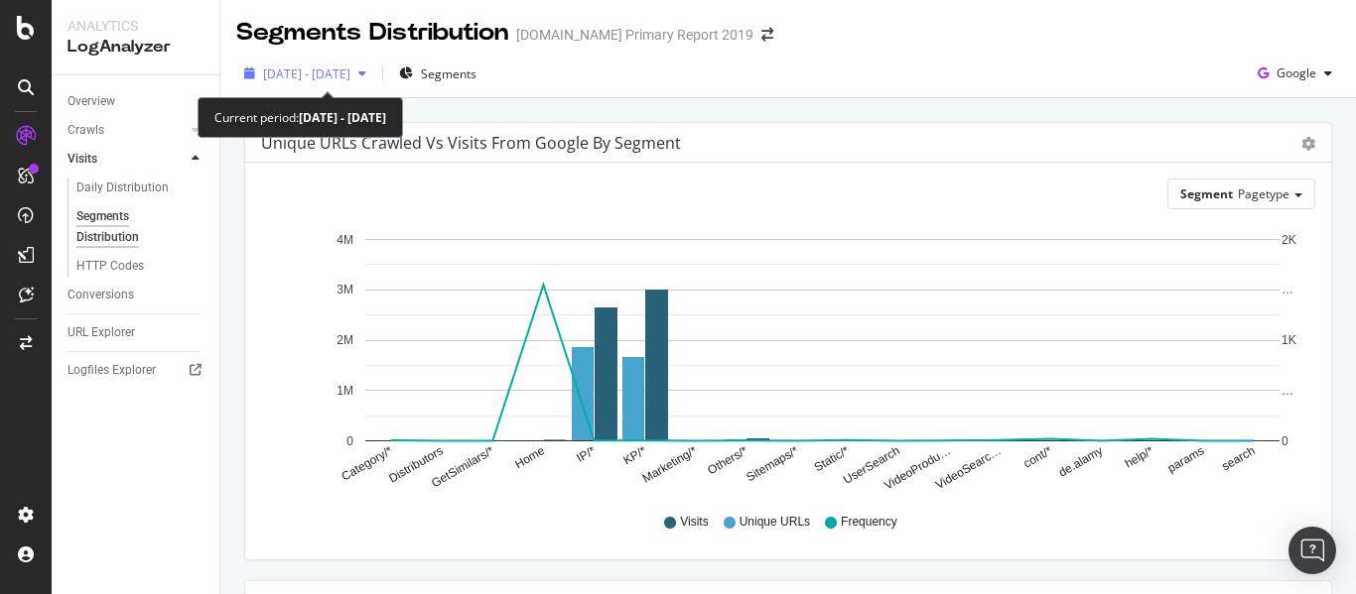
click at [317, 76] on span "[DATE] - [DATE]" at bounding box center [306, 74] width 87 height 17
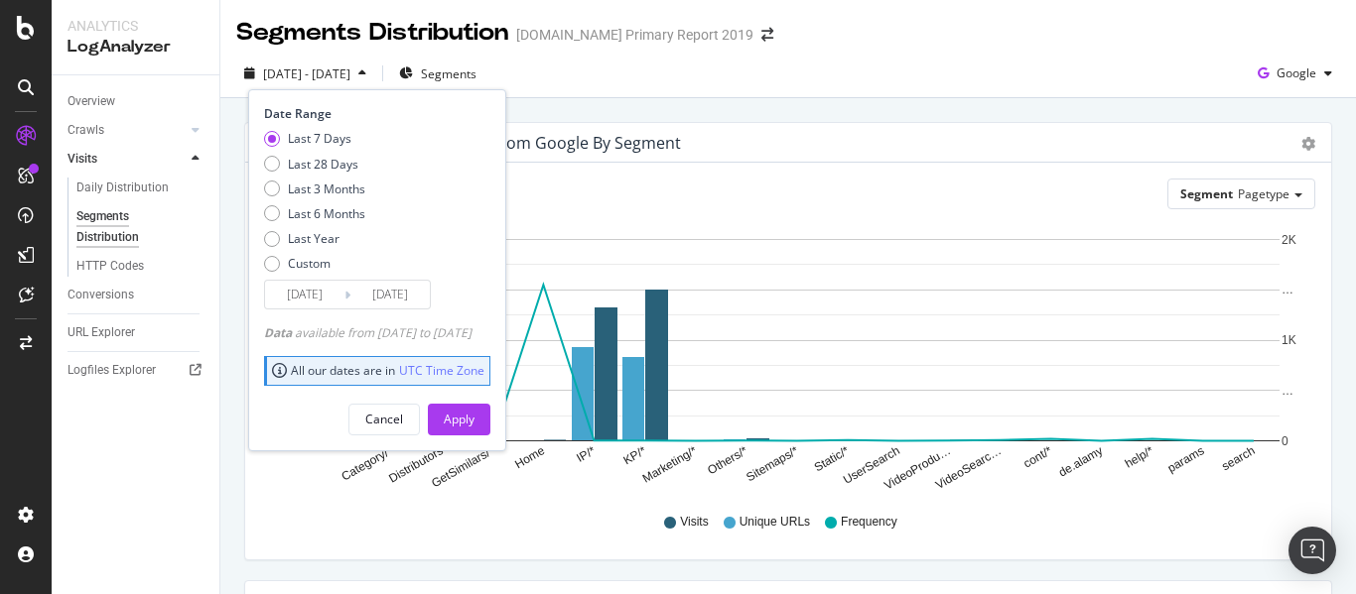
click at [316, 295] on input "[DATE]" at bounding box center [304, 295] width 79 height 28
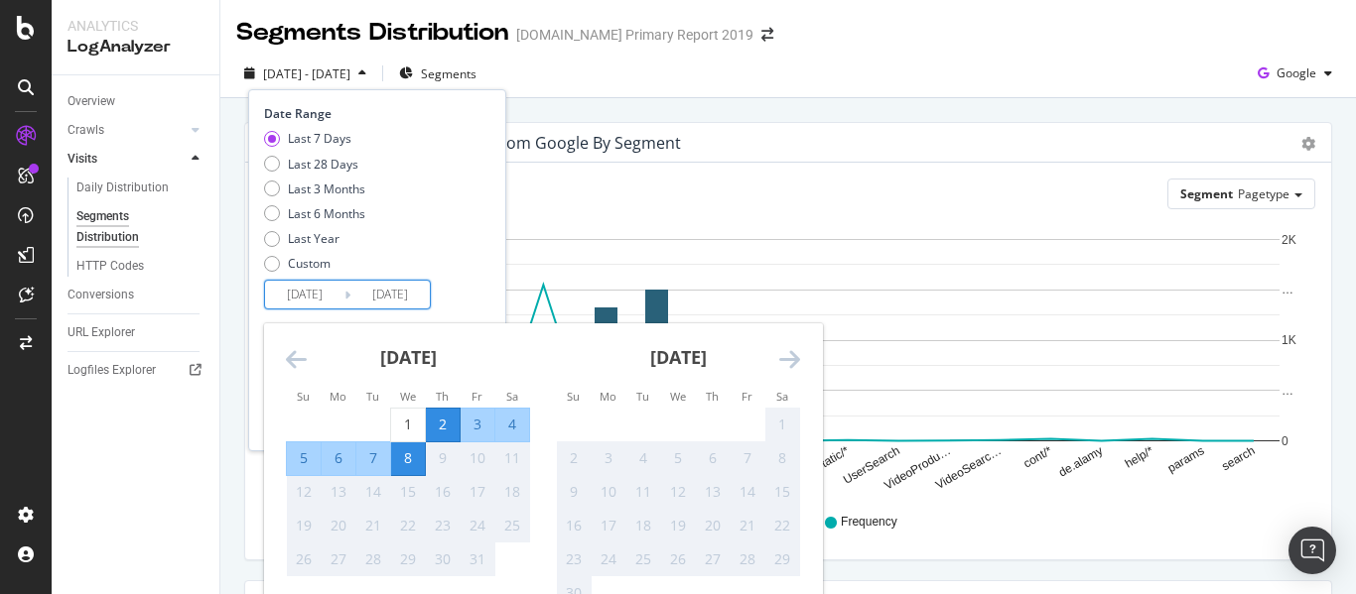
click at [309, 370] on div "[DATE]" at bounding box center [408, 366] width 244 height 84
click at [293, 360] on icon "Move backward to switch to the previous month." at bounding box center [296, 359] width 21 height 24
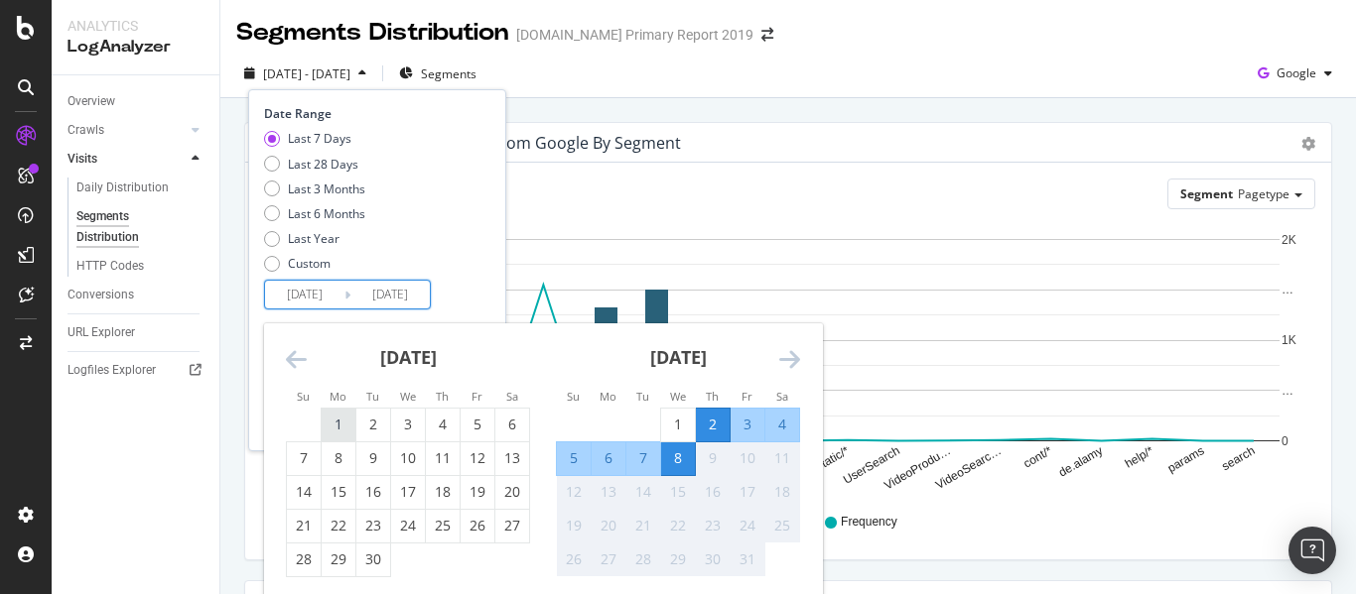
click at [339, 435] on div "1" at bounding box center [339, 425] width 34 height 20
type input "[DATE]"
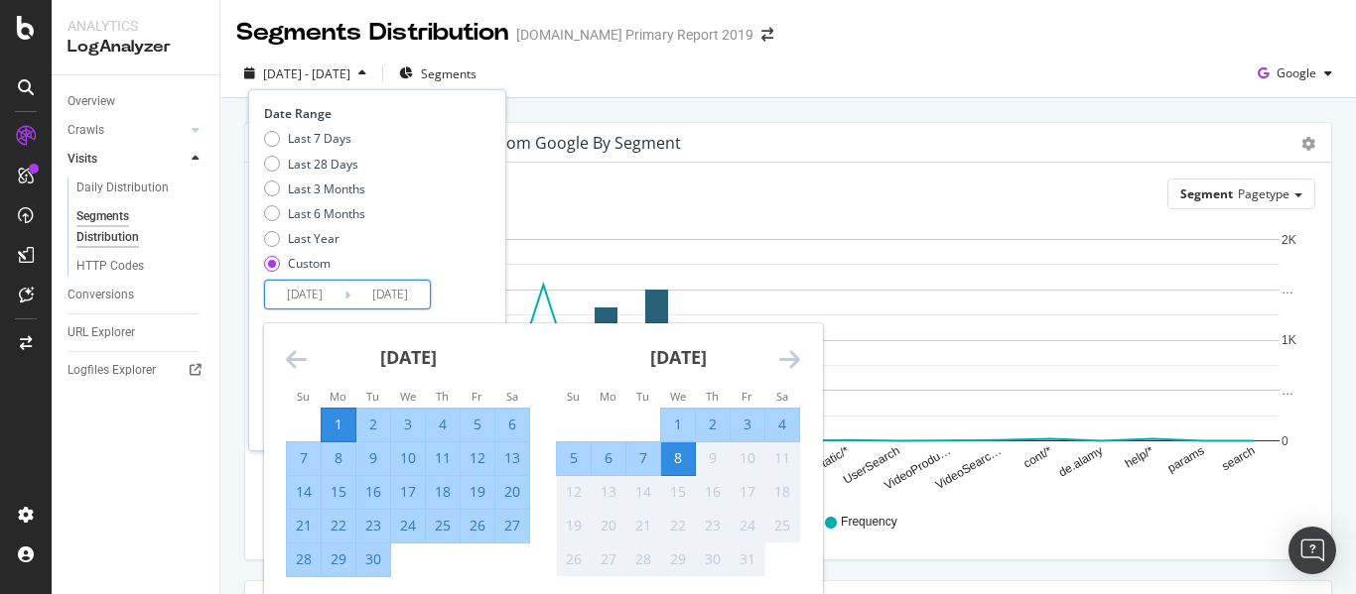
click at [505, 428] on div "6" at bounding box center [512, 425] width 34 height 20
type input "[DATE]"
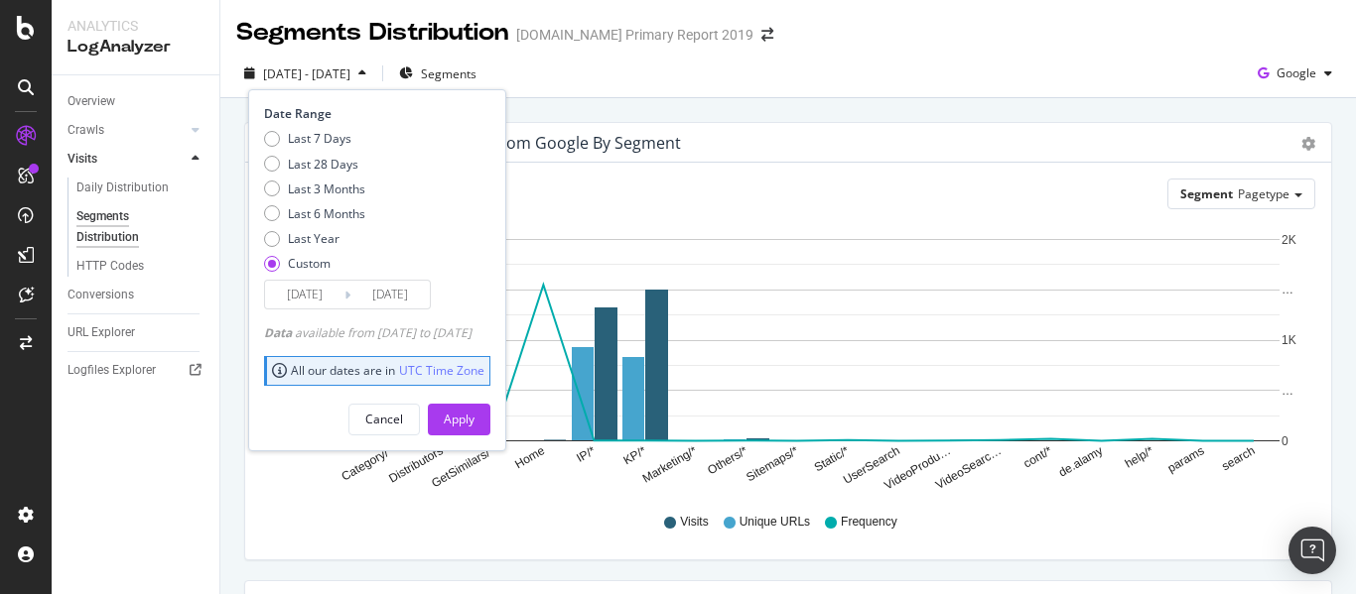
click at [474, 428] on div "Apply" at bounding box center [459, 419] width 31 height 17
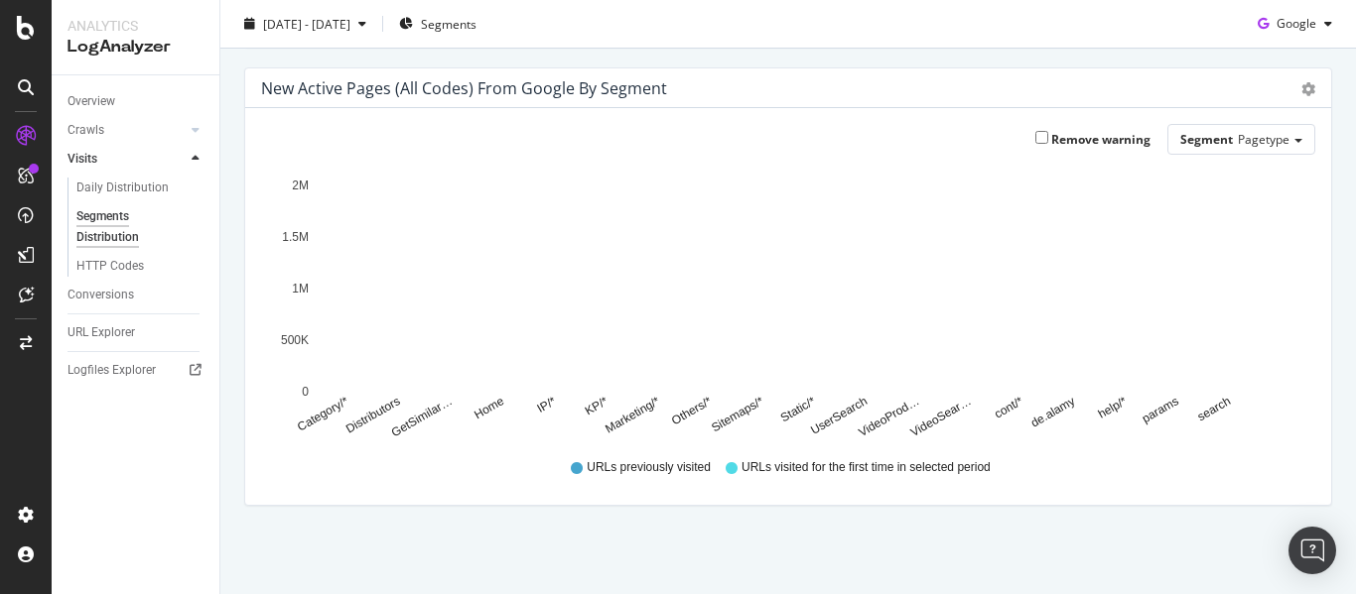
scroll to position [514, 0]
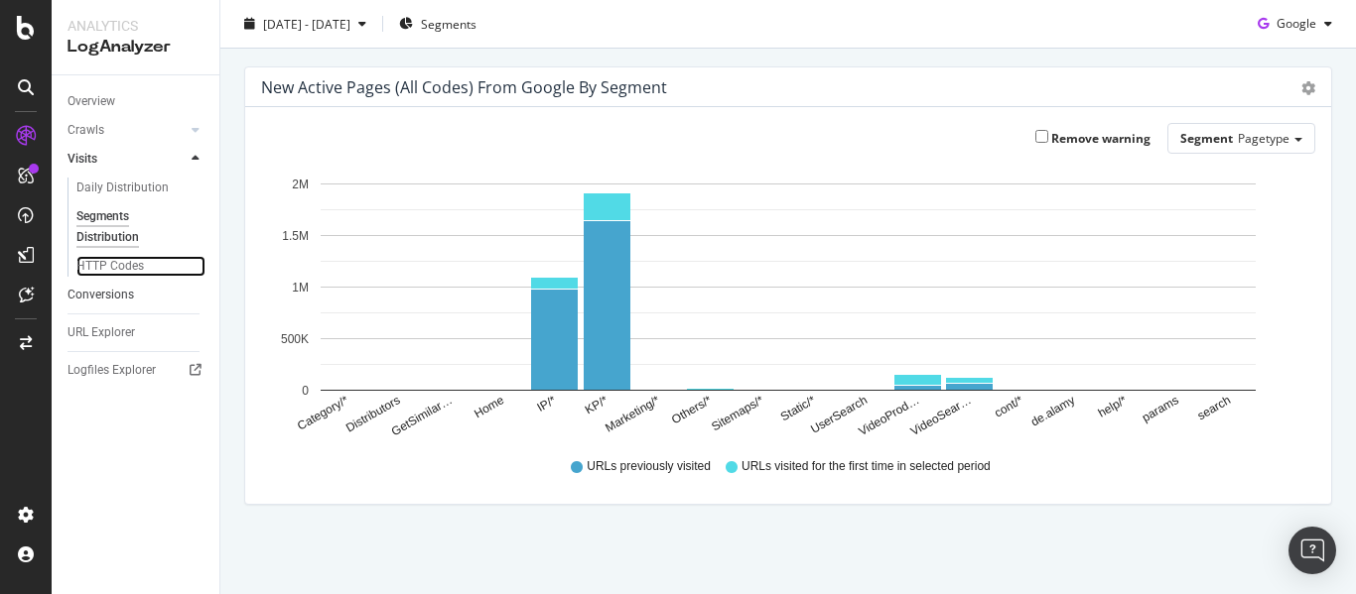
drag, startPoint x: 116, startPoint y: 257, endPoint x: 195, endPoint y: 305, distance: 91.7
click at [116, 257] on div "HTTP Codes" at bounding box center [109, 266] width 67 height 21
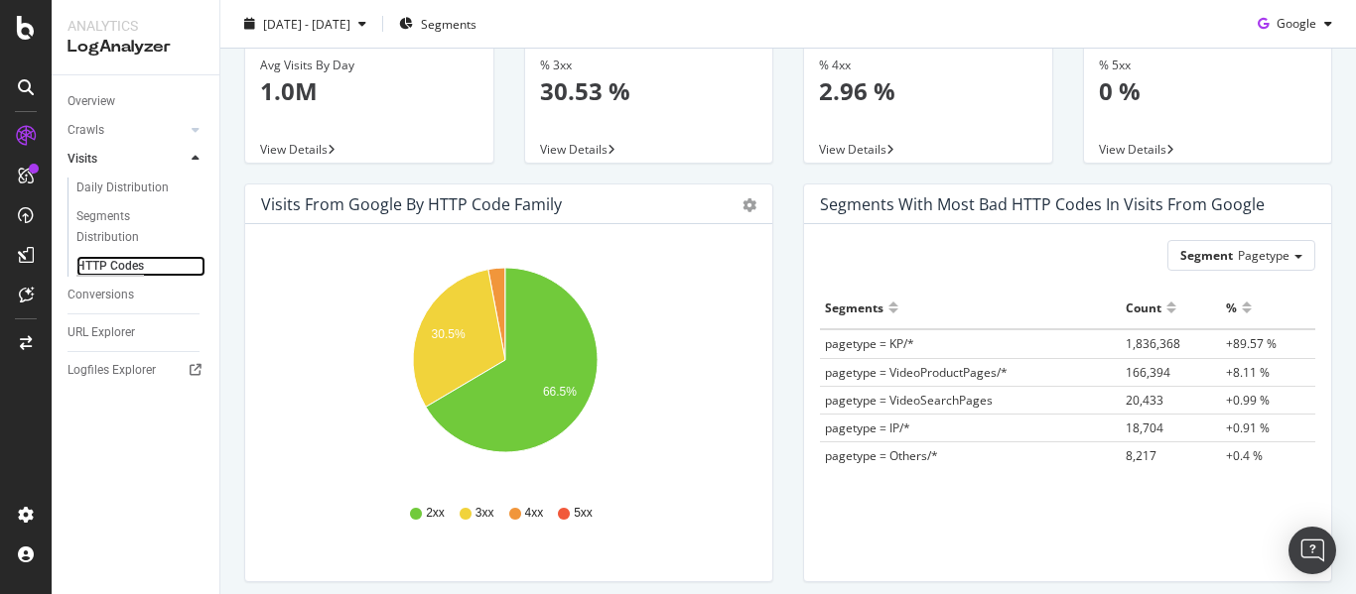
scroll to position [198, 0]
